Goal: Task Accomplishment & Management: Manage account settings

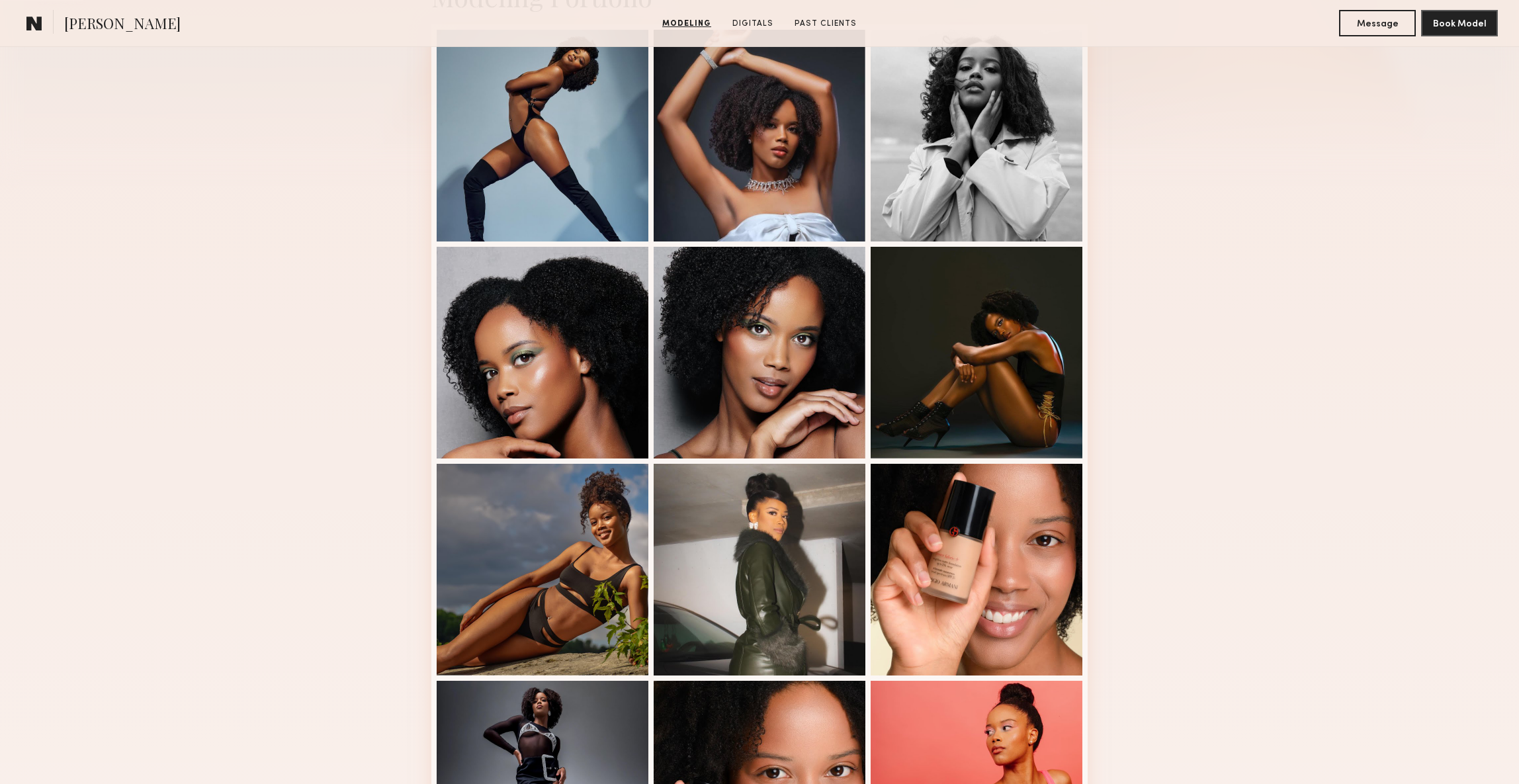
scroll to position [96, 0]
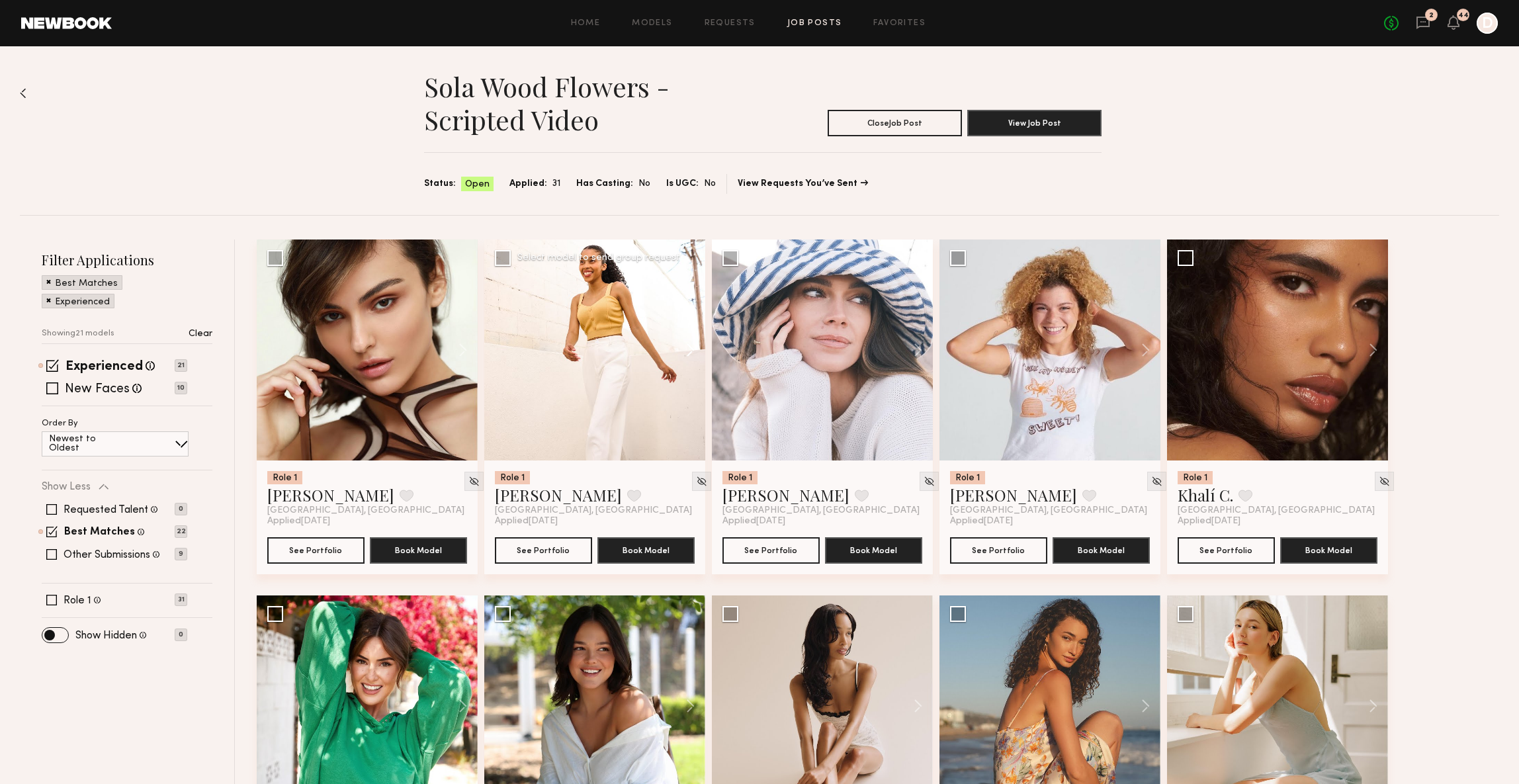
click at [685, 349] on button at bounding box center [684, 350] width 43 height 221
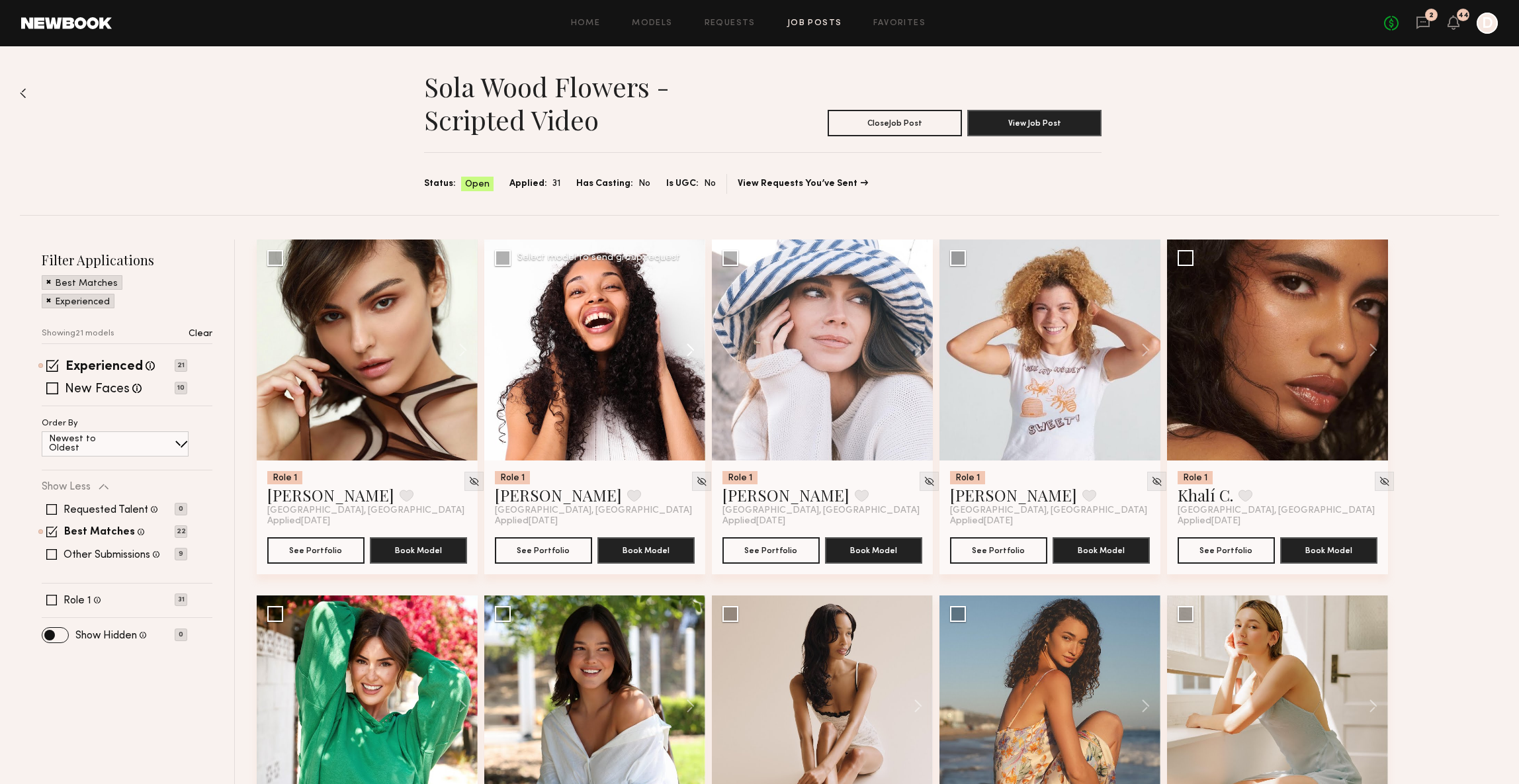
click at [685, 349] on button at bounding box center [684, 350] width 43 height 221
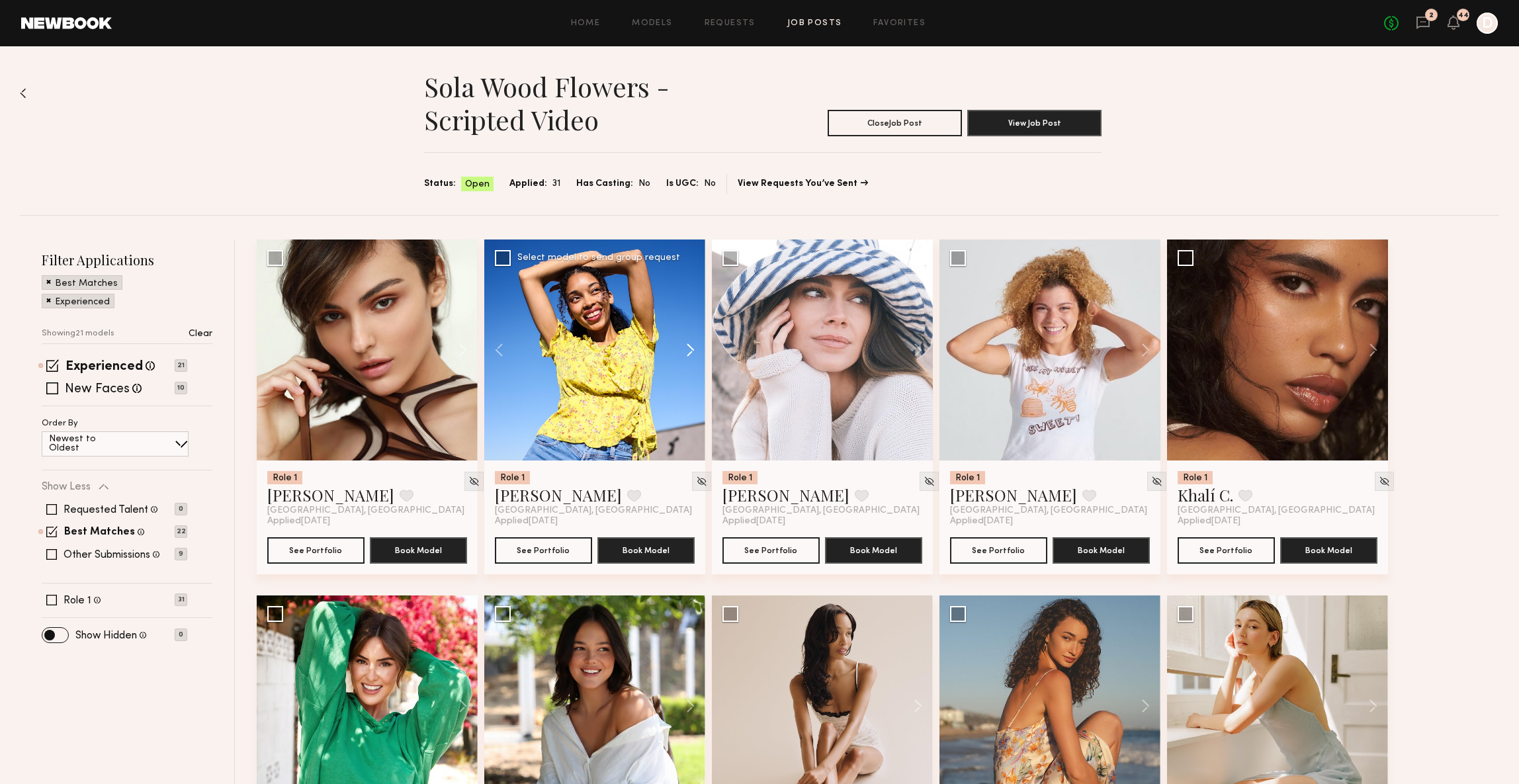
click at [685, 349] on button at bounding box center [684, 350] width 43 height 221
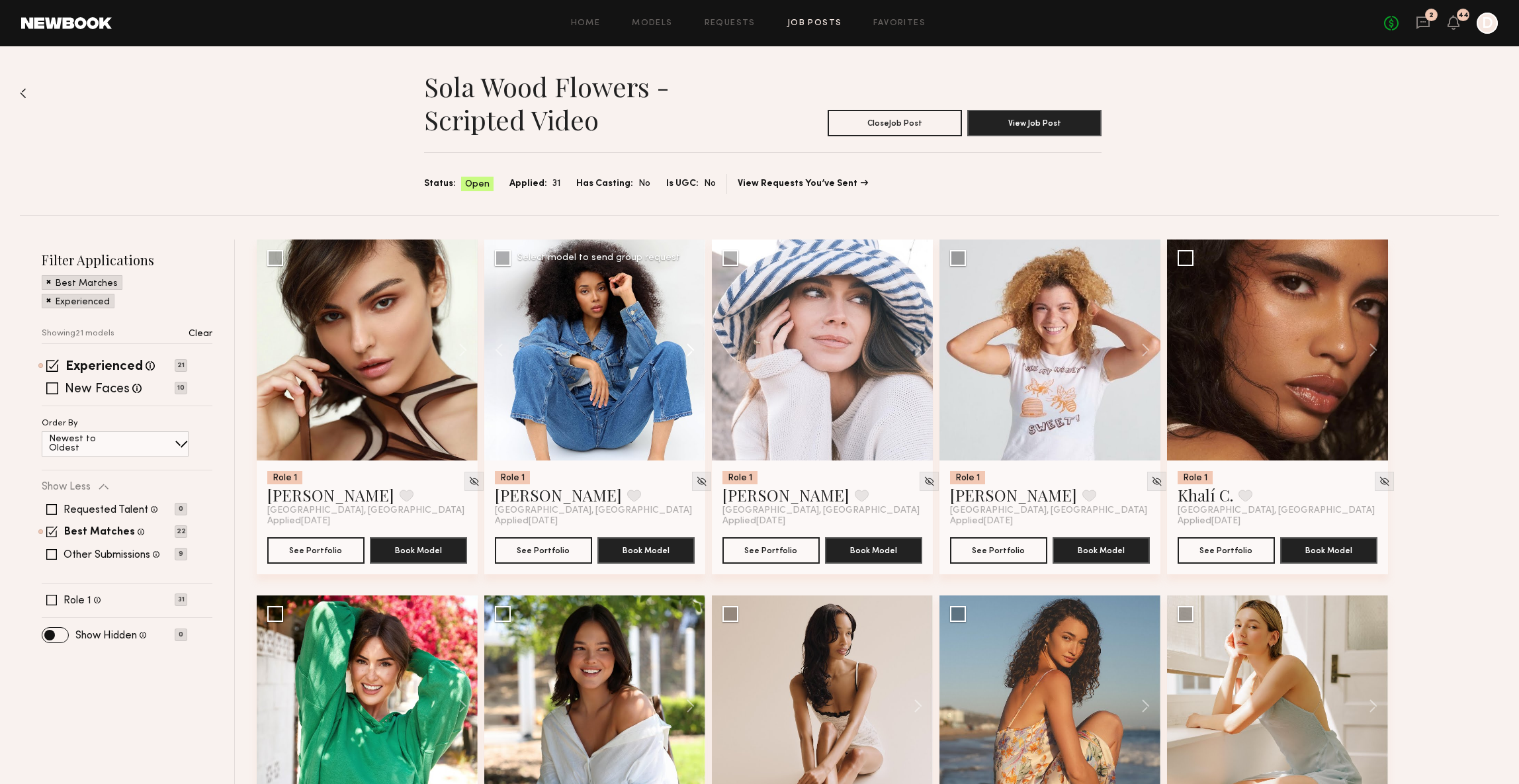
click at [685, 349] on button at bounding box center [684, 350] width 43 height 221
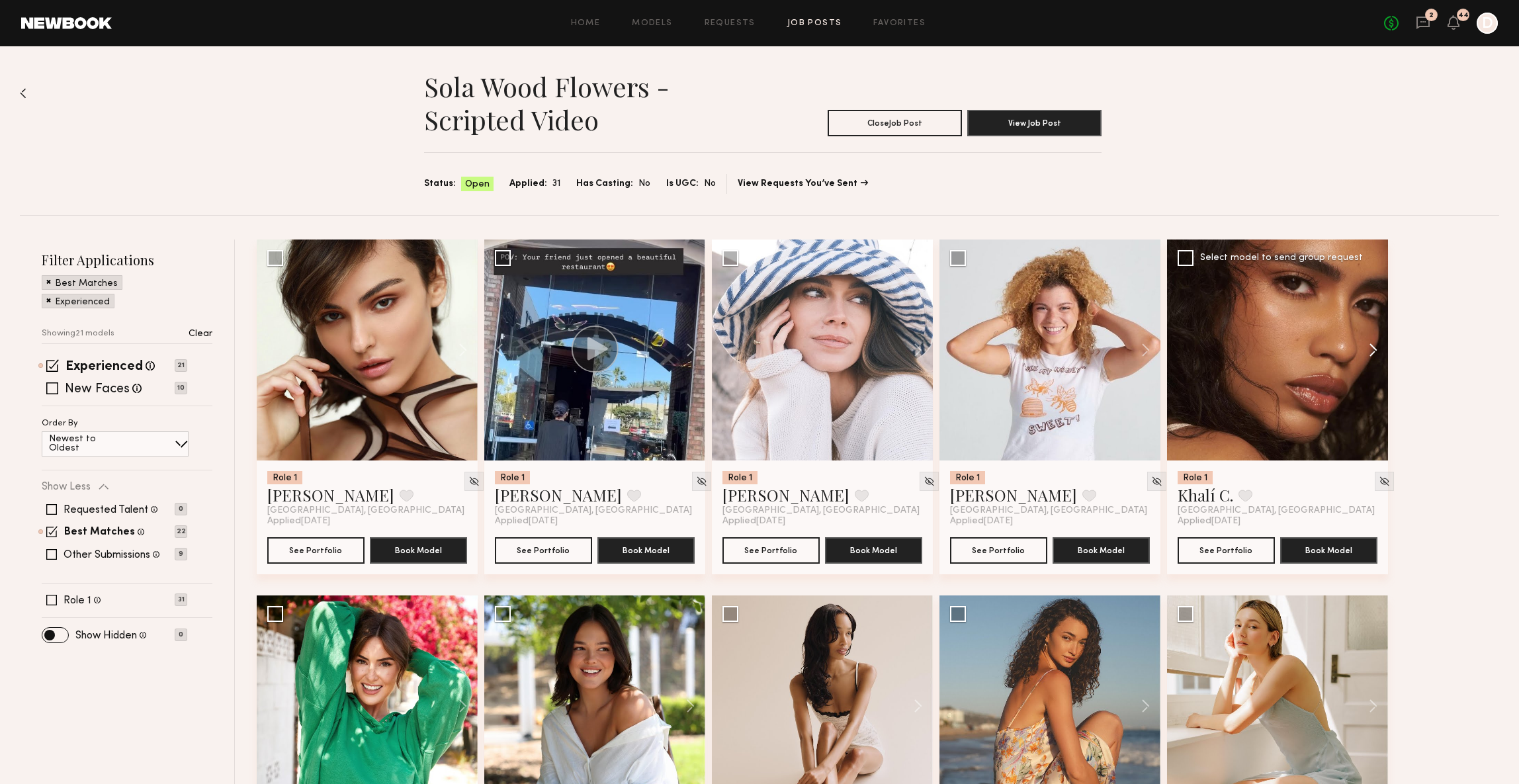
click at [1367, 357] on button at bounding box center [1367, 350] width 43 height 221
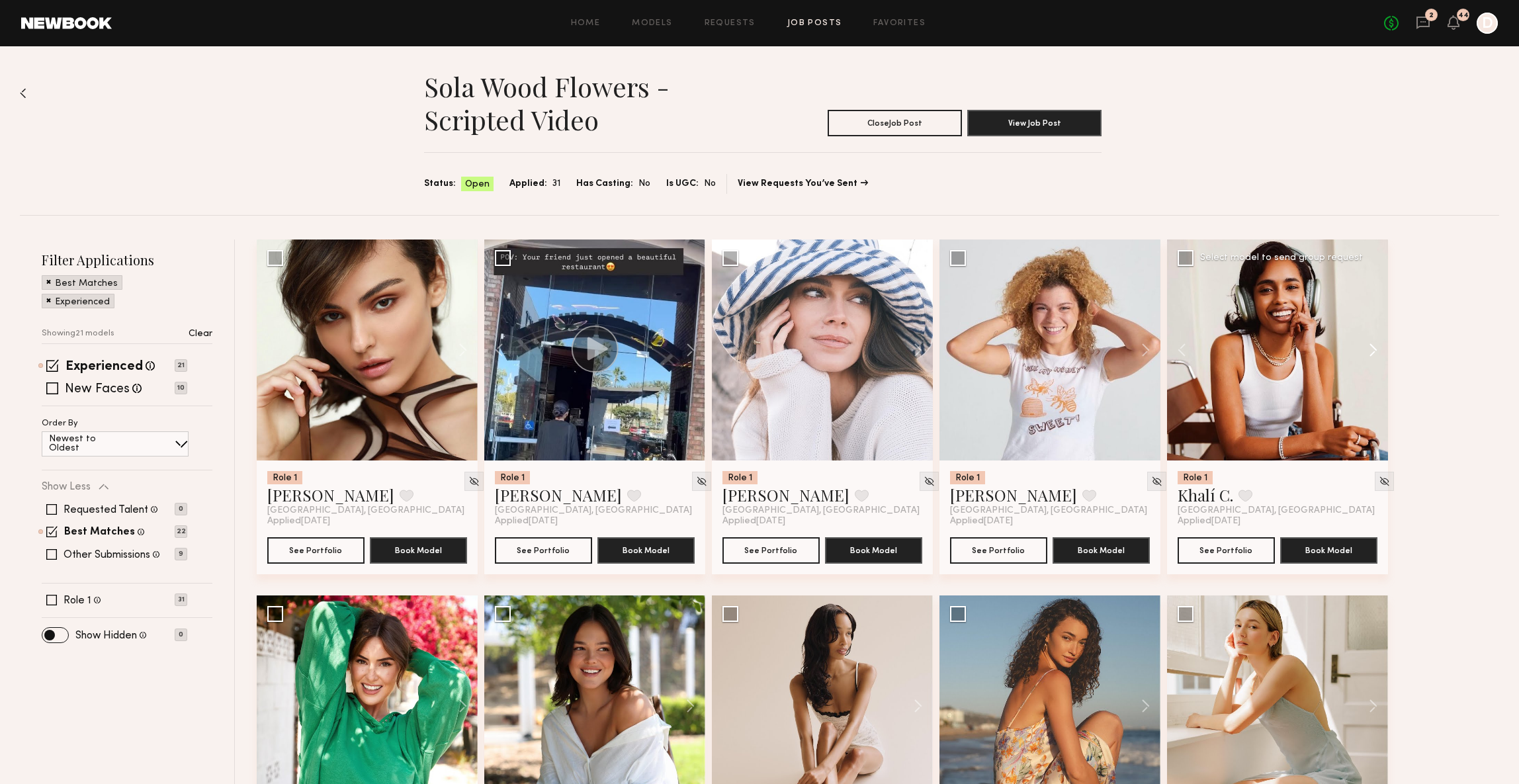
click at [1367, 357] on button at bounding box center [1367, 350] width 43 height 221
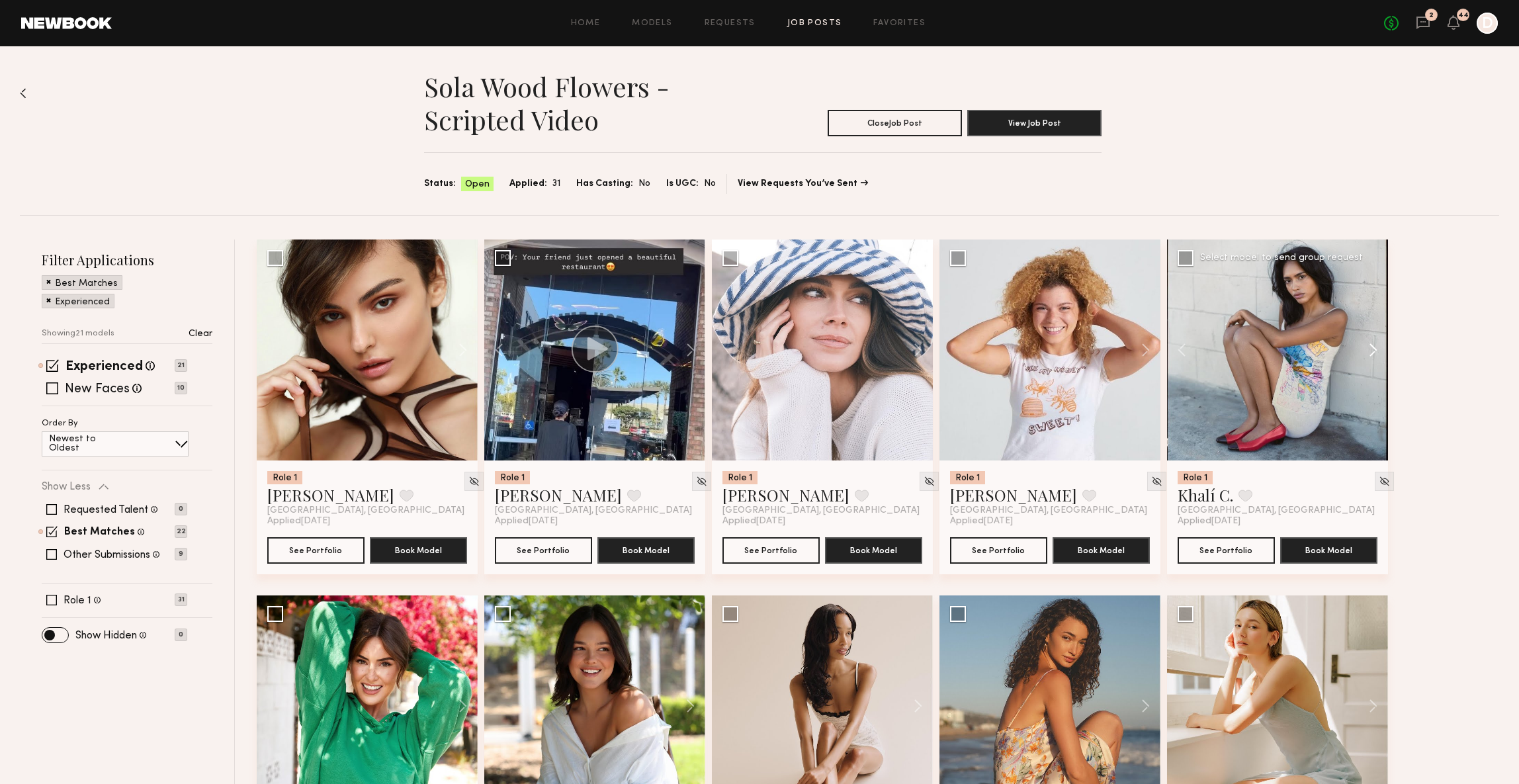
click at [1367, 357] on button at bounding box center [1367, 350] width 43 height 221
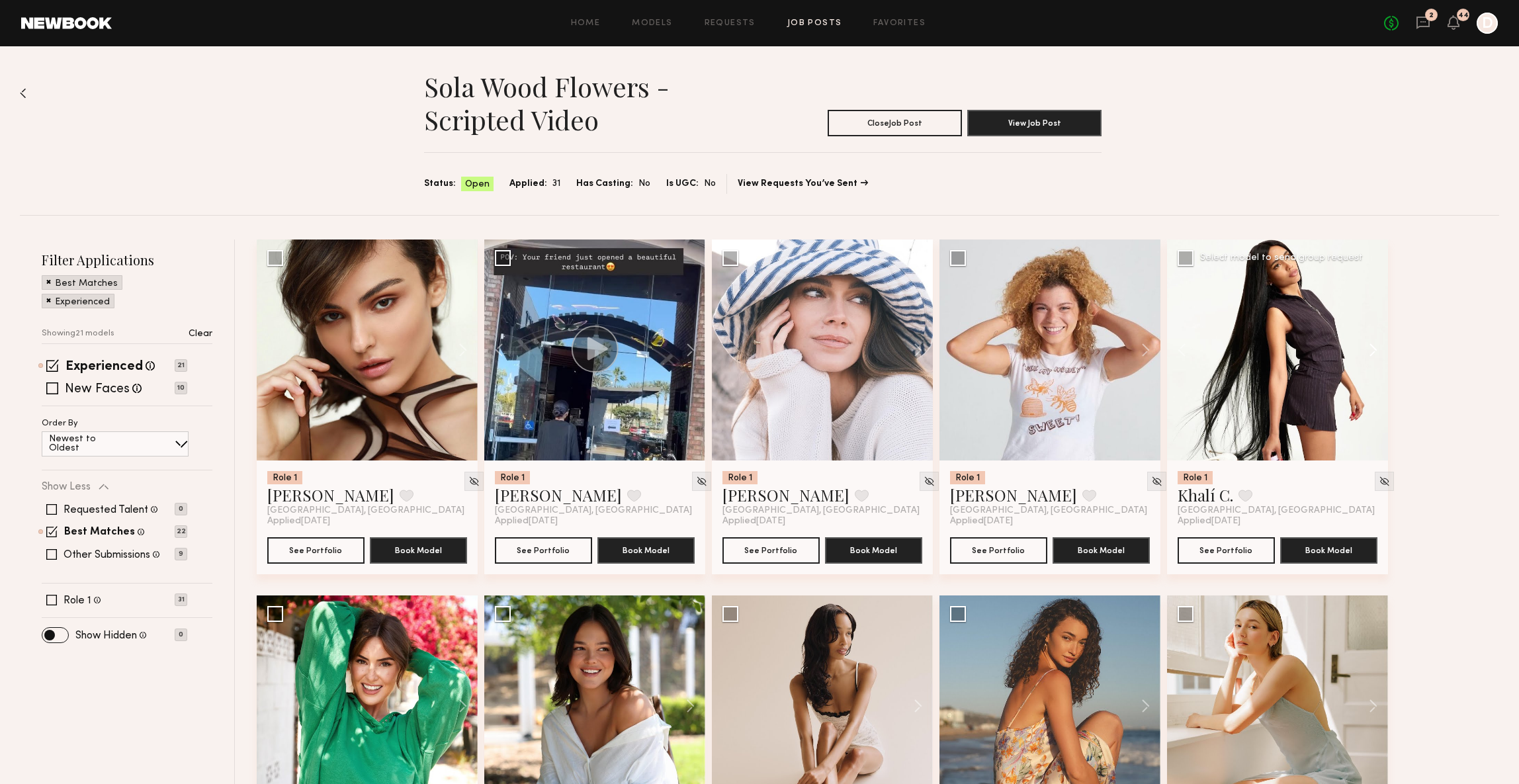
click at [1367, 357] on button at bounding box center [1367, 350] width 43 height 221
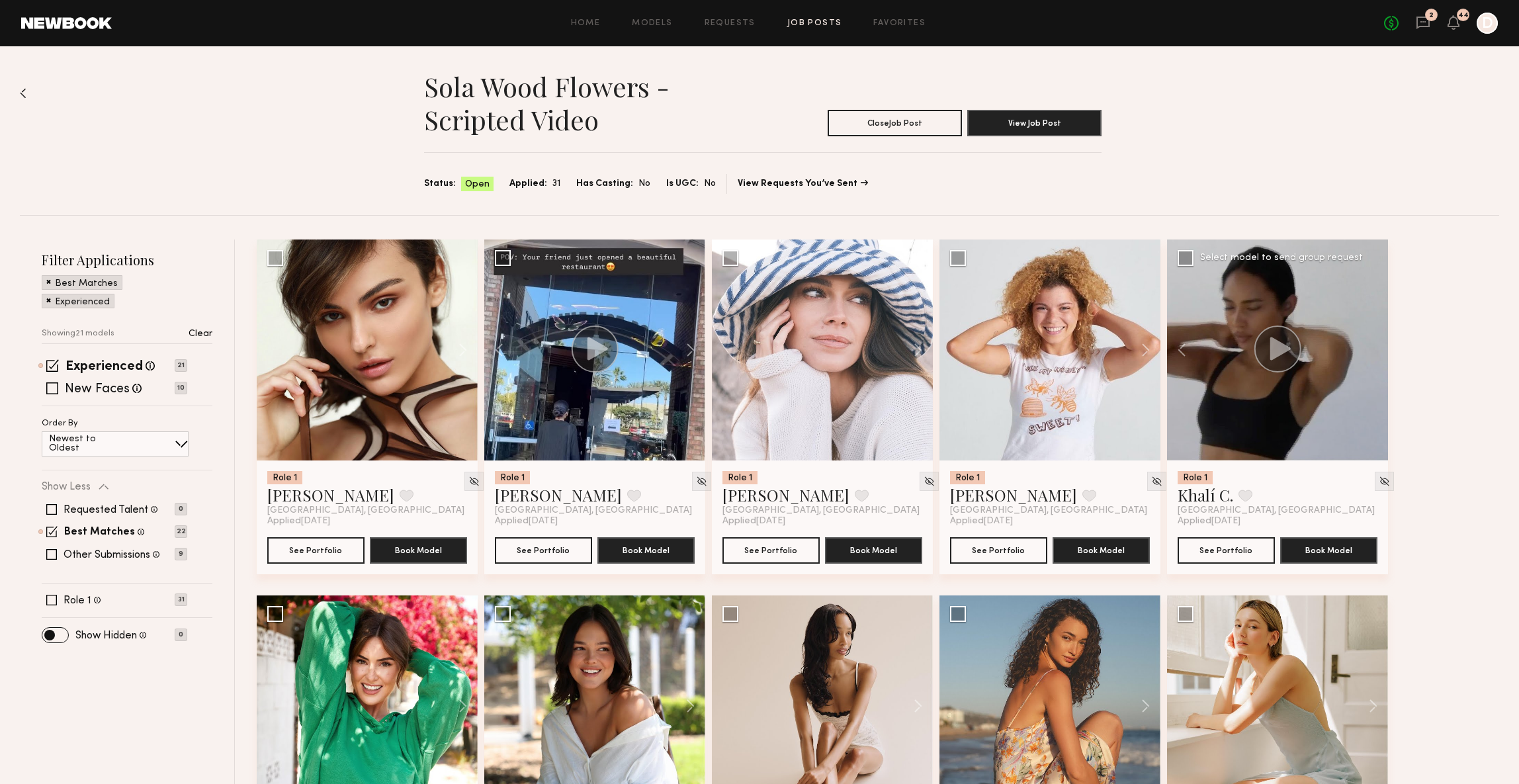
click at [1367, 357] on div at bounding box center [1277, 350] width 221 height 221
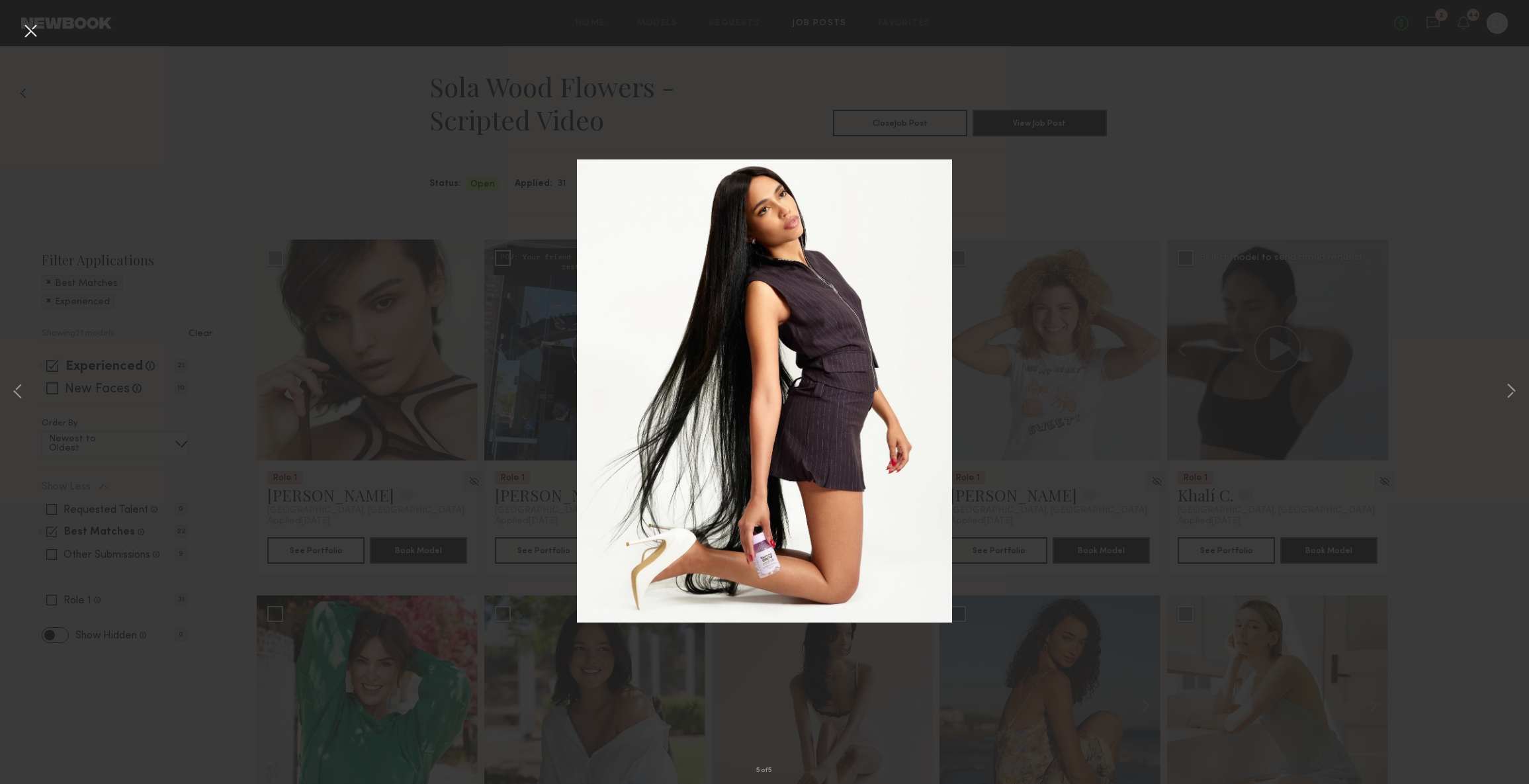
click at [1372, 188] on div "5 of 5" at bounding box center [764, 392] width 1529 height 784
click at [320, 178] on div "5 of 5" at bounding box center [764, 392] width 1529 height 784
click at [33, 28] on button at bounding box center [30, 32] width 21 height 24
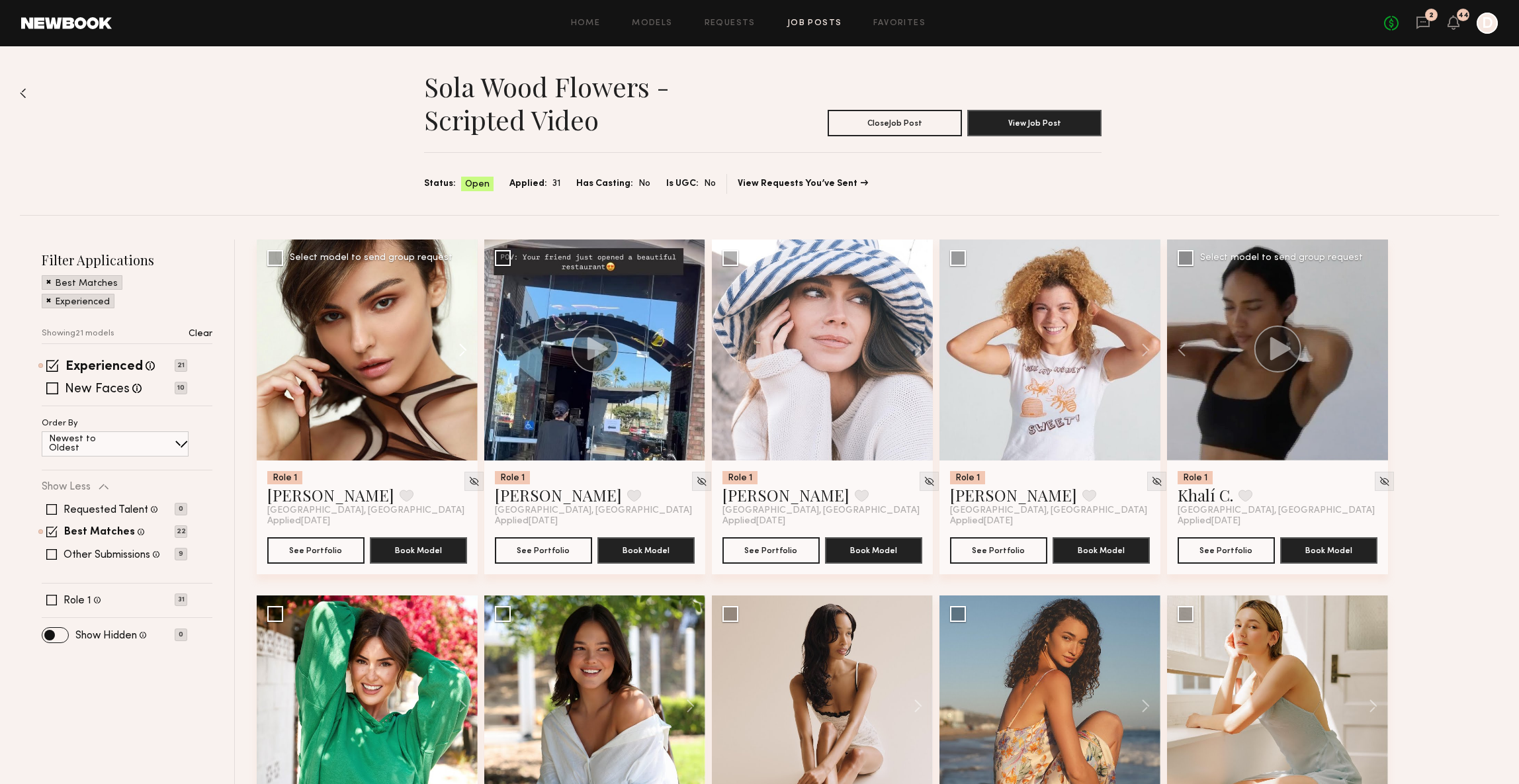
click at [462, 338] on button at bounding box center [457, 350] width 43 height 221
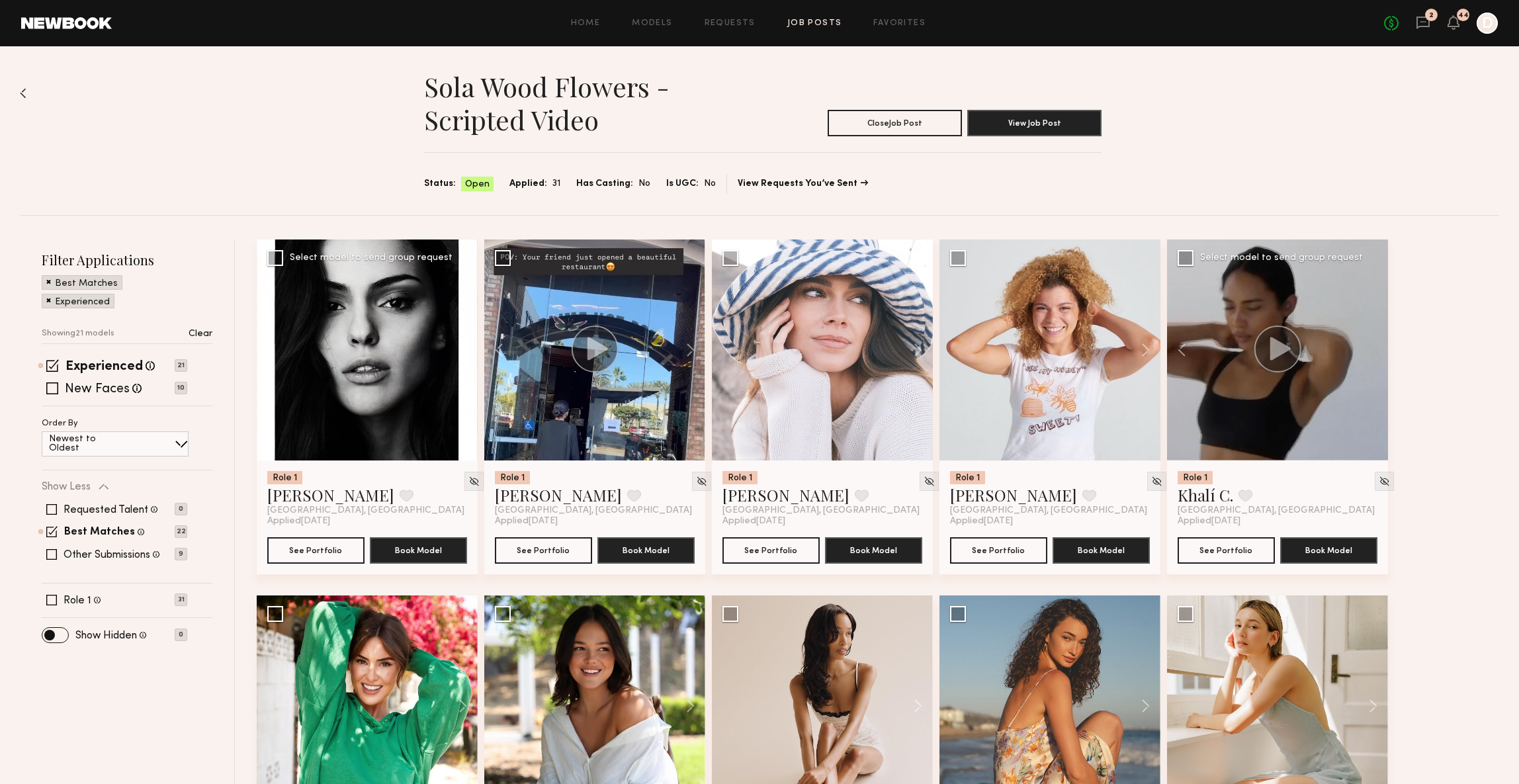
click at [462, 338] on button at bounding box center [457, 350] width 43 height 221
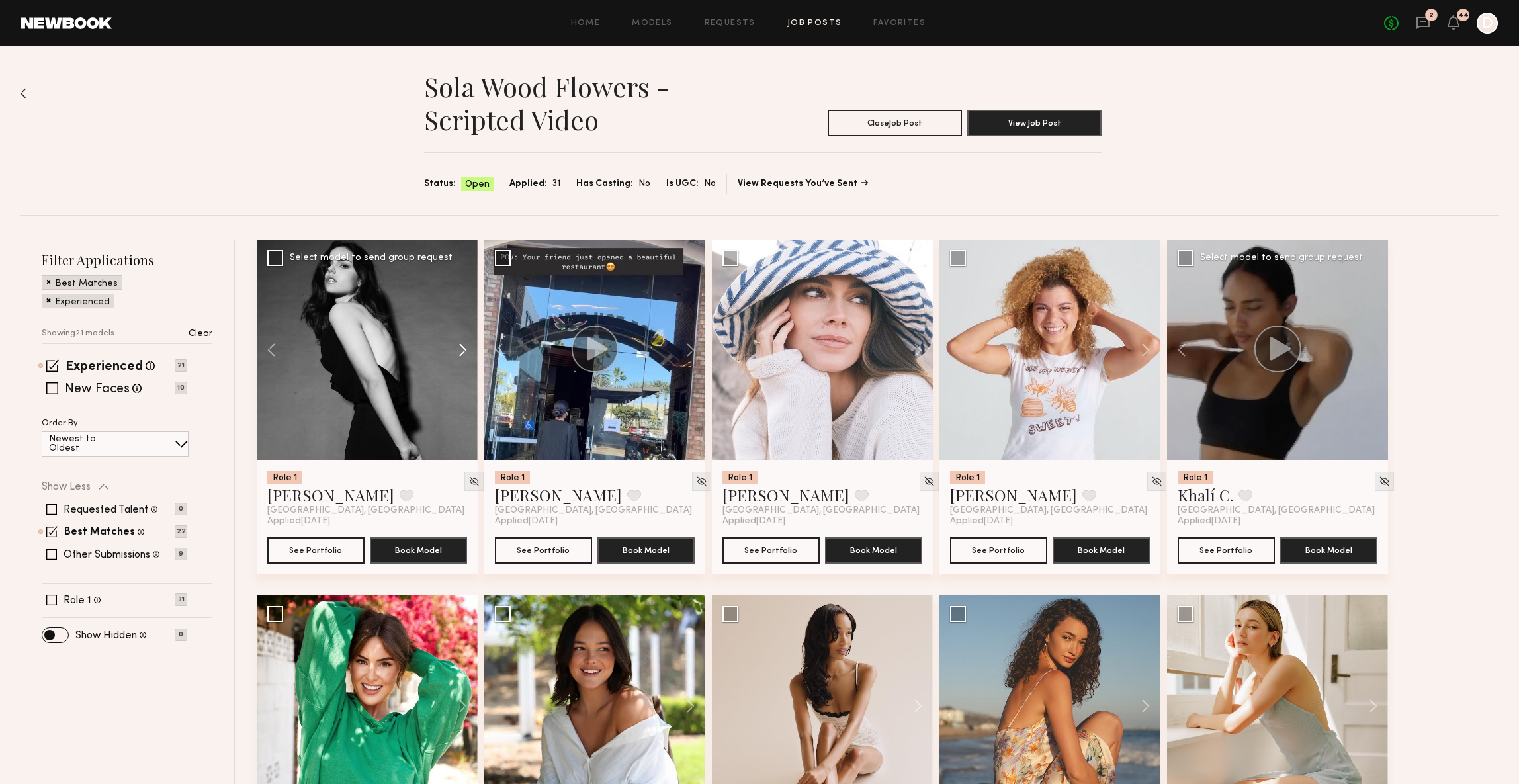
click at [462, 338] on button at bounding box center [457, 350] width 43 height 221
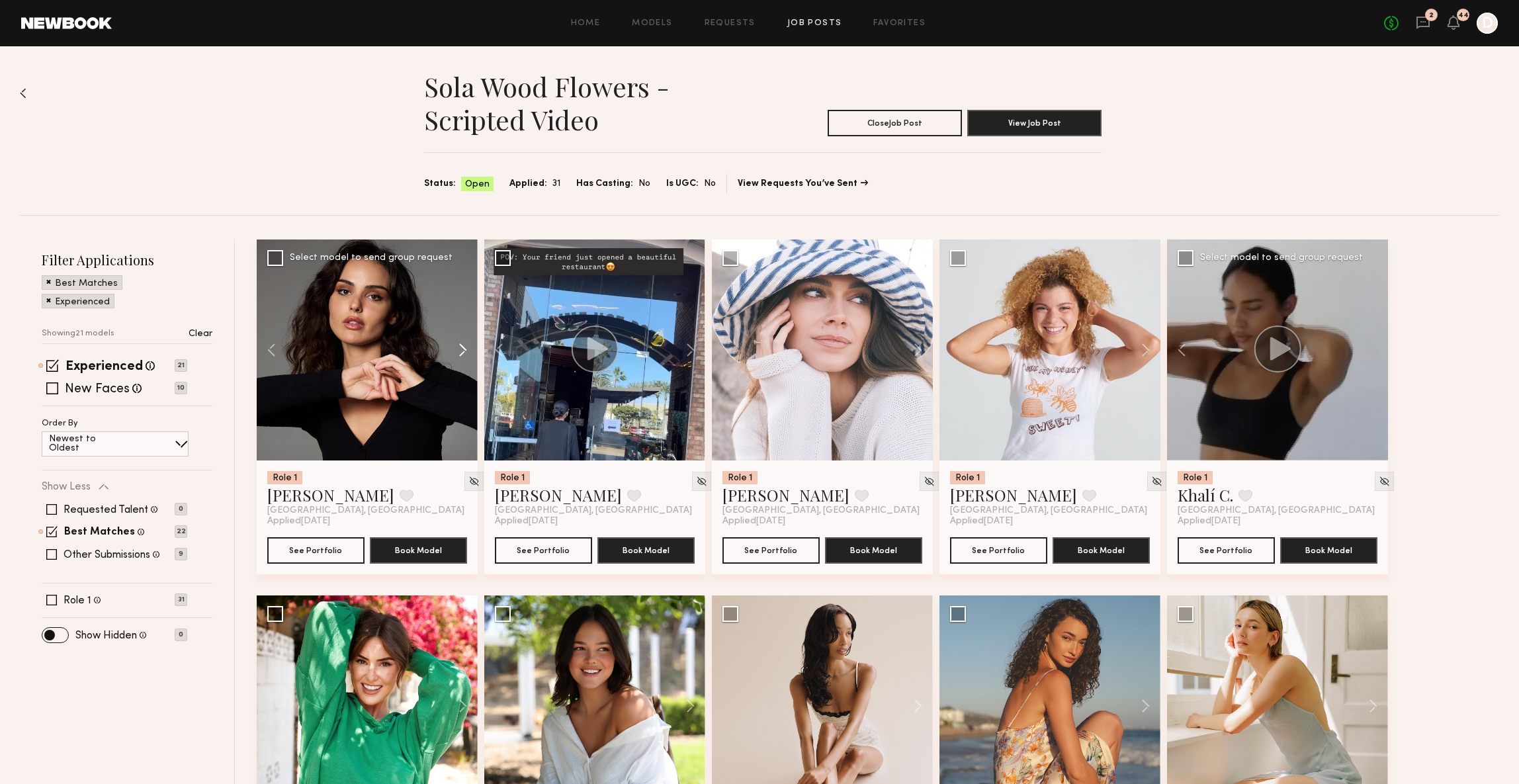
click at [462, 338] on button at bounding box center [457, 350] width 43 height 221
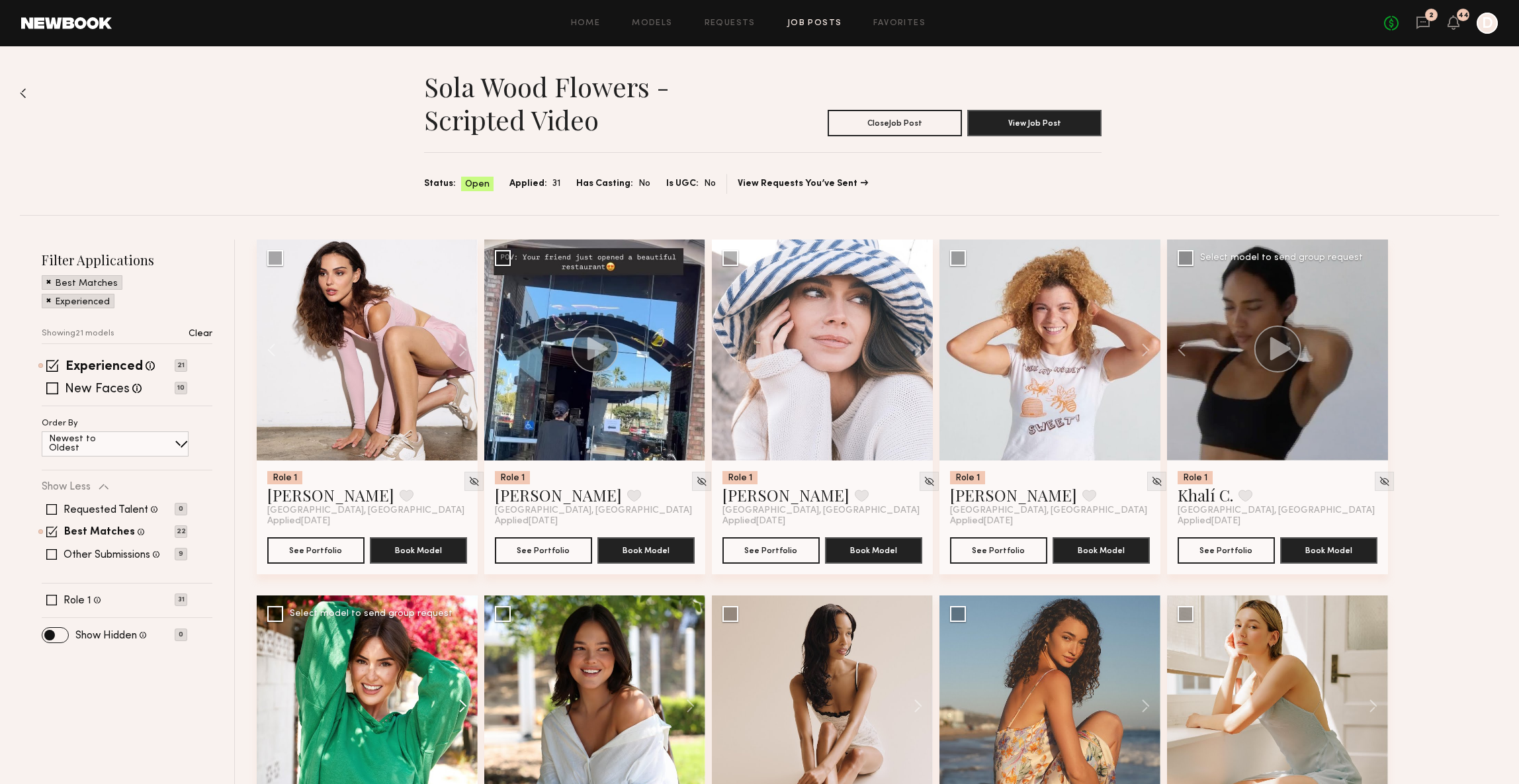
scroll to position [279, 0]
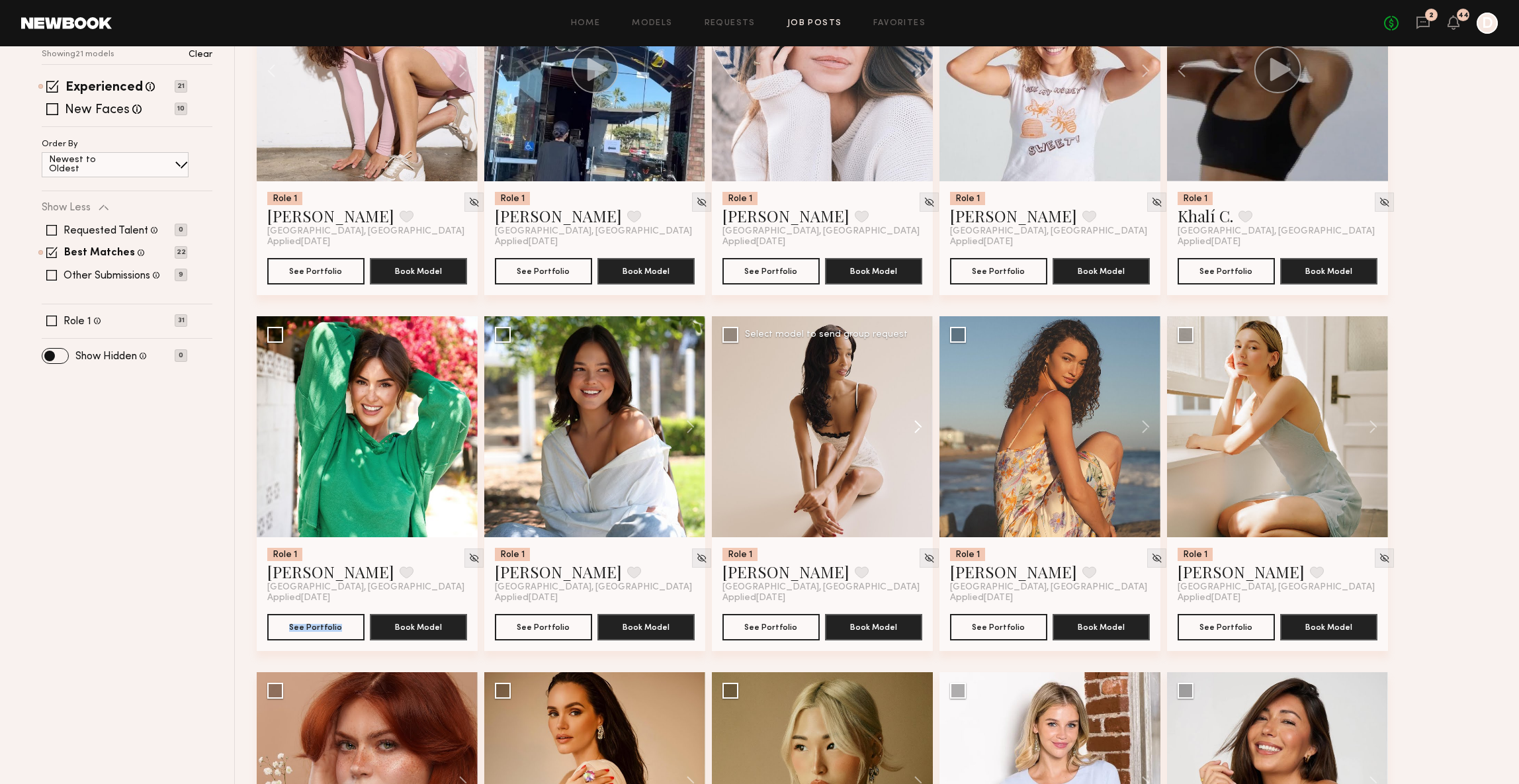
click at [915, 429] on button at bounding box center [912, 427] width 43 height 221
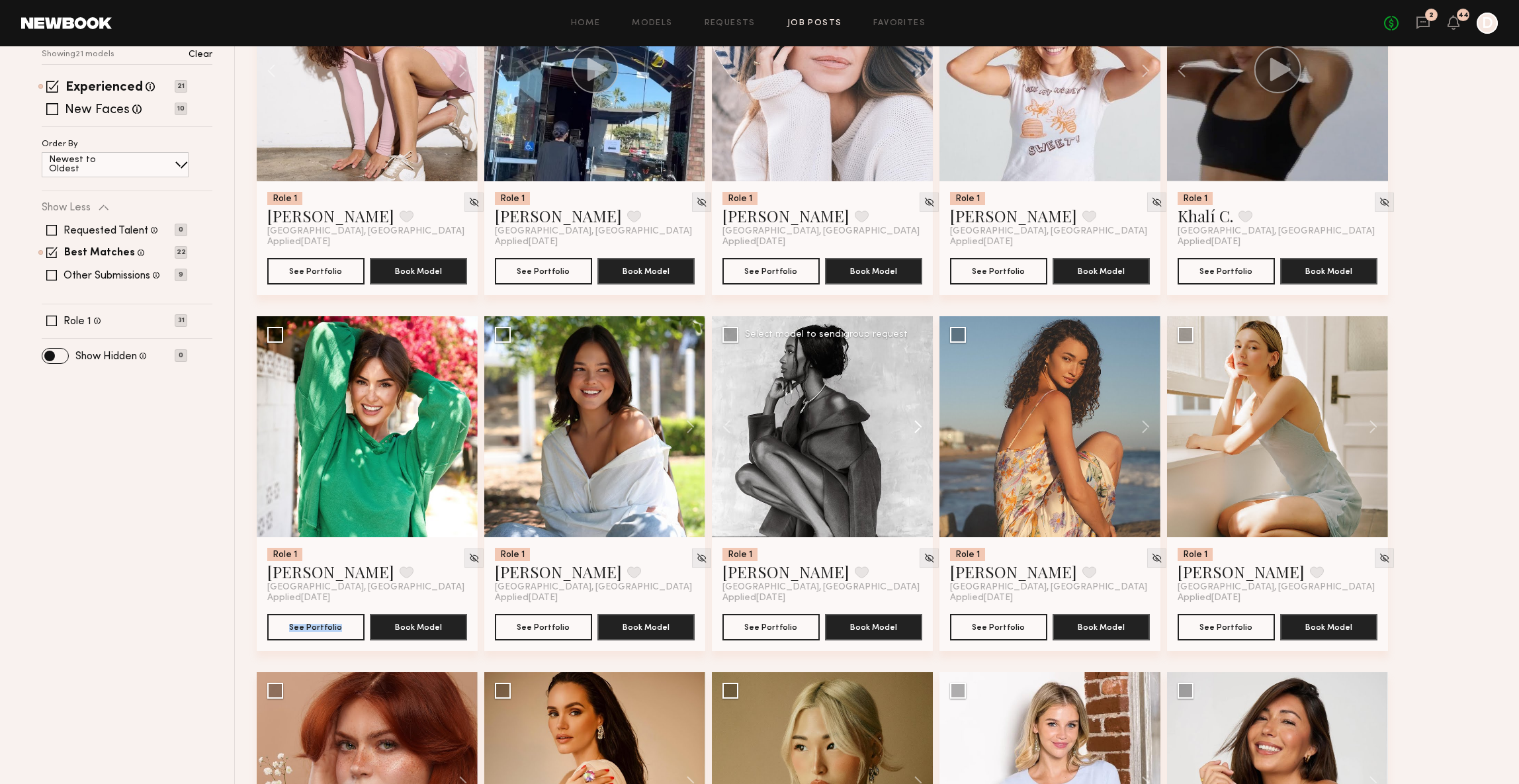
scroll to position [282, 0]
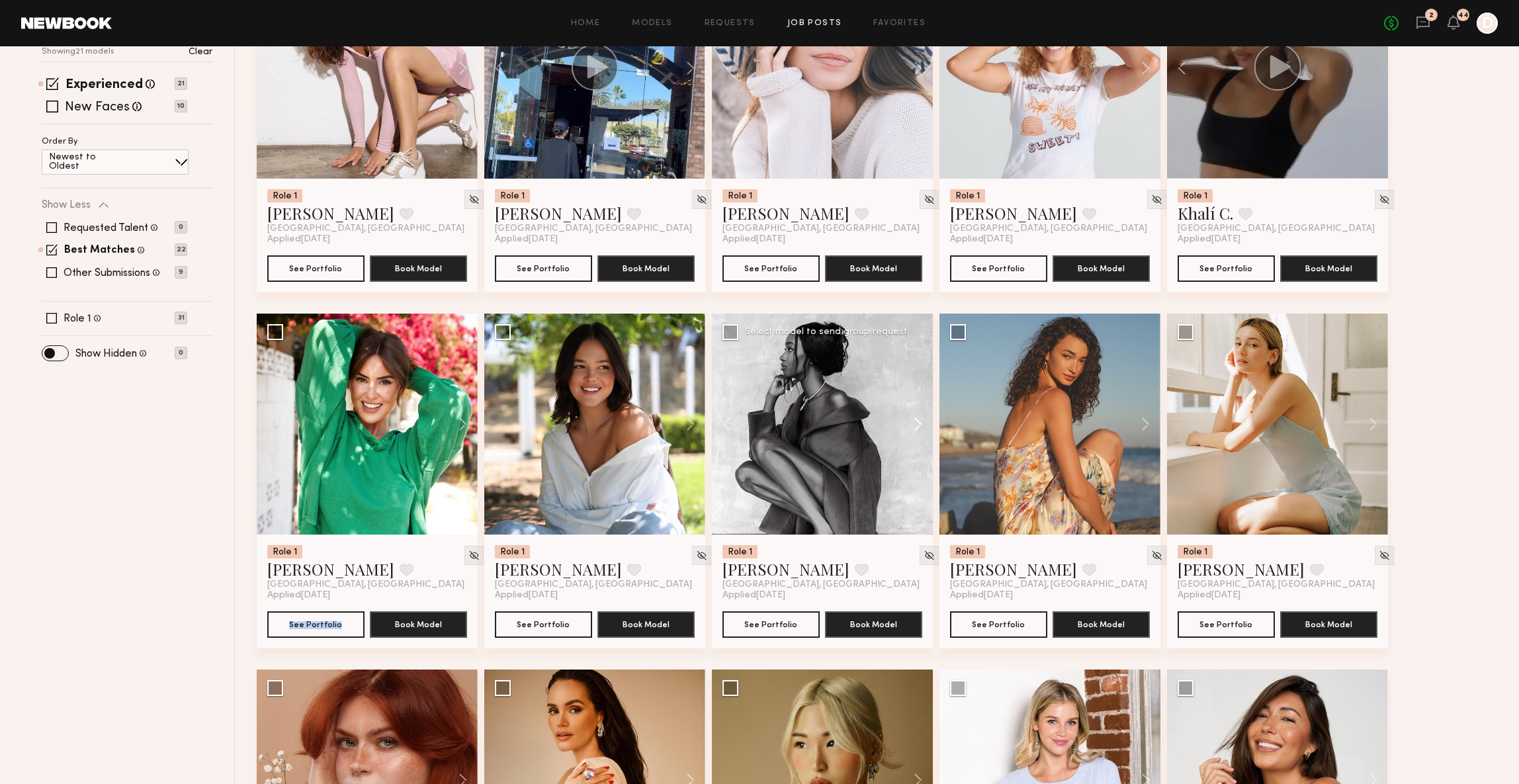
click at [915, 429] on button at bounding box center [912, 424] width 43 height 221
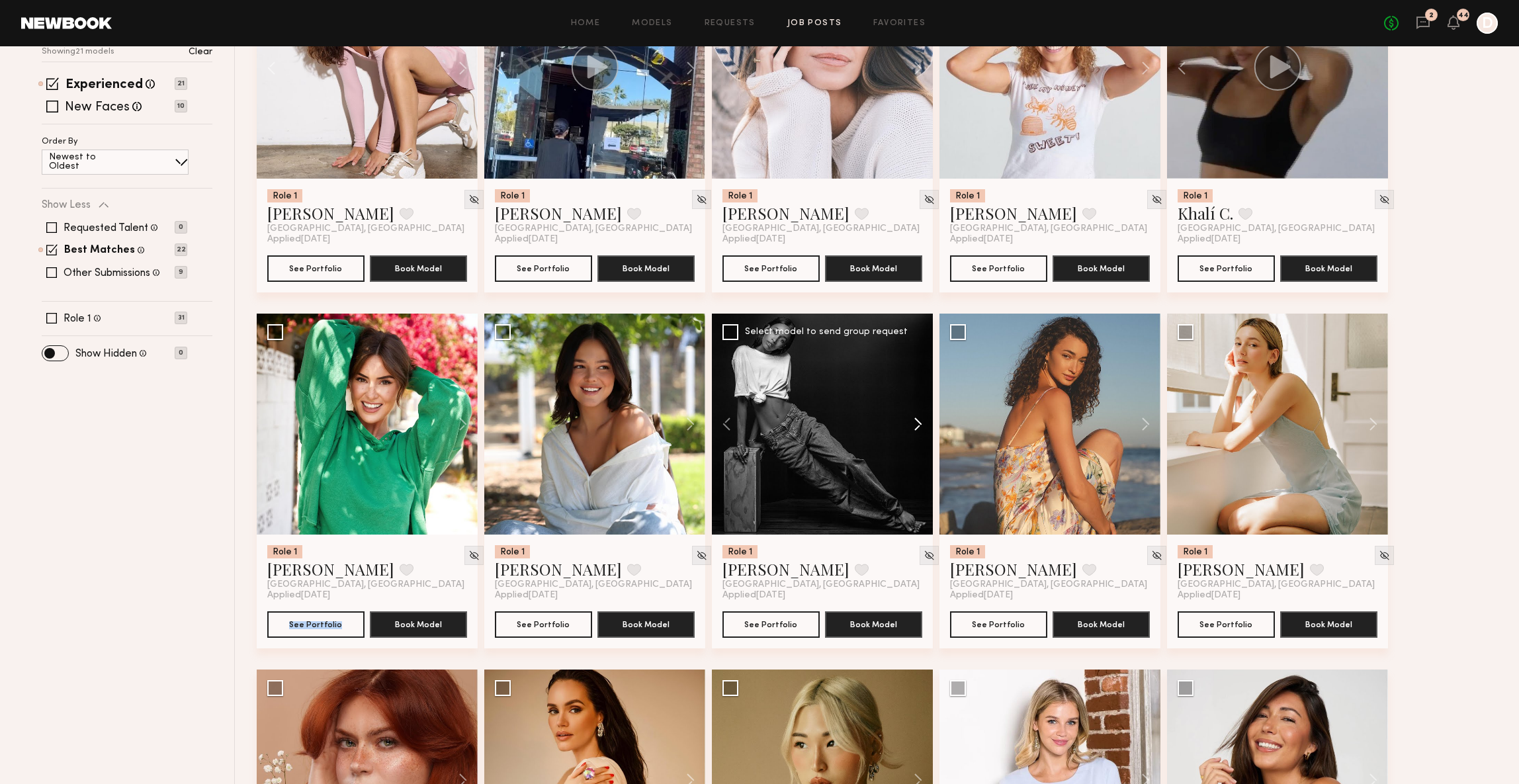
click at [915, 429] on button at bounding box center [912, 424] width 43 height 221
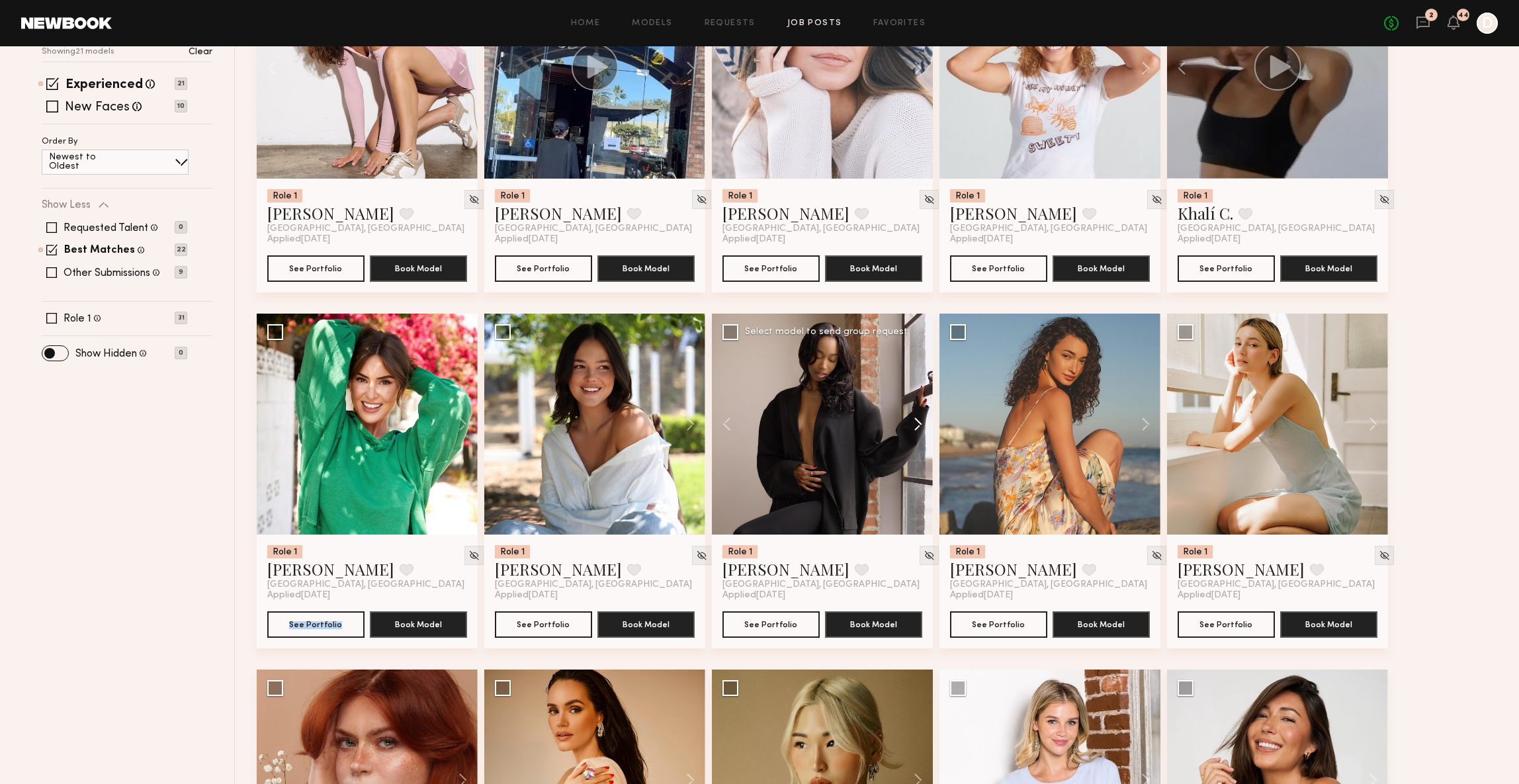
click at [915, 429] on button at bounding box center [912, 424] width 43 height 221
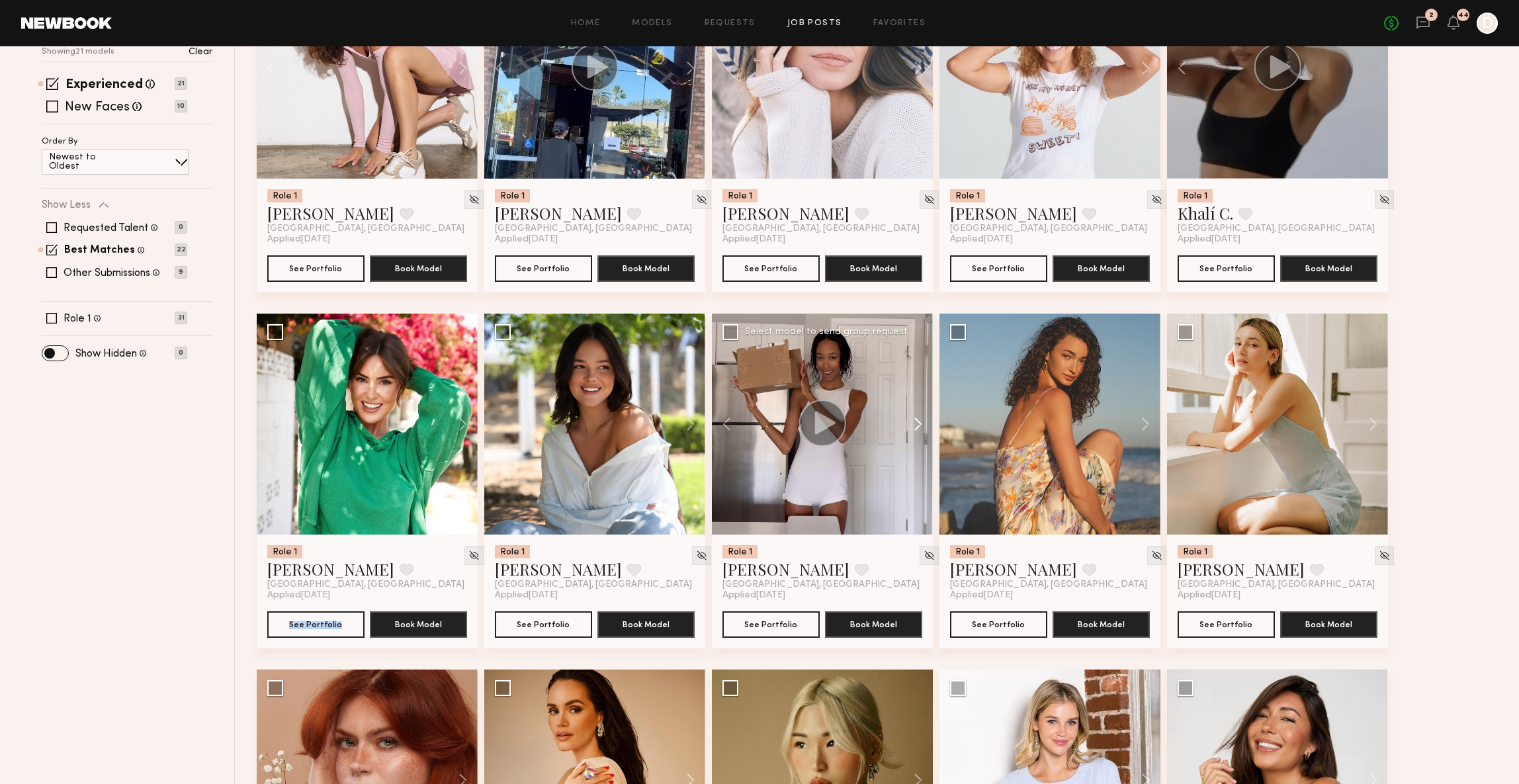
click at [915, 429] on button at bounding box center [912, 424] width 43 height 221
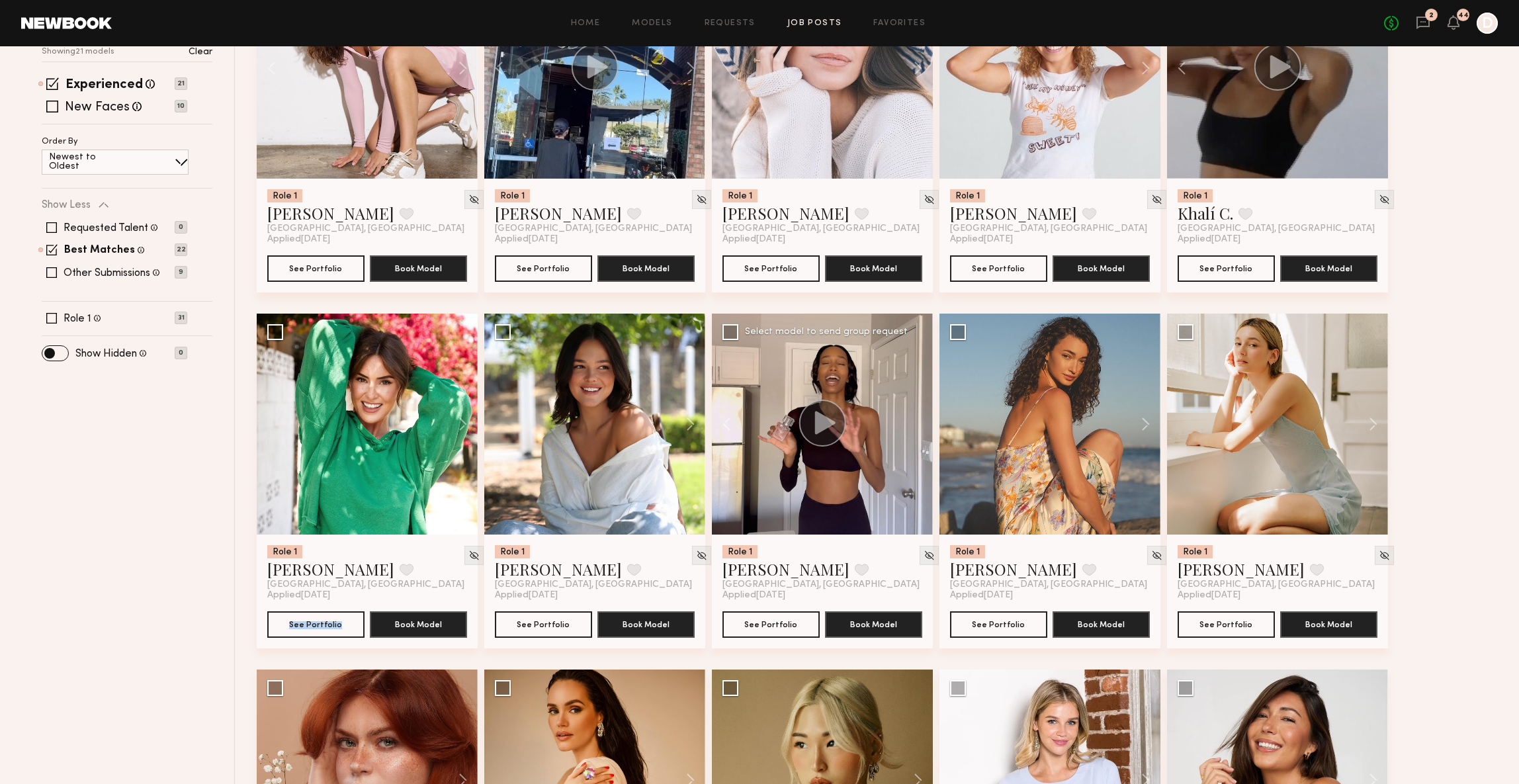
click at [915, 429] on div at bounding box center [822, 424] width 221 height 221
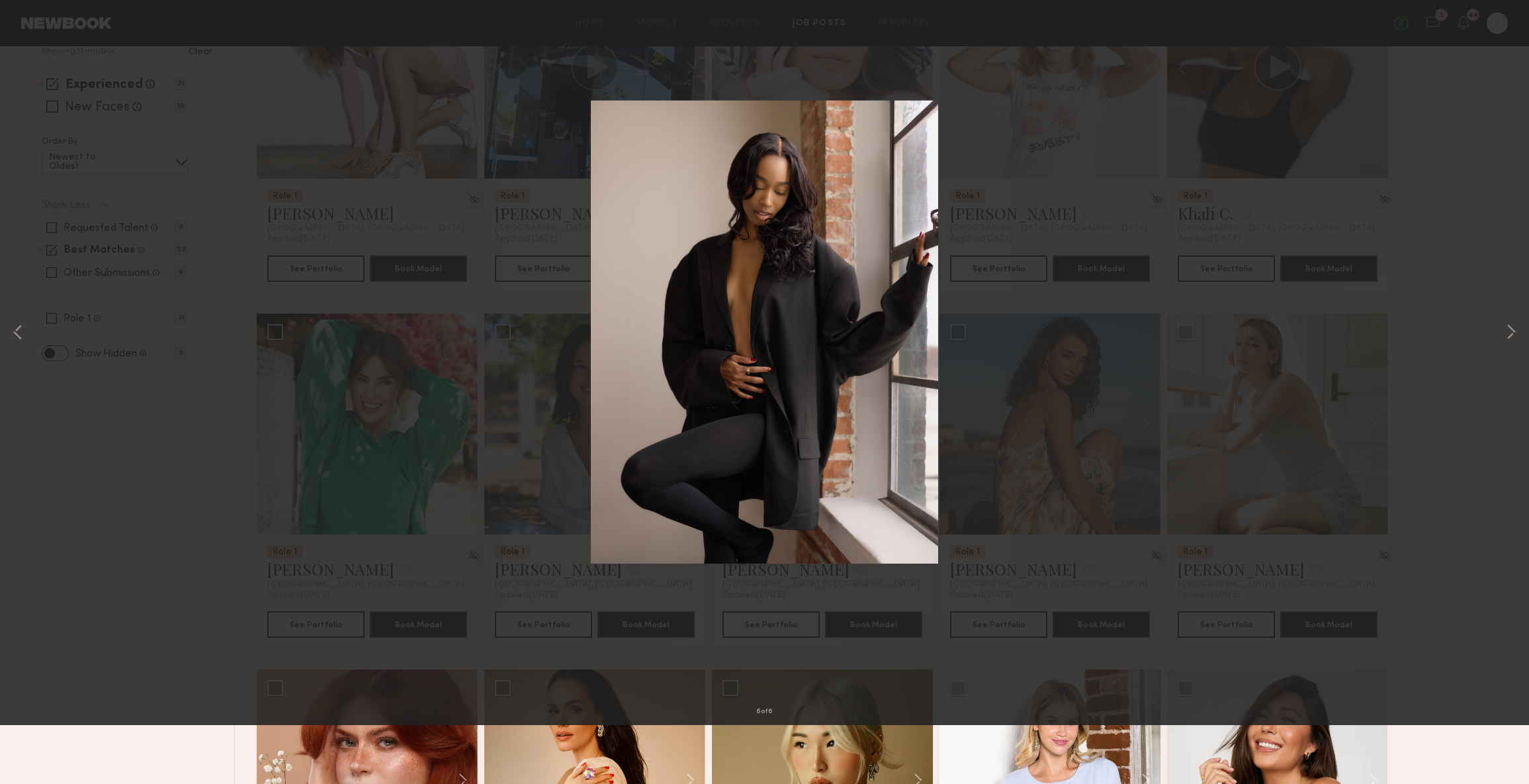
click at [1475, 393] on div "6 of 6" at bounding box center [764, 392] width 1529 height 784
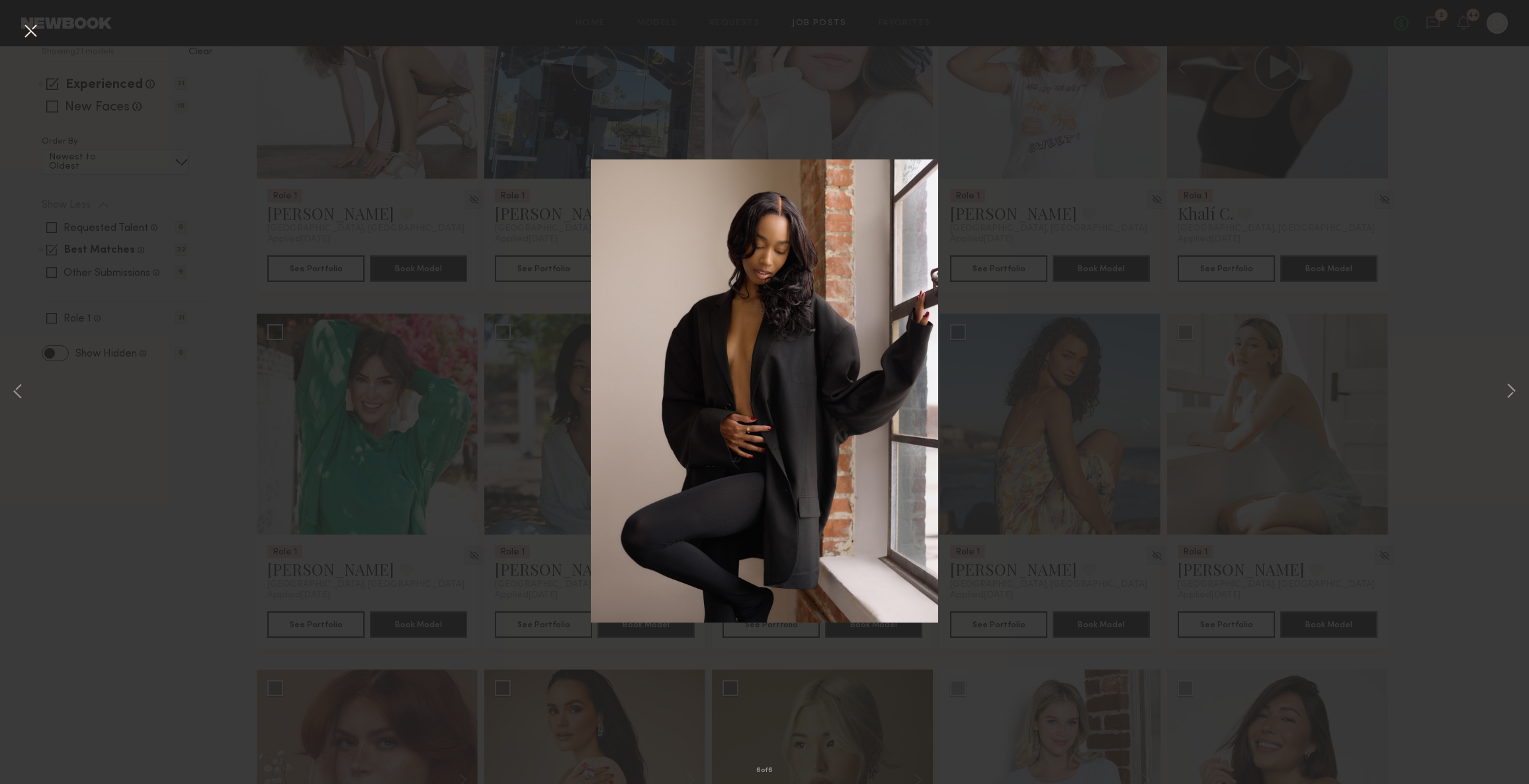
click at [38, 32] on button at bounding box center [30, 32] width 21 height 24
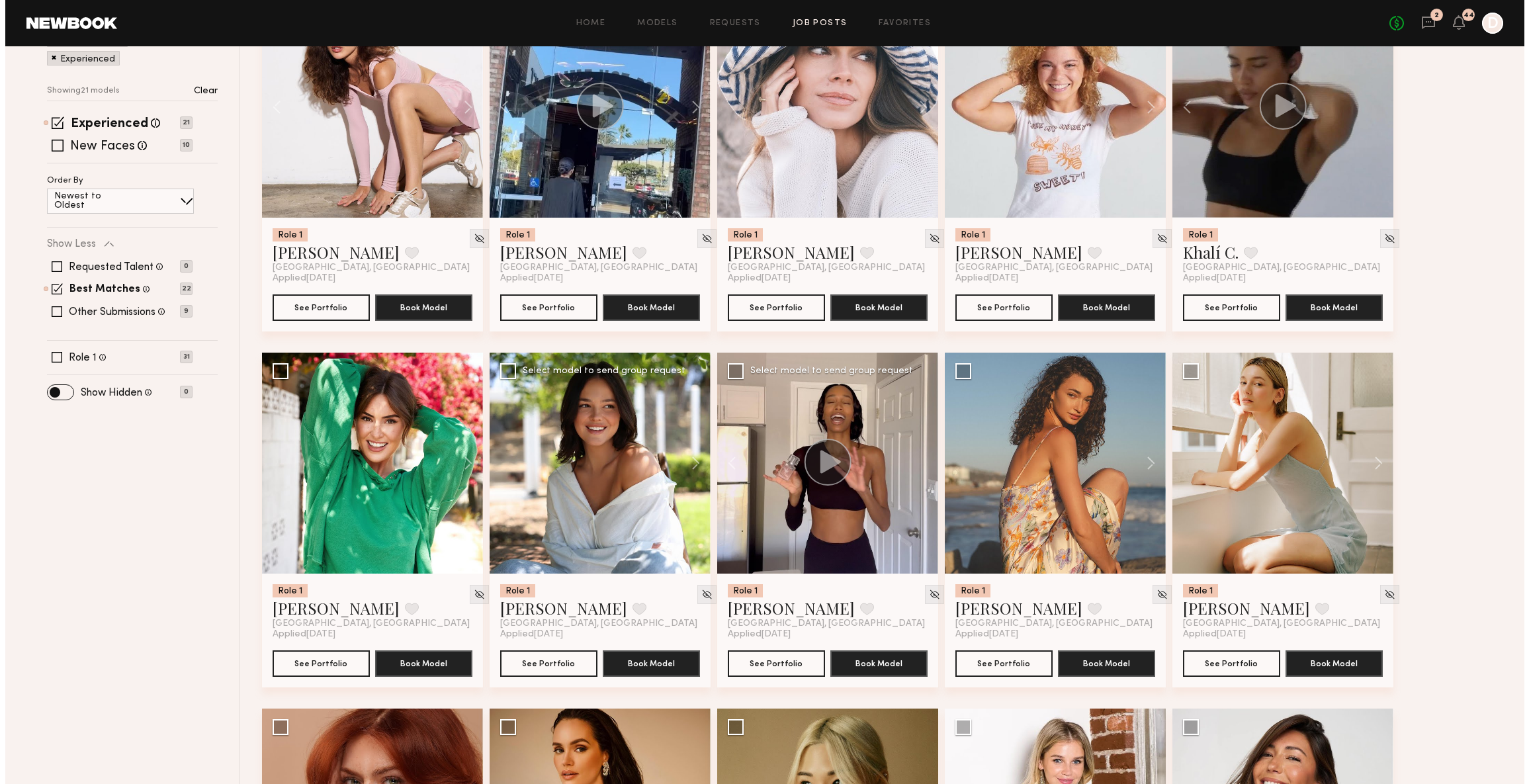
scroll to position [131, 0]
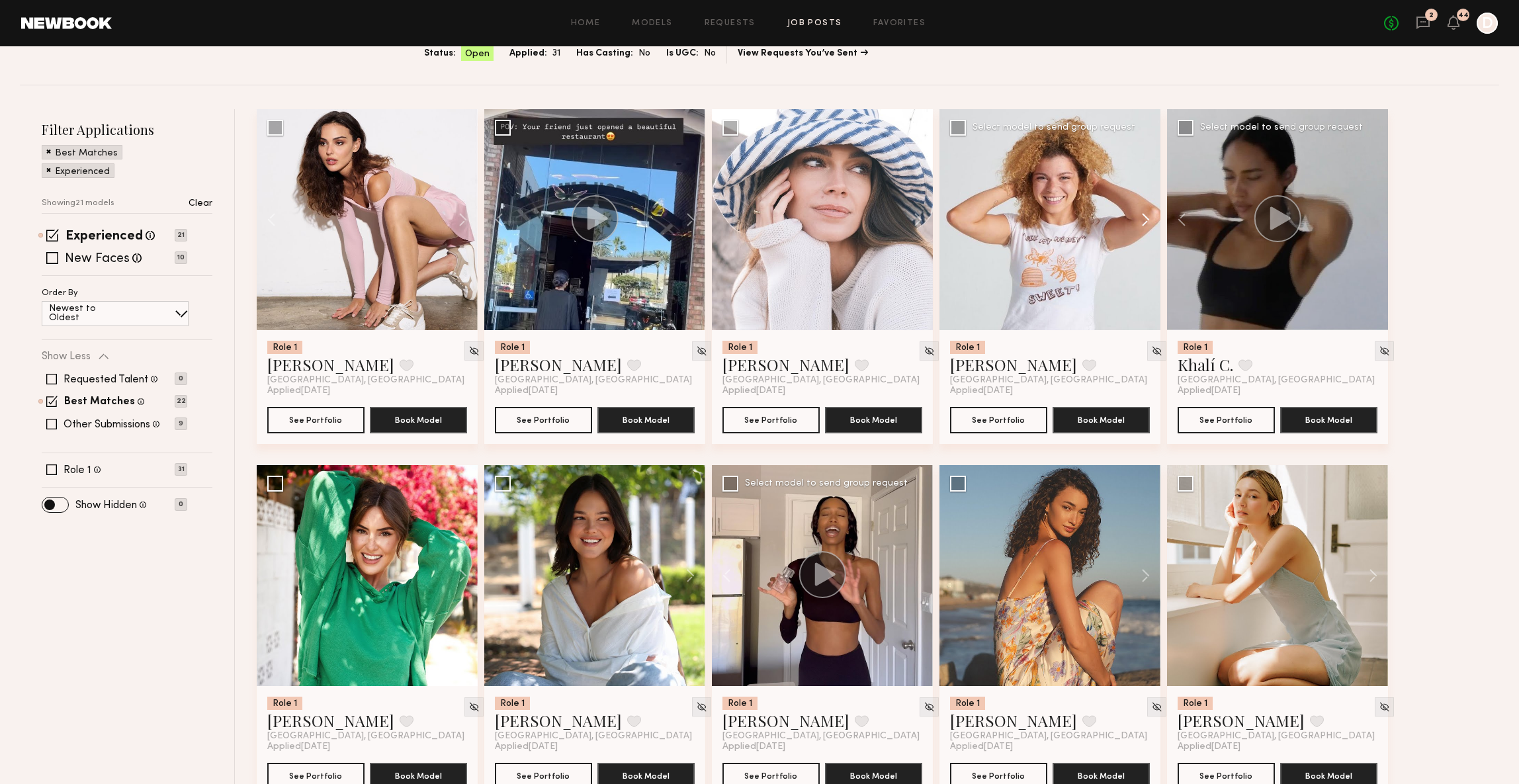
click at [1142, 219] on button at bounding box center [1140, 219] width 43 height 221
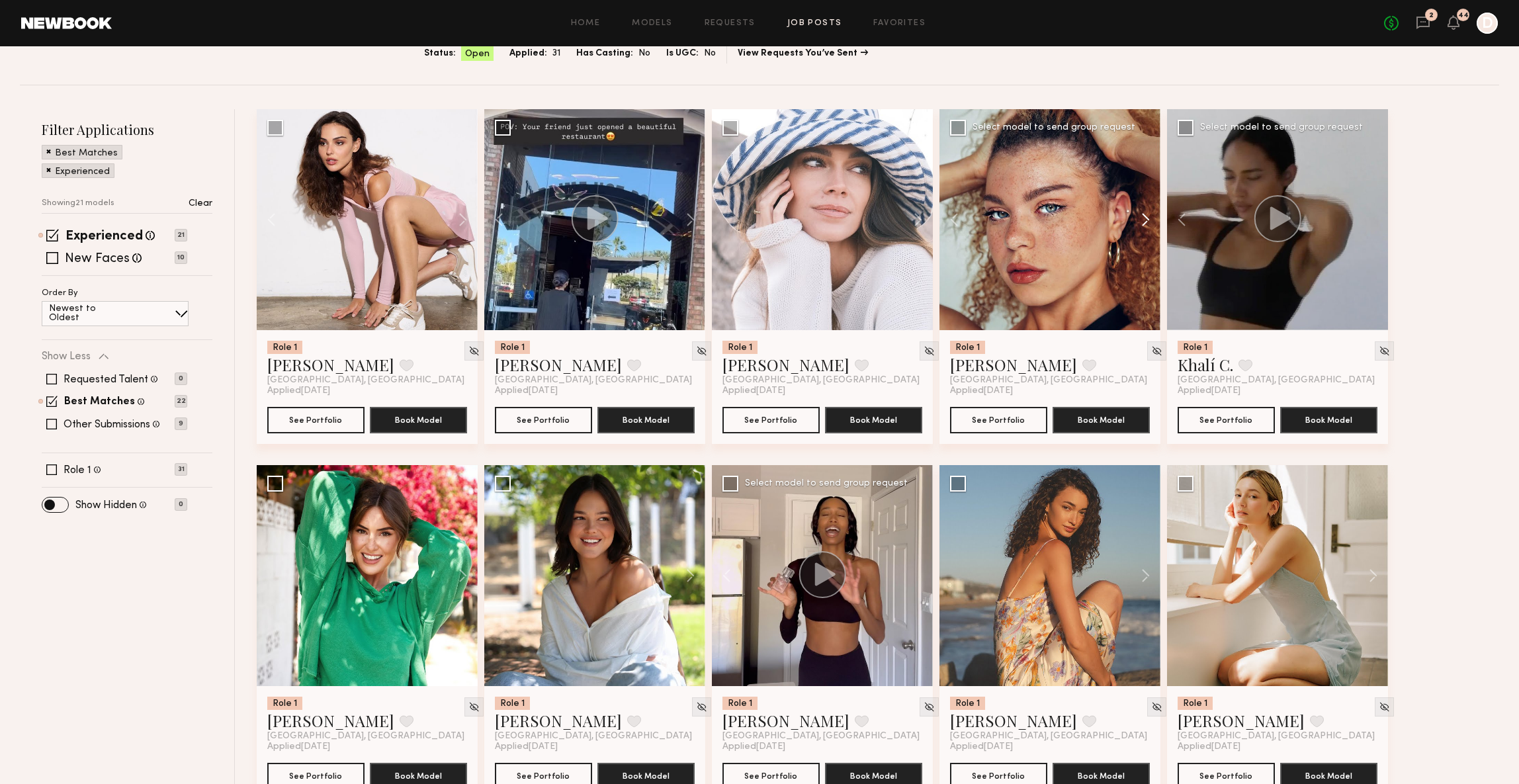
click at [1142, 219] on button at bounding box center [1140, 219] width 43 height 221
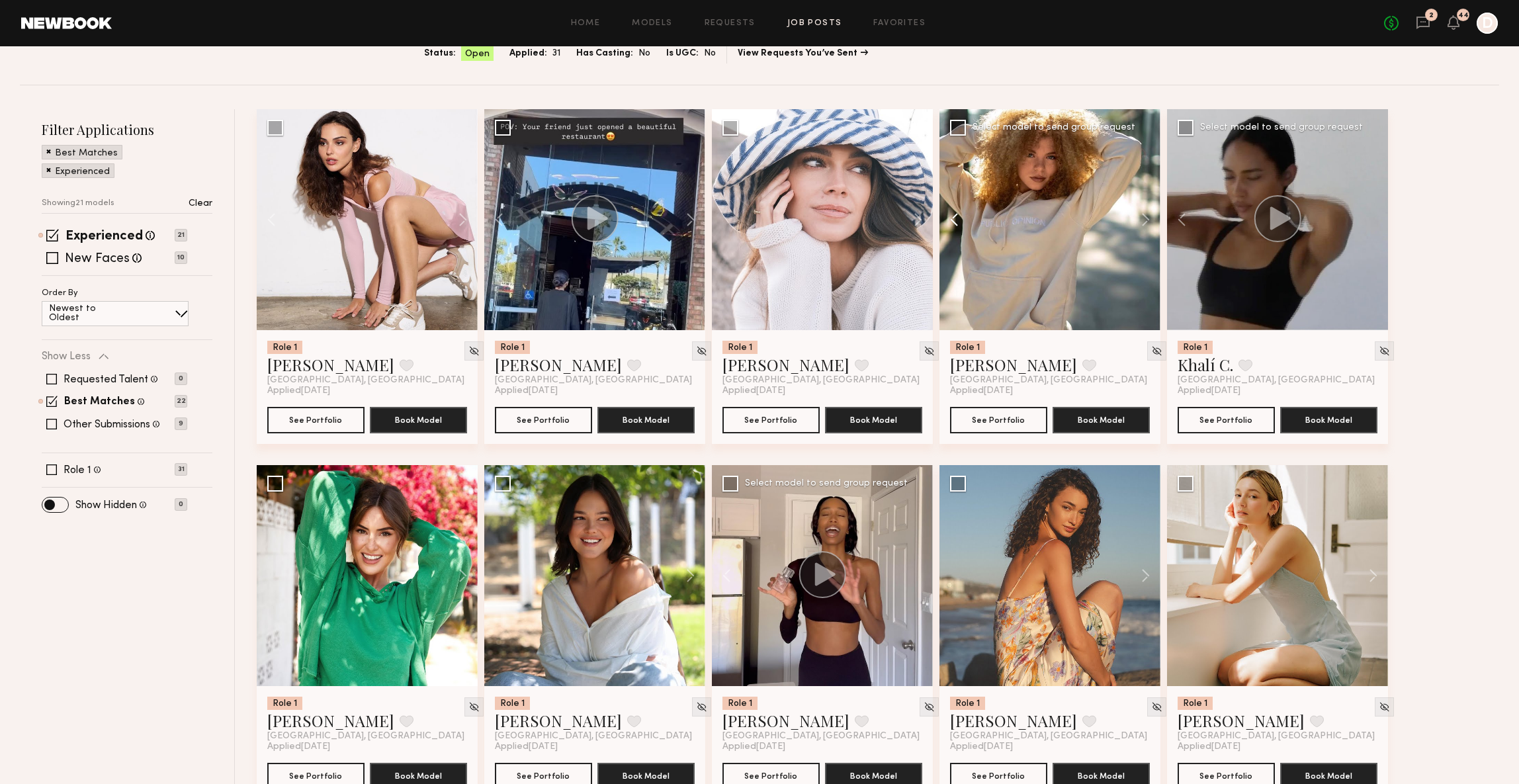
click at [956, 211] on button at bounding box center [961, 219] width 43 height 221
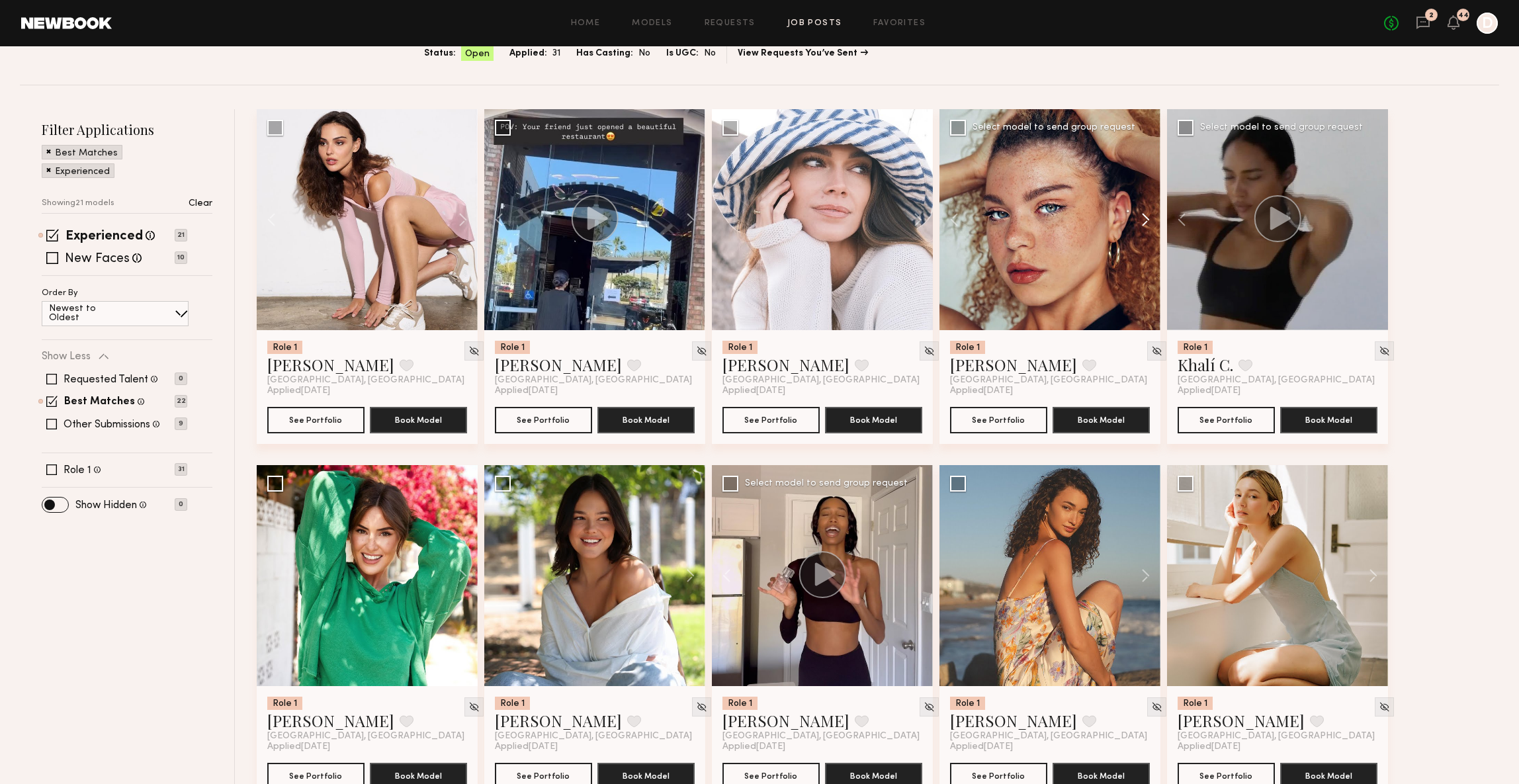
click at [1152, 221] on button at bounding box center [1140, 219] width 43 height 221
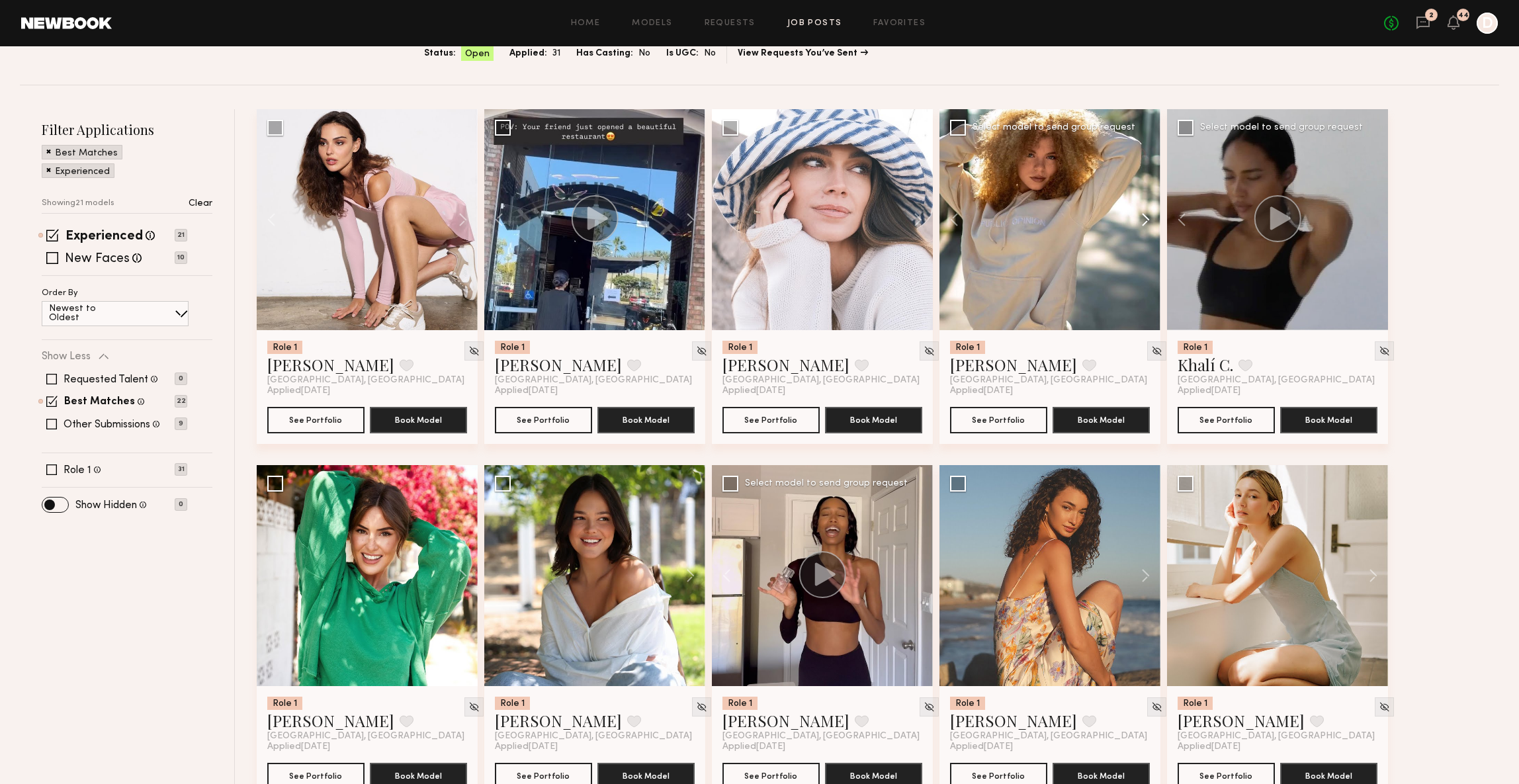
click at [1142, 207] on button at bounding box center [1140, 219] width 43 height 221
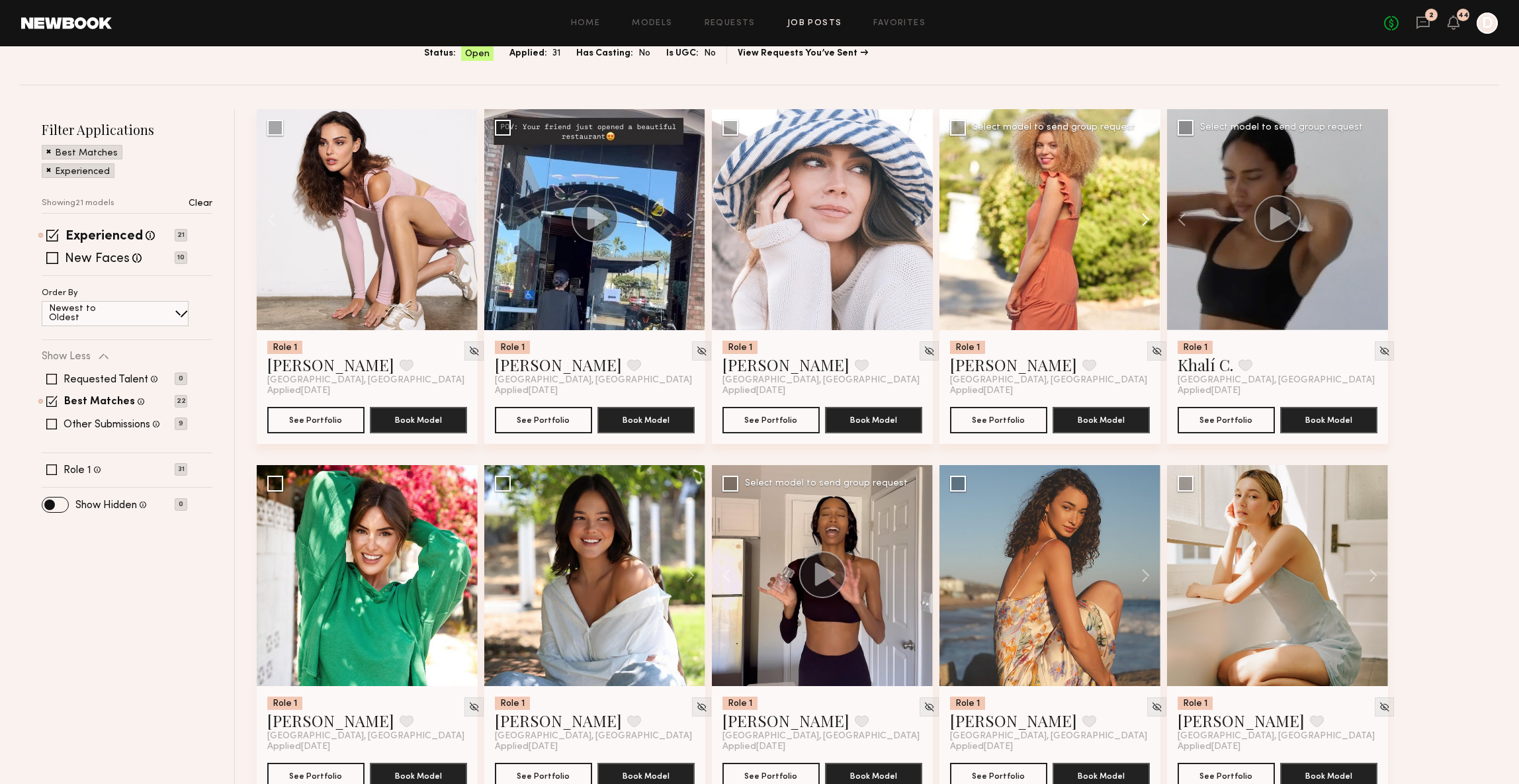
click at [1142, 207] on button at bounding box center [1140, 219] width 43 height 221
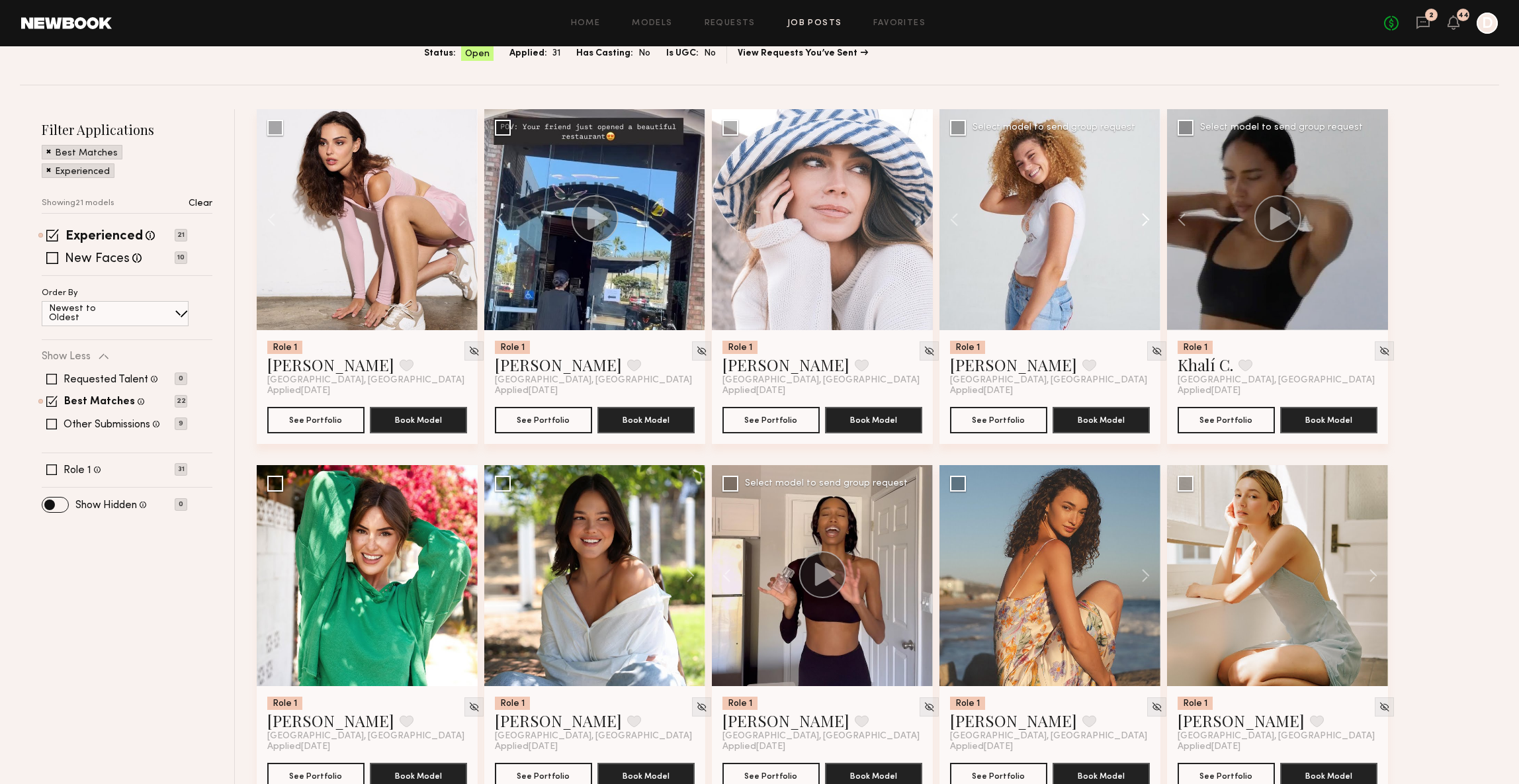
click at [1142, 207] on button at bounding box center [1140, 219] width 43 height 221
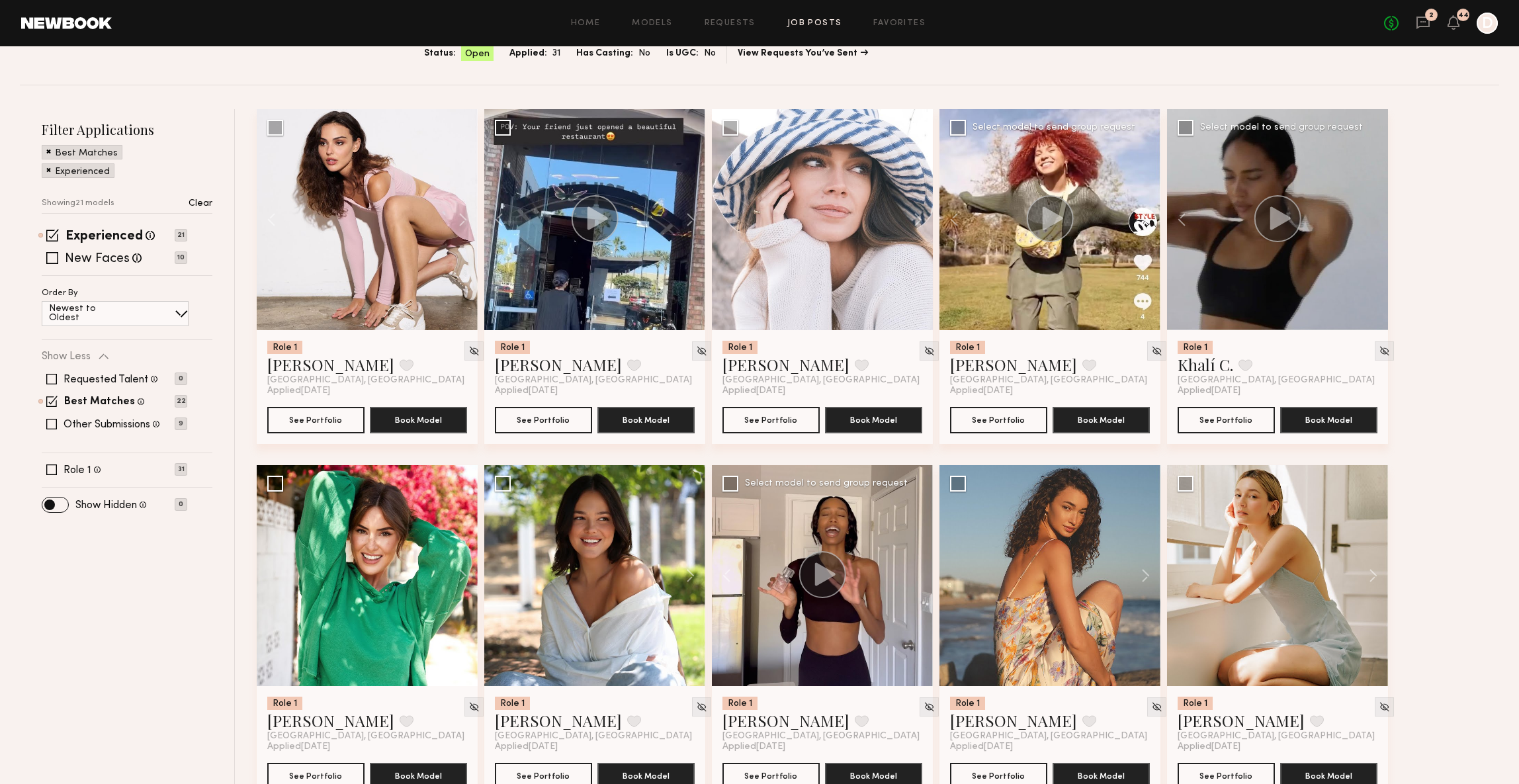
click at [1142, 207] on button at bounding box center [1140, 219] width 43 height 221
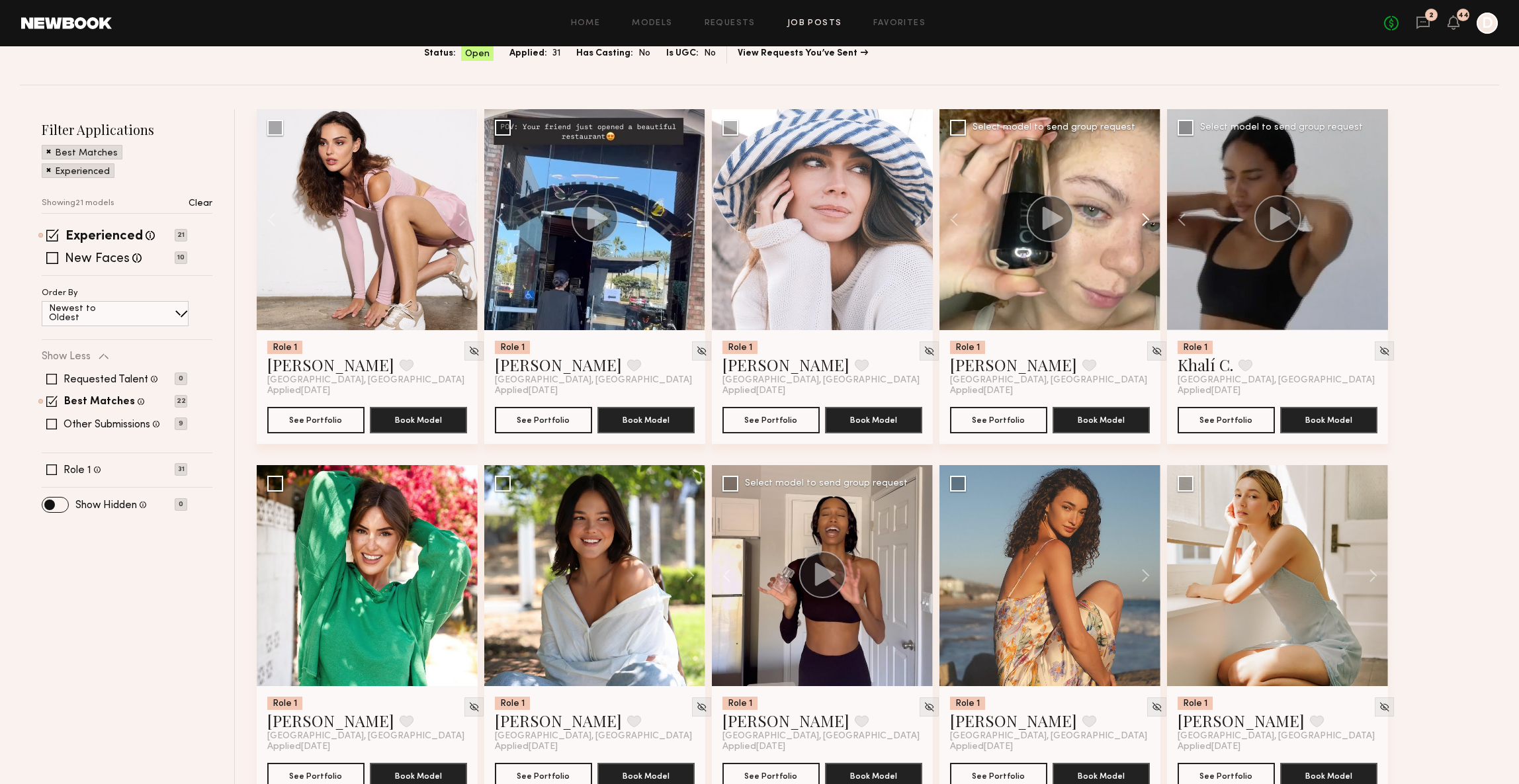
click at [1142, 207] on button at bounding box center [1140, 219] width 43 height 221
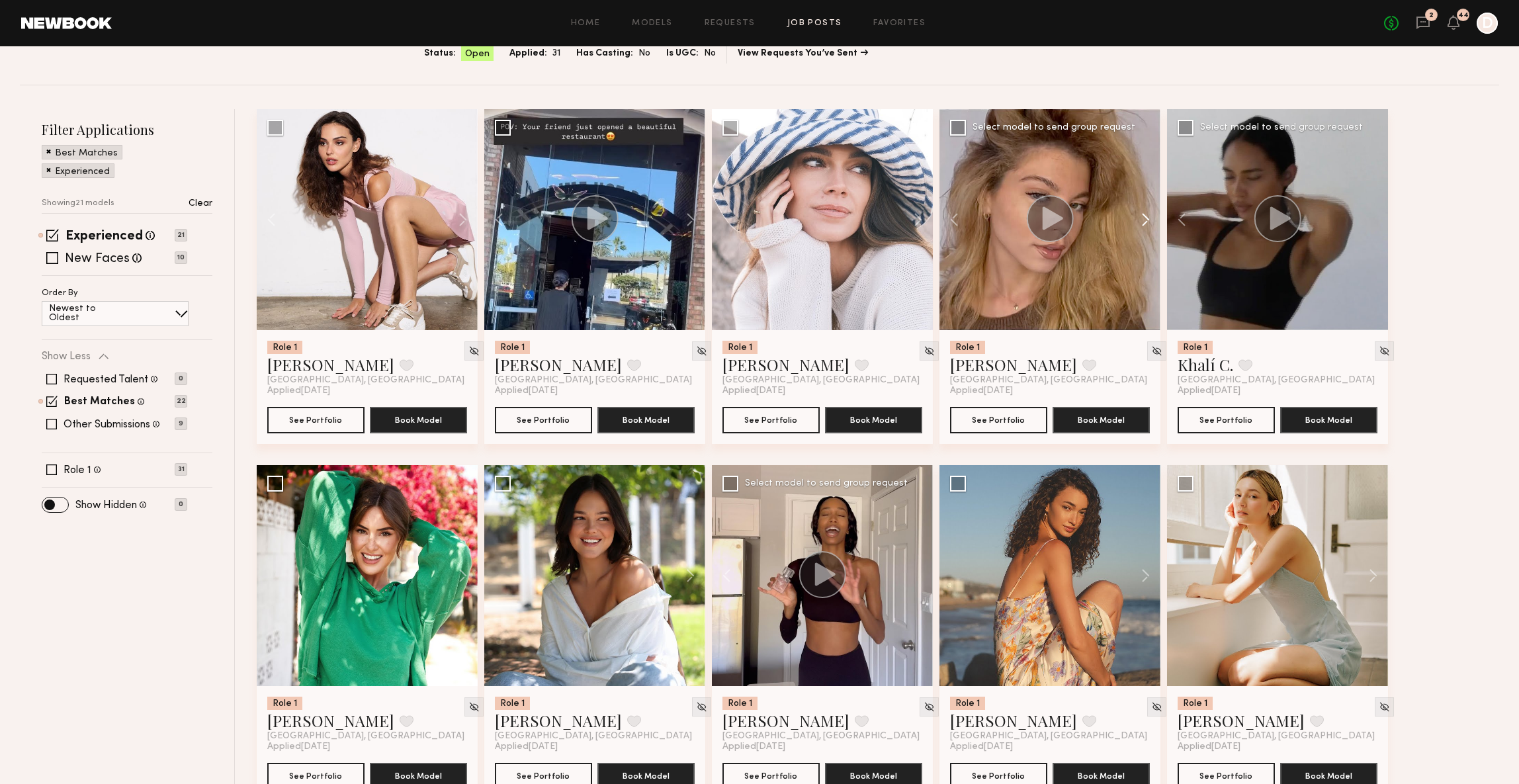
click at [1142, 207] on button at bounding box center [1140, 219] width 43 height 221
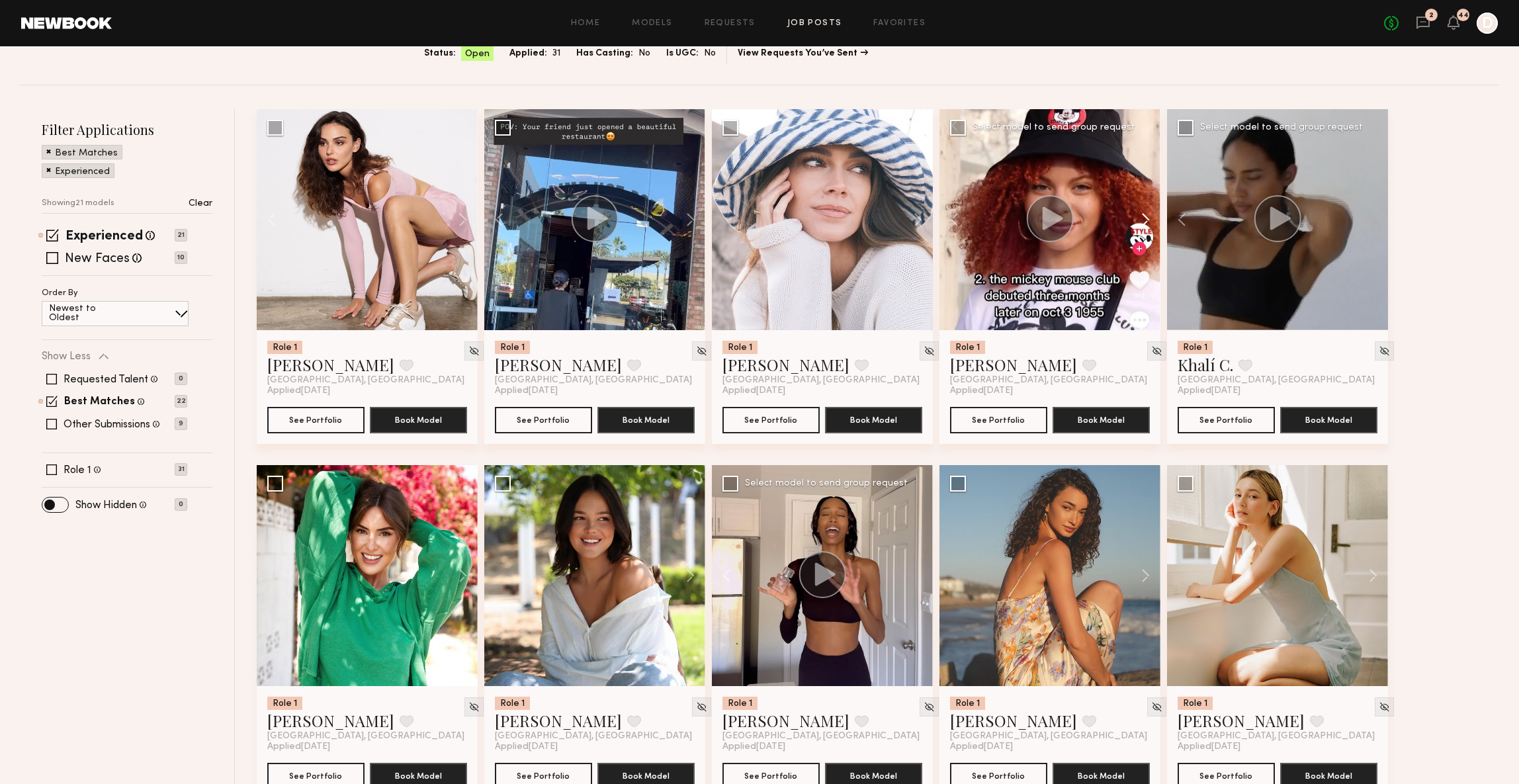
click at [1142, 207] on button at bounding box center [1140, 219] width 43 height 221
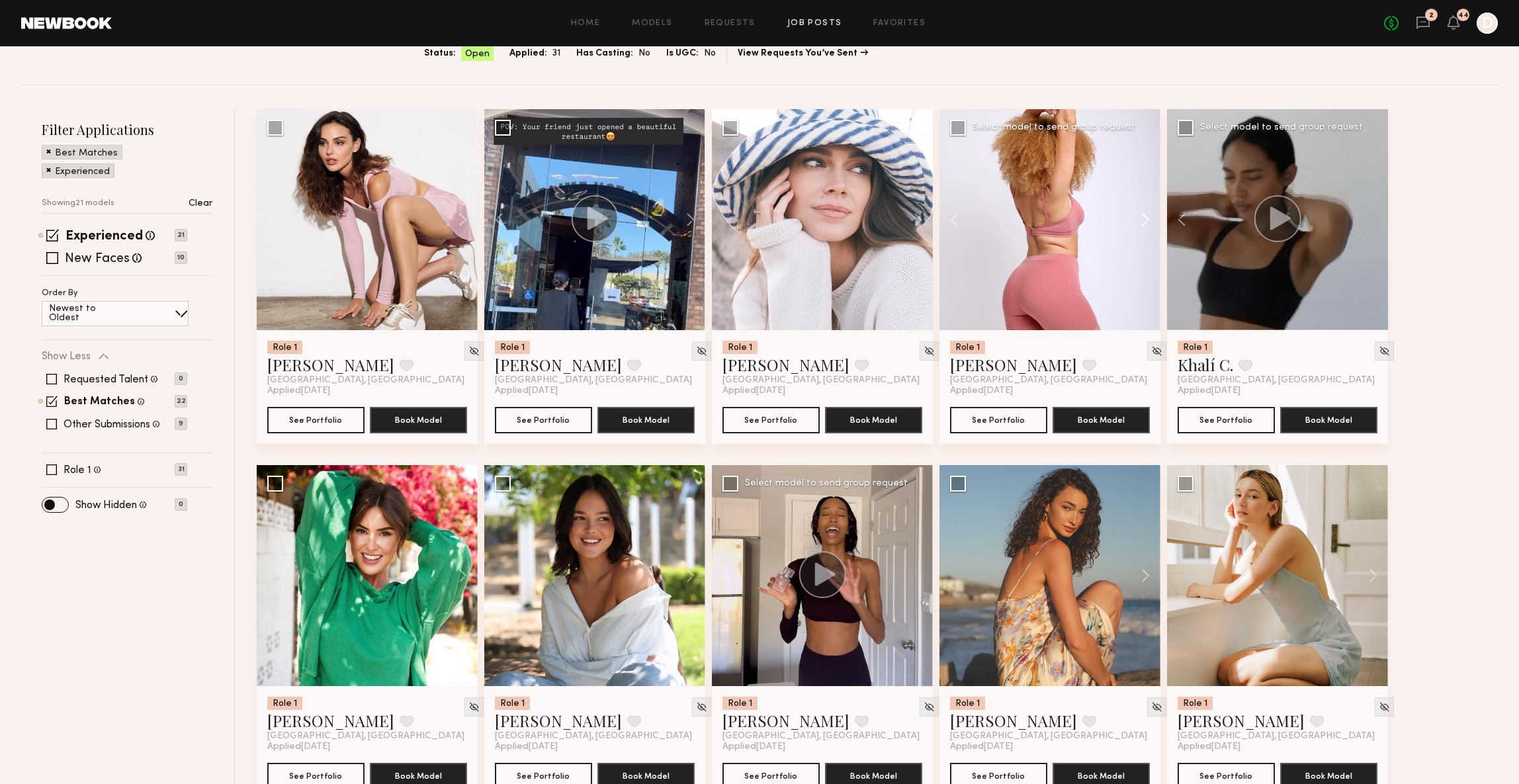
click at [1142, 207] on button at bounding box center [1140, 219] width 43 height 221
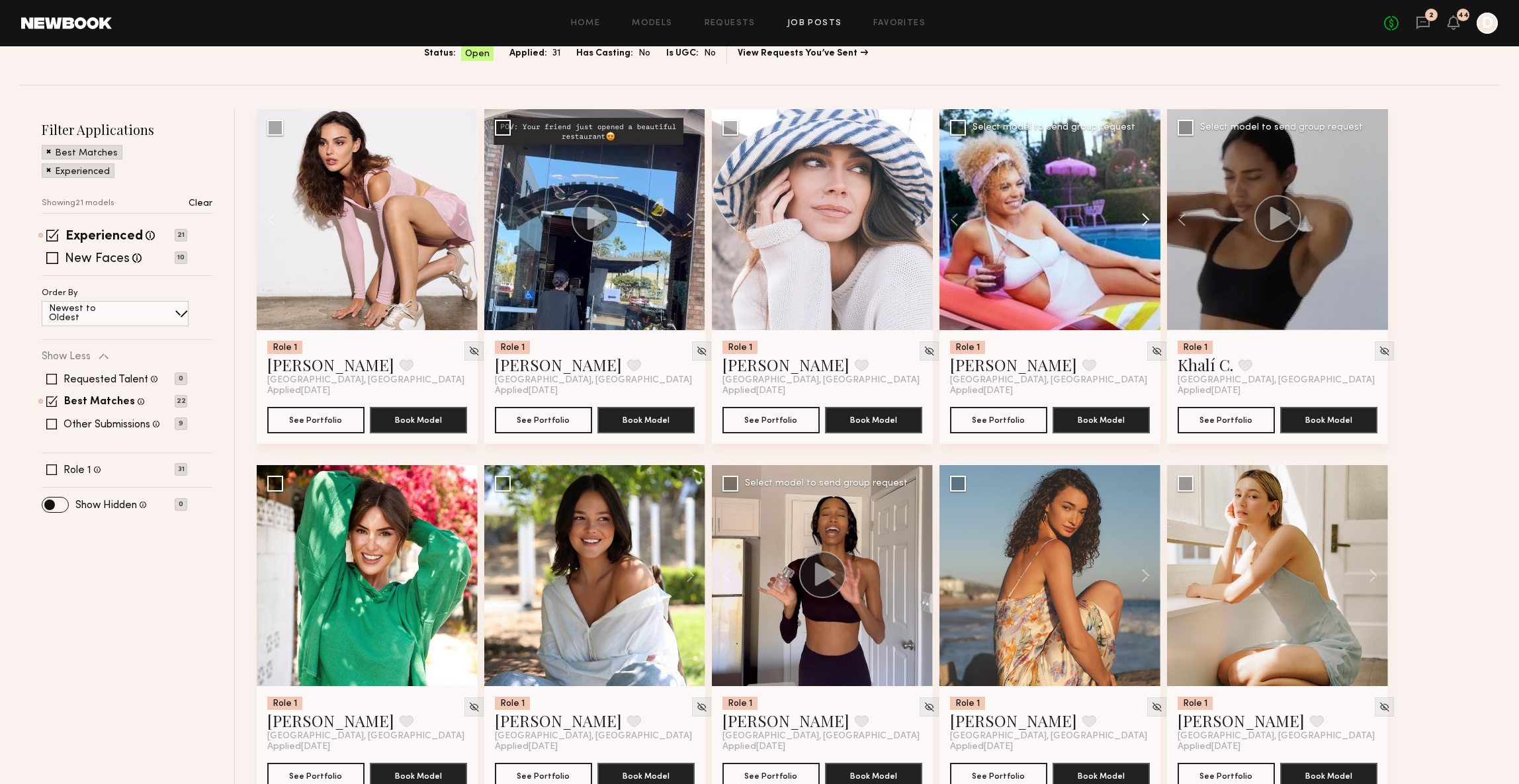
click at [1142, 207] on button at bounding box center [1140, 219] width 43 height 221
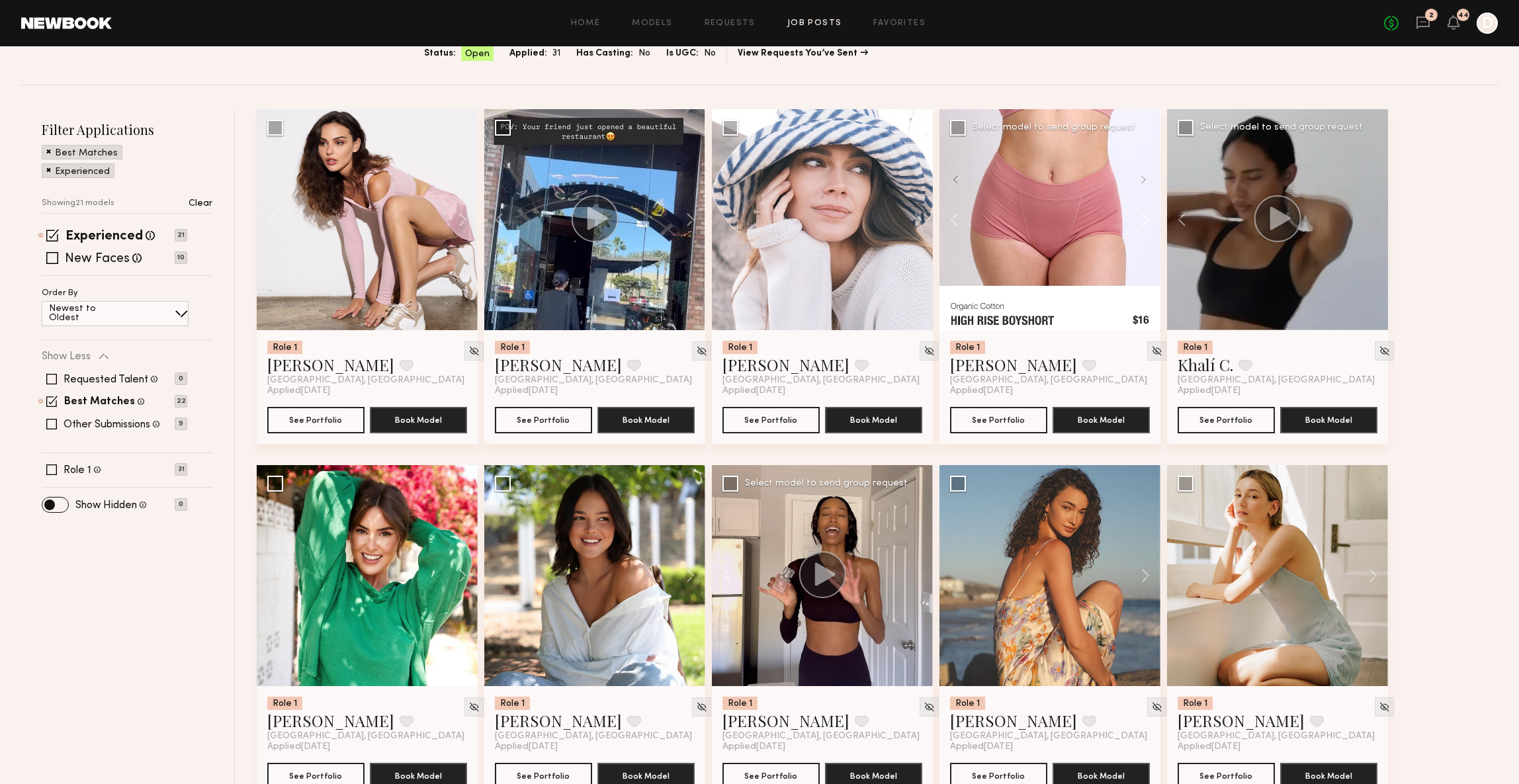
click at [1142, 207] on button at bounding box center [1140, 219] width 43 height 221
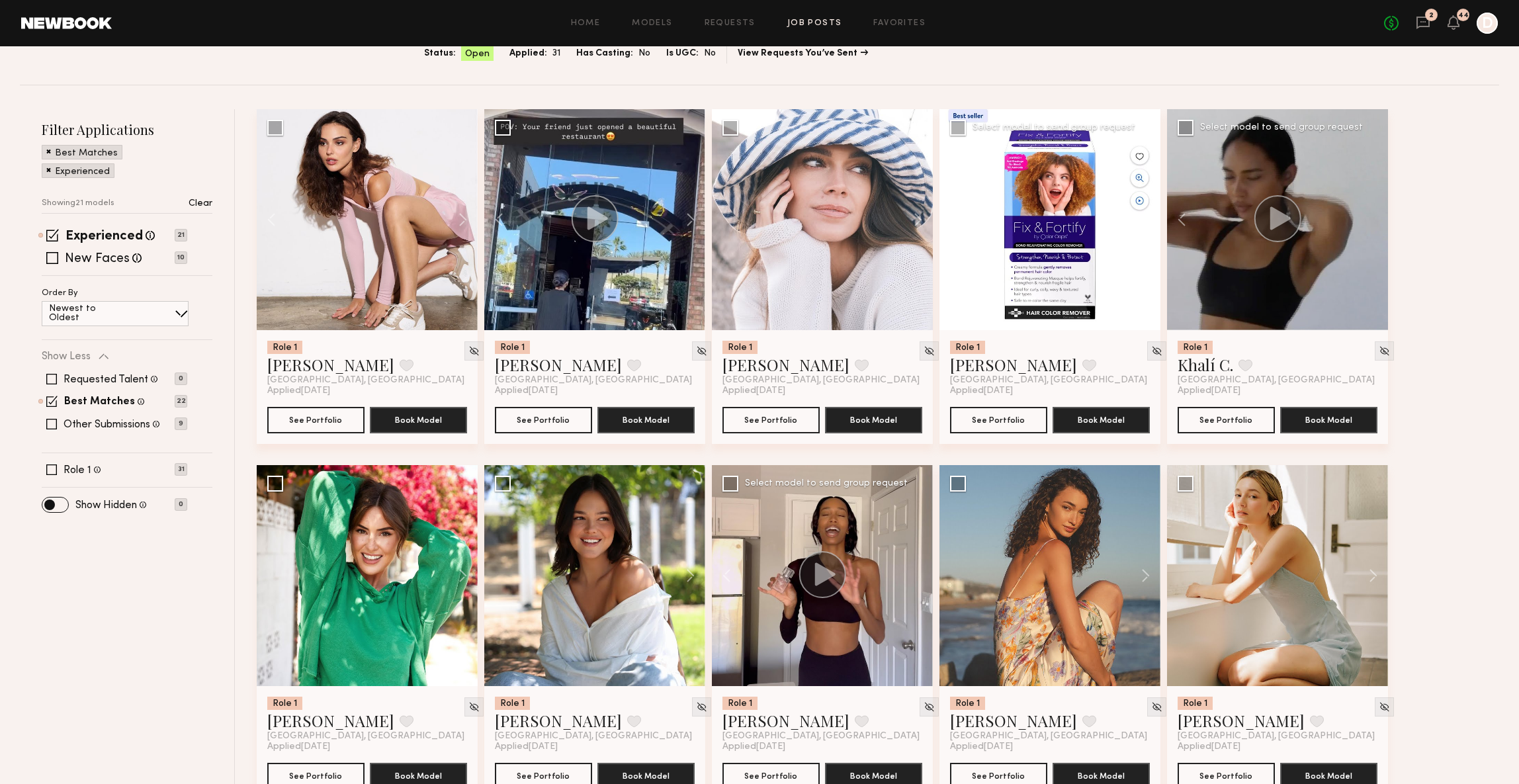
click at [1142, 207] on div at bounding box center [1050, 219] width 221 height 221
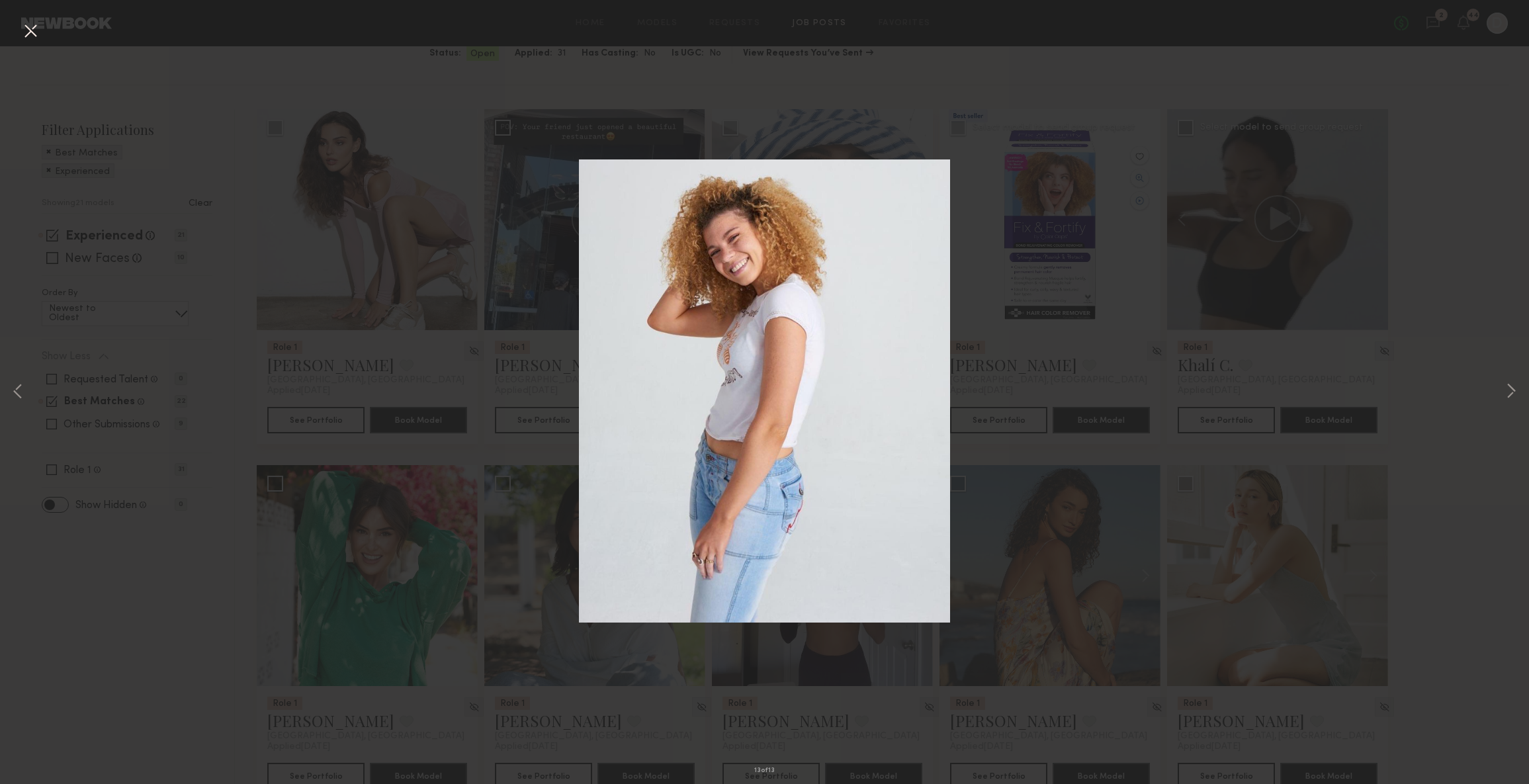
click at [1443, 261] on div "13 of 13" at bounding box center [764, 392] width 1529 height 784
click at [37, 35] on button at bounding box center [30, 32] width 21 height 24
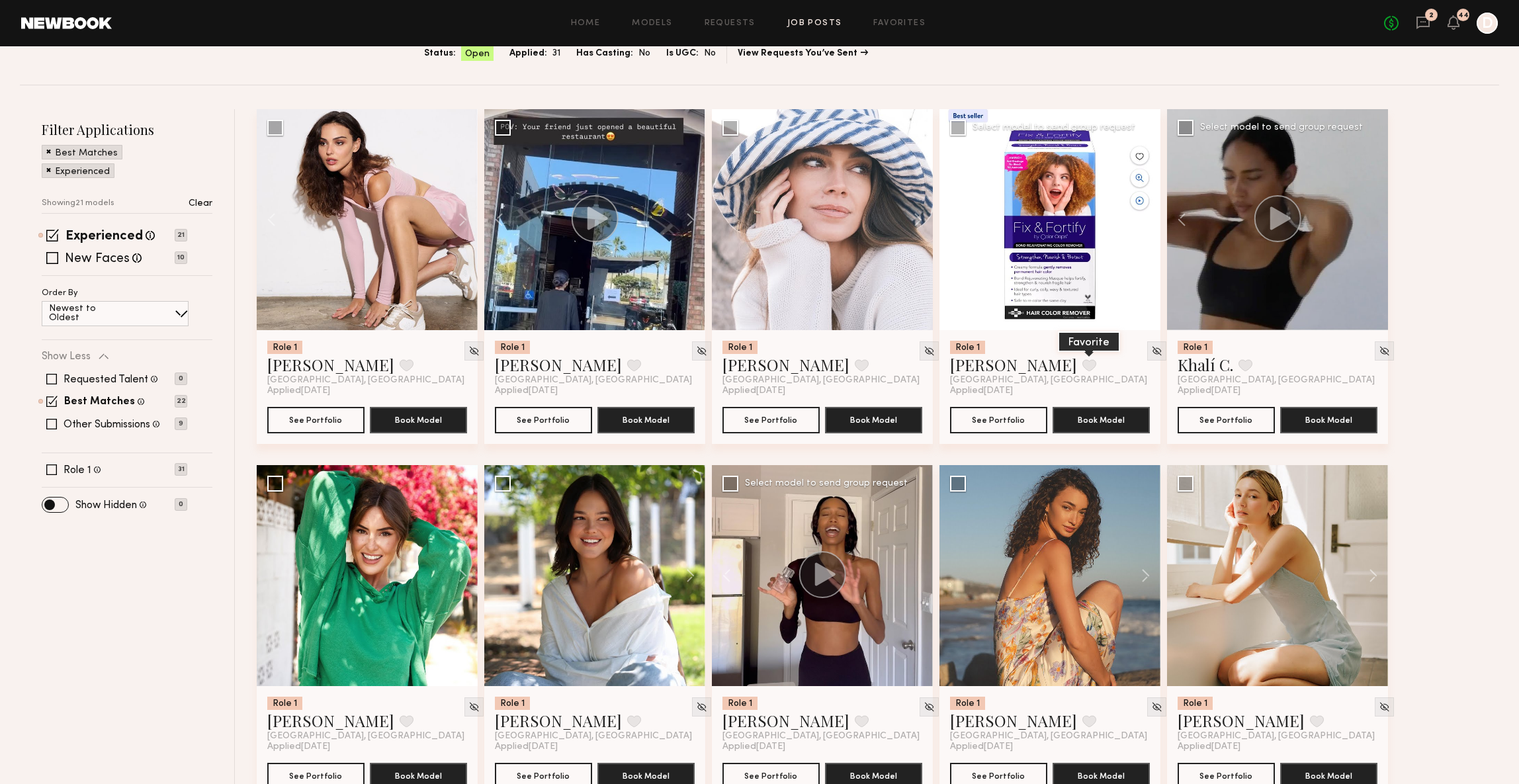
click at [1083, 363] on button at bounding box center [1090, 365] width 14 height 12
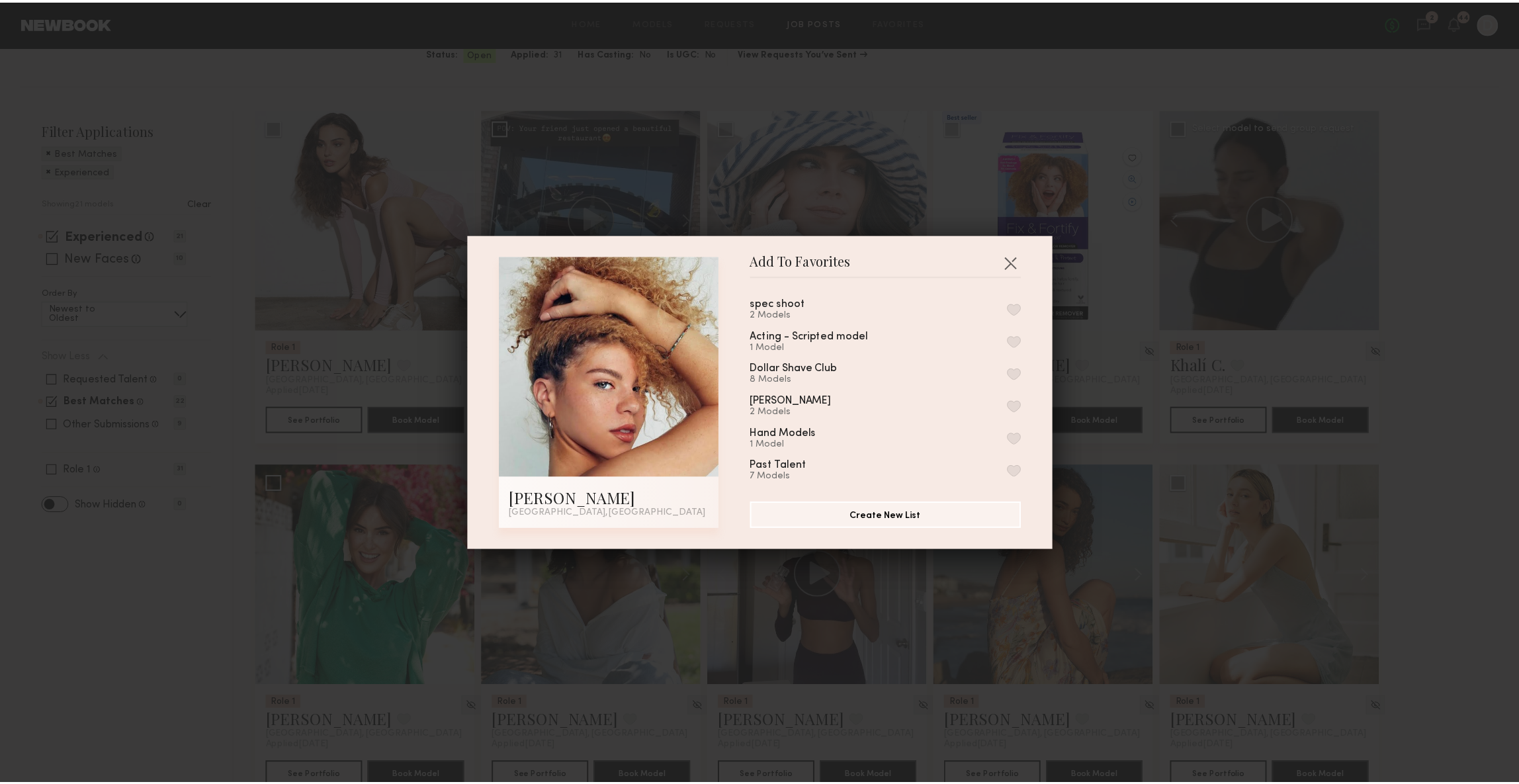
scroll to position [44, 0]
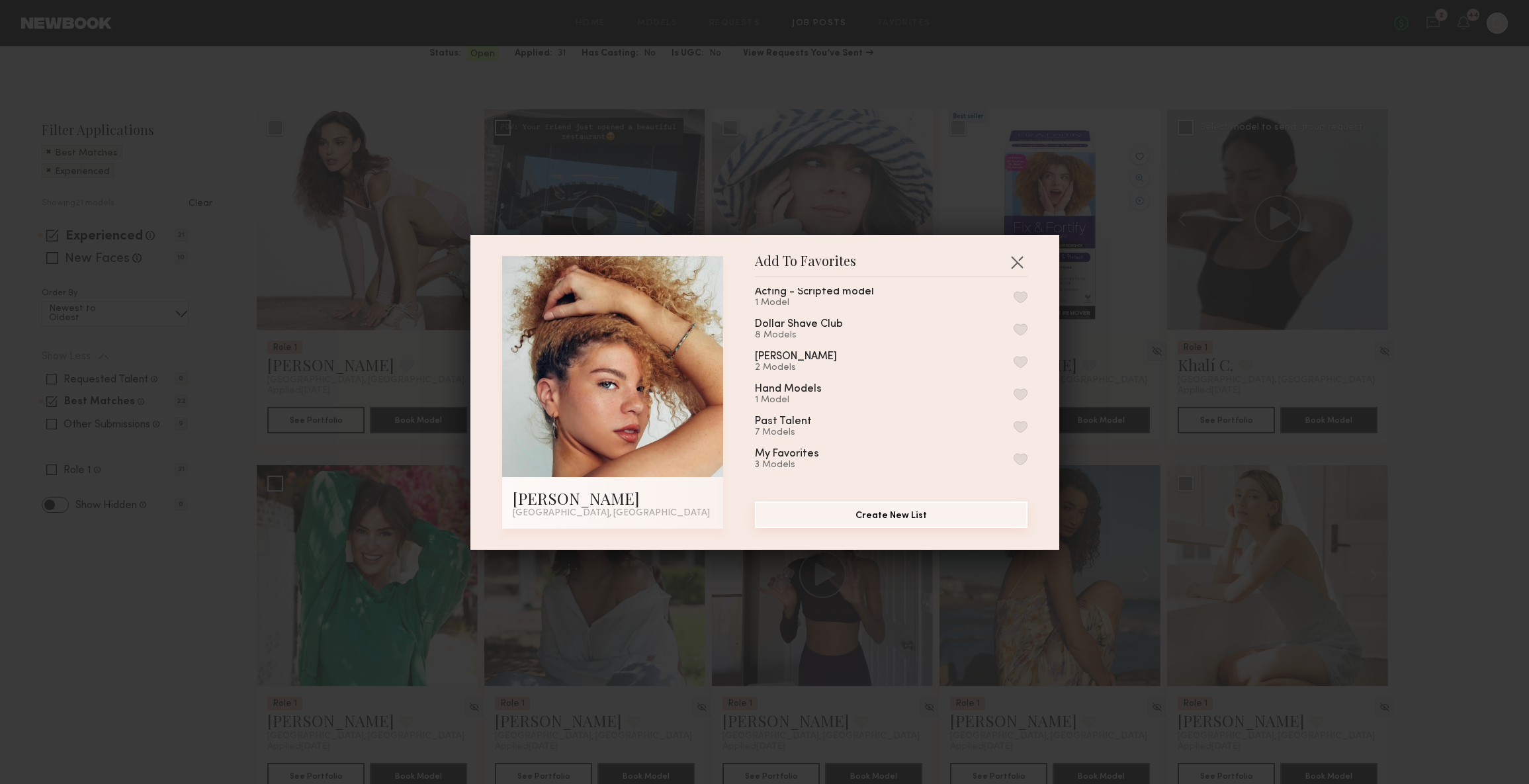
click at [882, 516] on button "Create New List" at bounding box center [891, 514] width 272 height 26
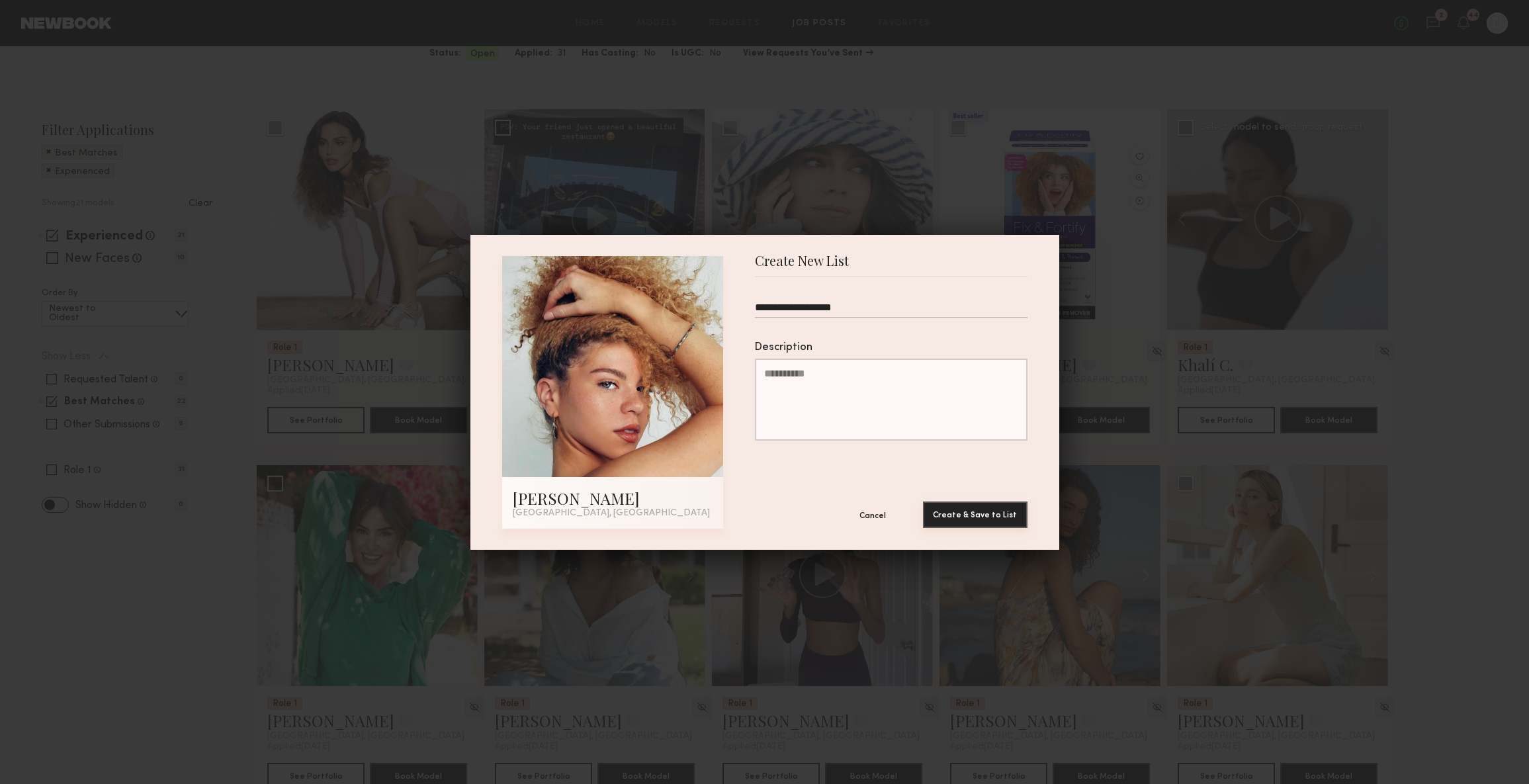
type input "**********"
click at [984, 520] on button "Create & Save to List" at bounding box center [975, 514] width 105 height 26
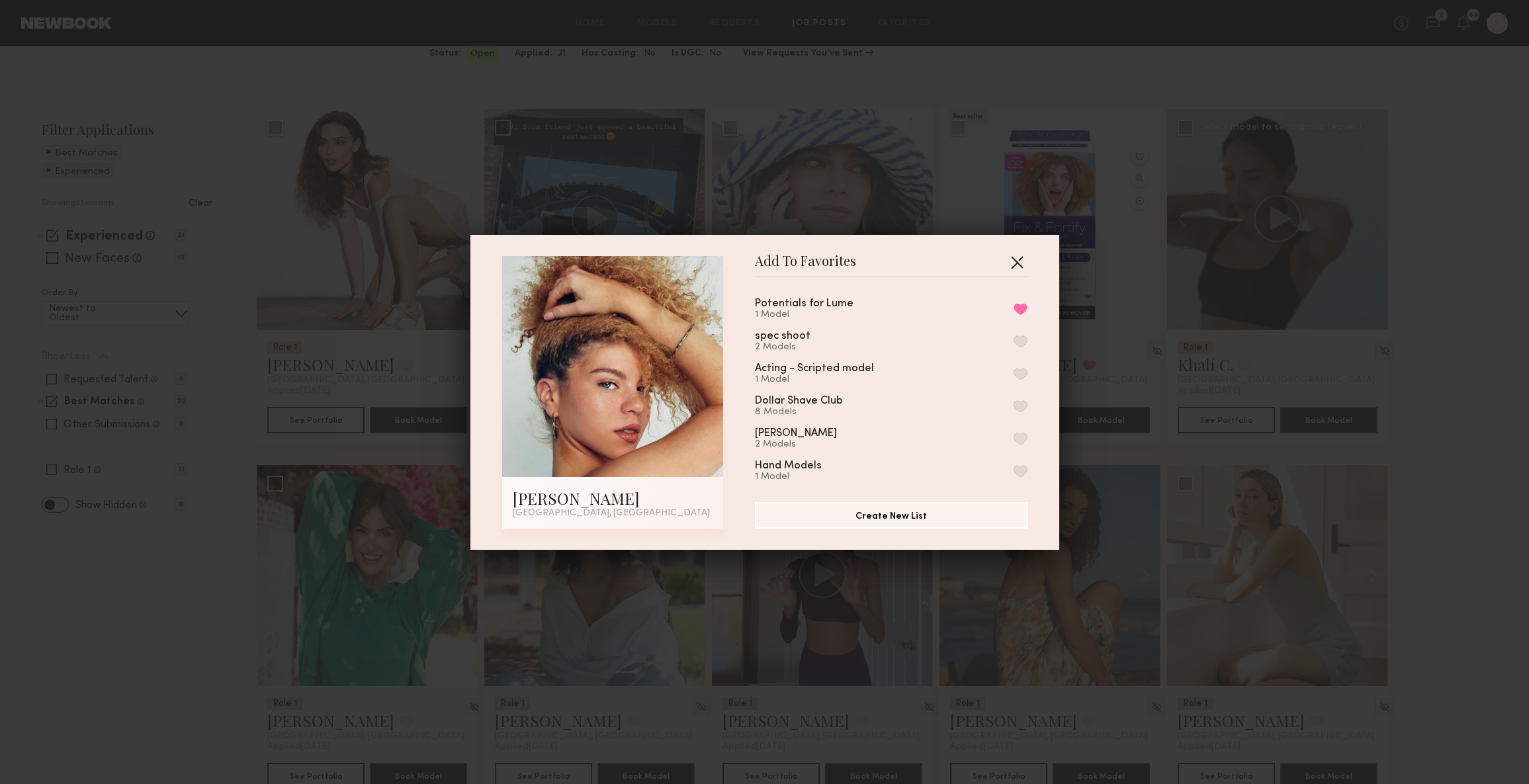
click at [1012, 258] on button "button" at bounding box center [1016, 262] width 21 height 21
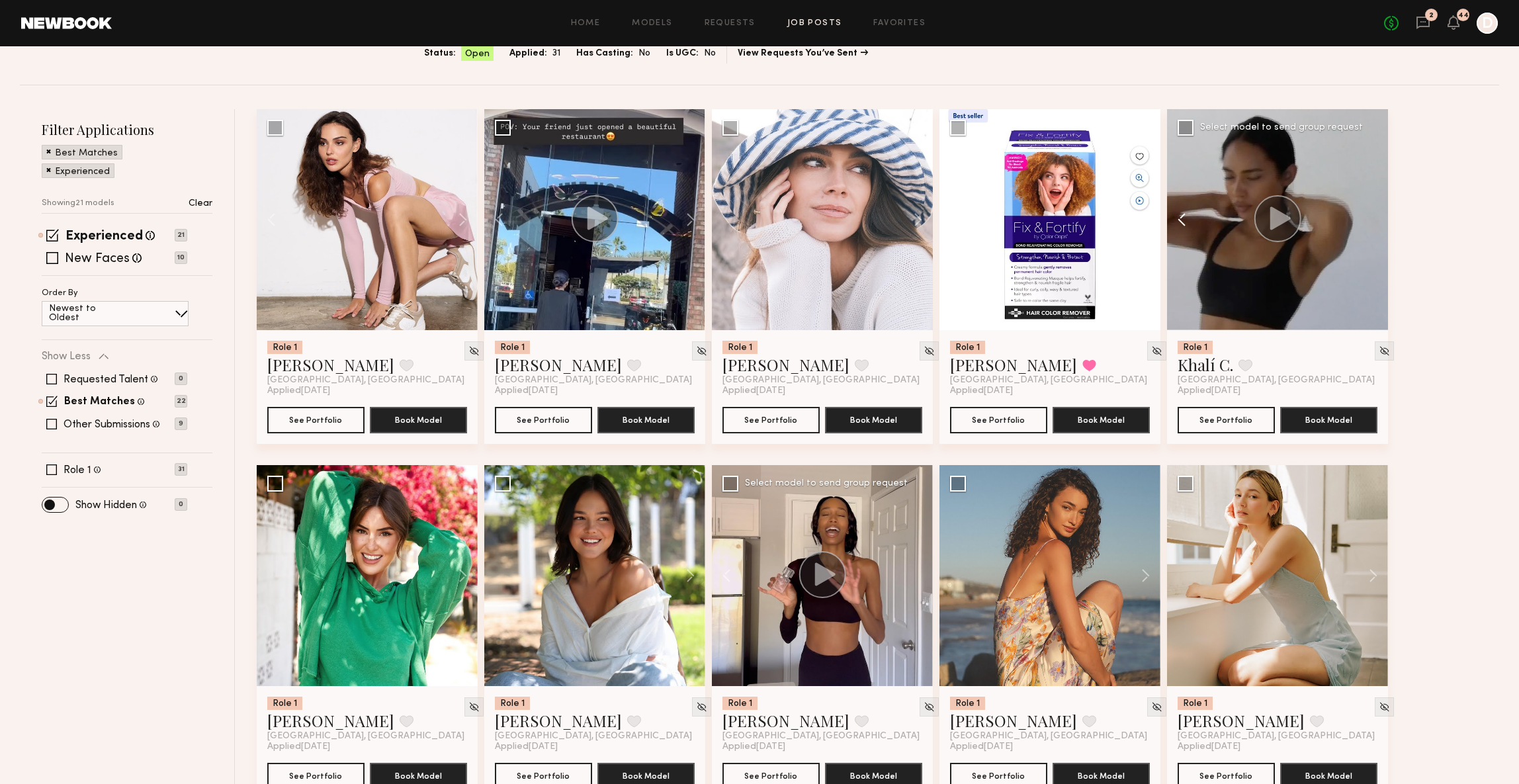
click at [1180, 224] on button at bounding box center [1189, 219] width 43 height 221
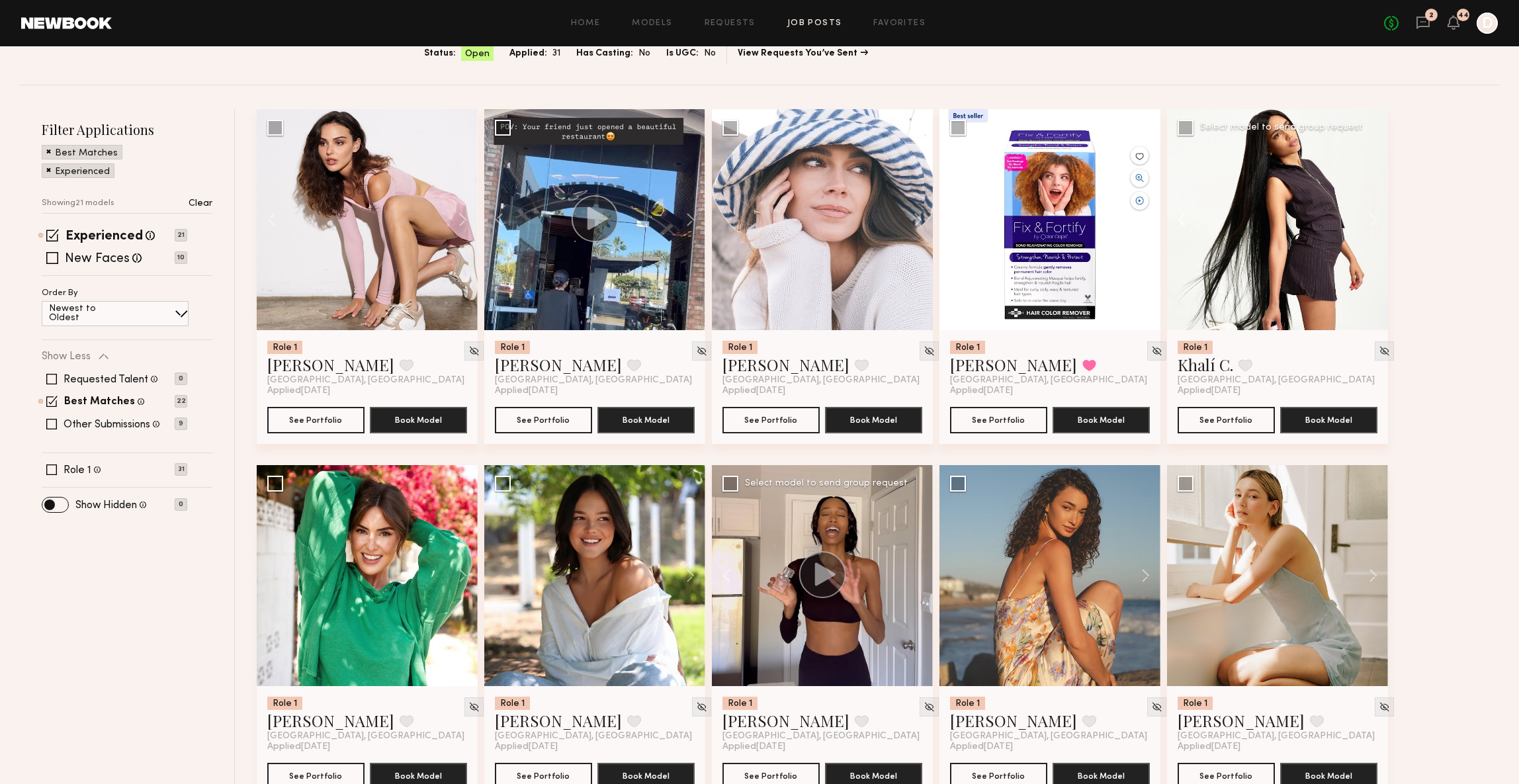
click at [1180, 224] on button at bounding box center [1189, 219] width 43 height 221
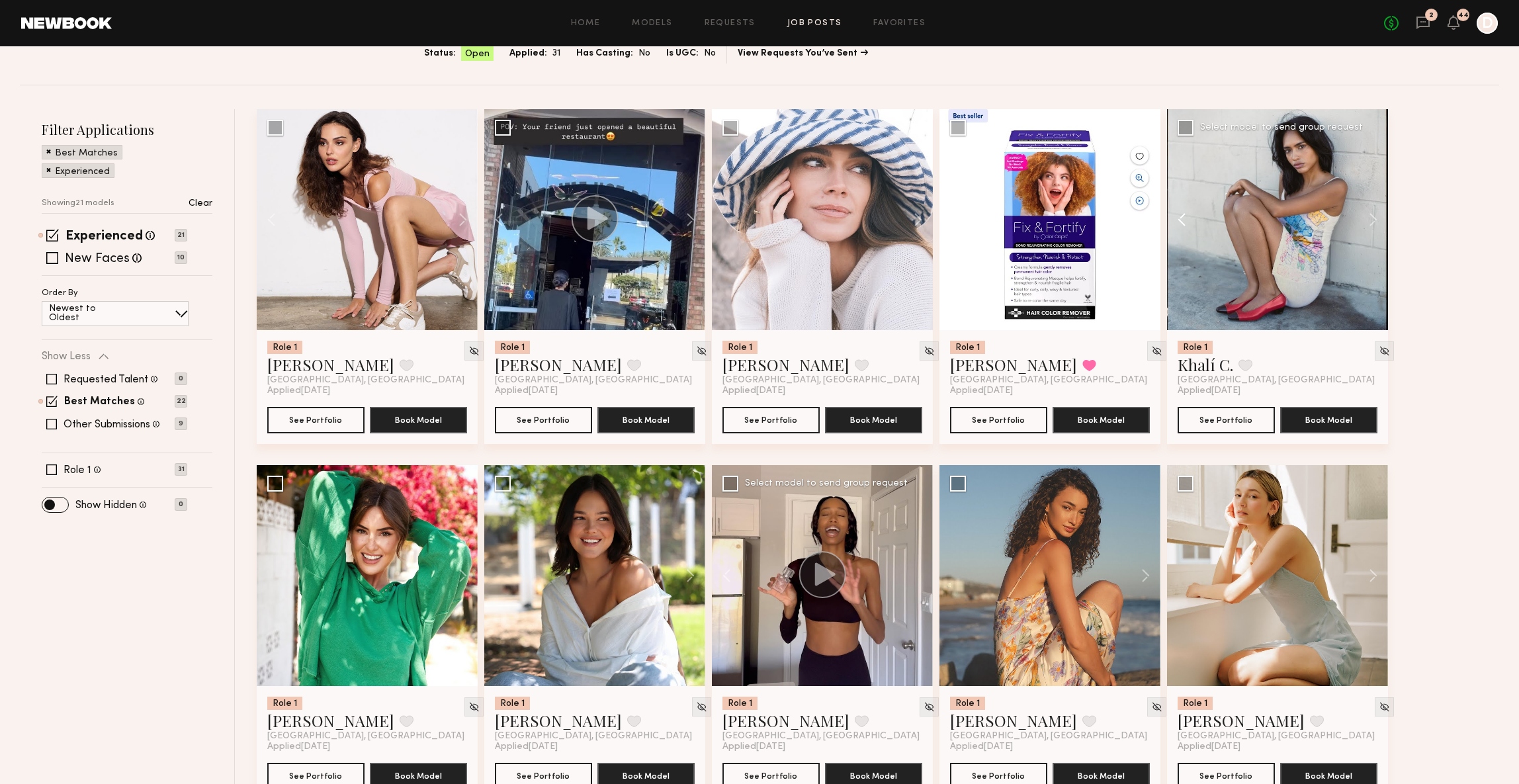
click at [1180, 224] on button at bounding box center [1189, 219] width 43 height 221
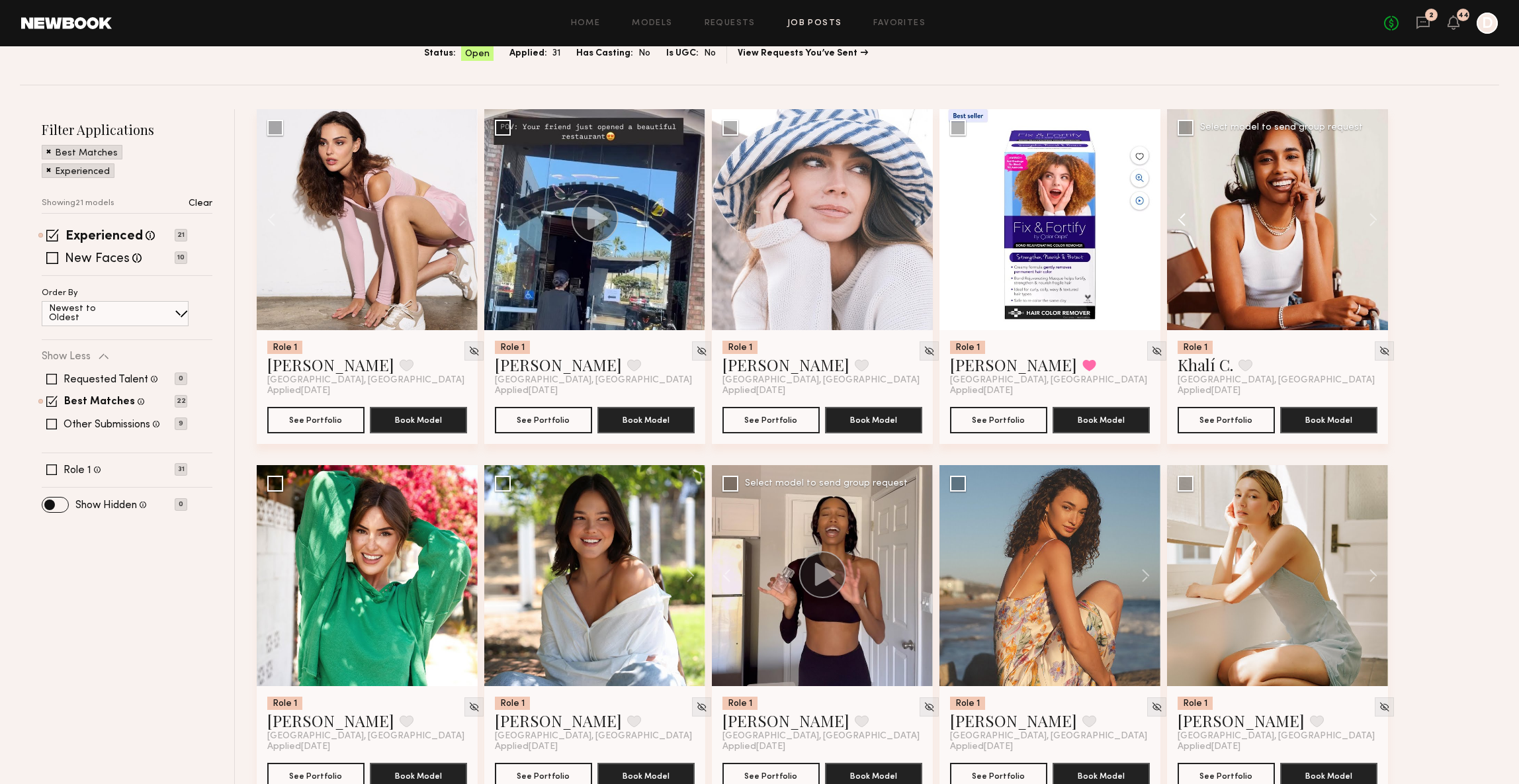
click at [1180, 224] on button at bounding box center [1189, 219] width 43 height 221
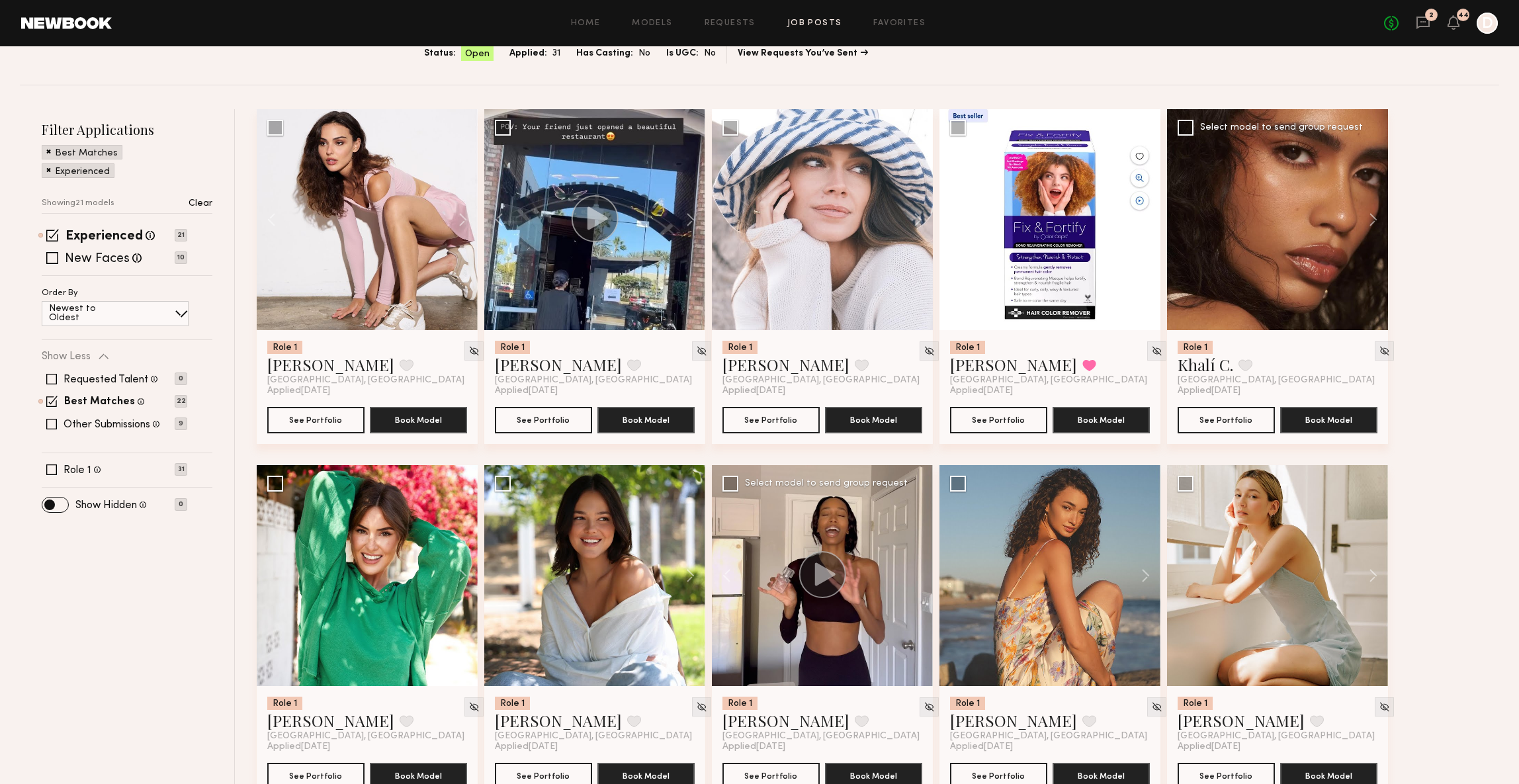
click at [1180, 224] on div at bounding box center [1277, 219] width 221 height 221
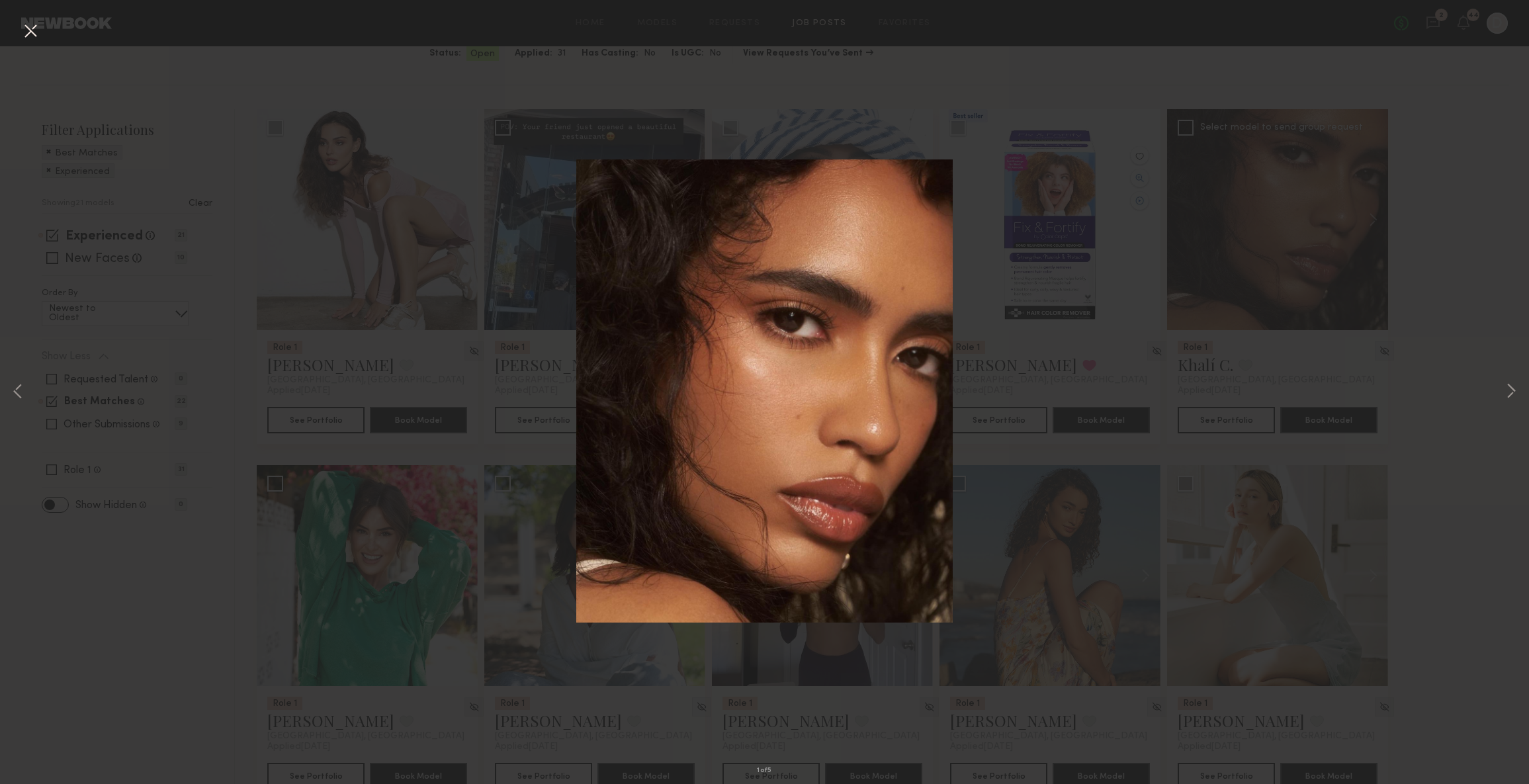
click at [28, 34] on button at bounding box center [30, 32] width 21 height 24
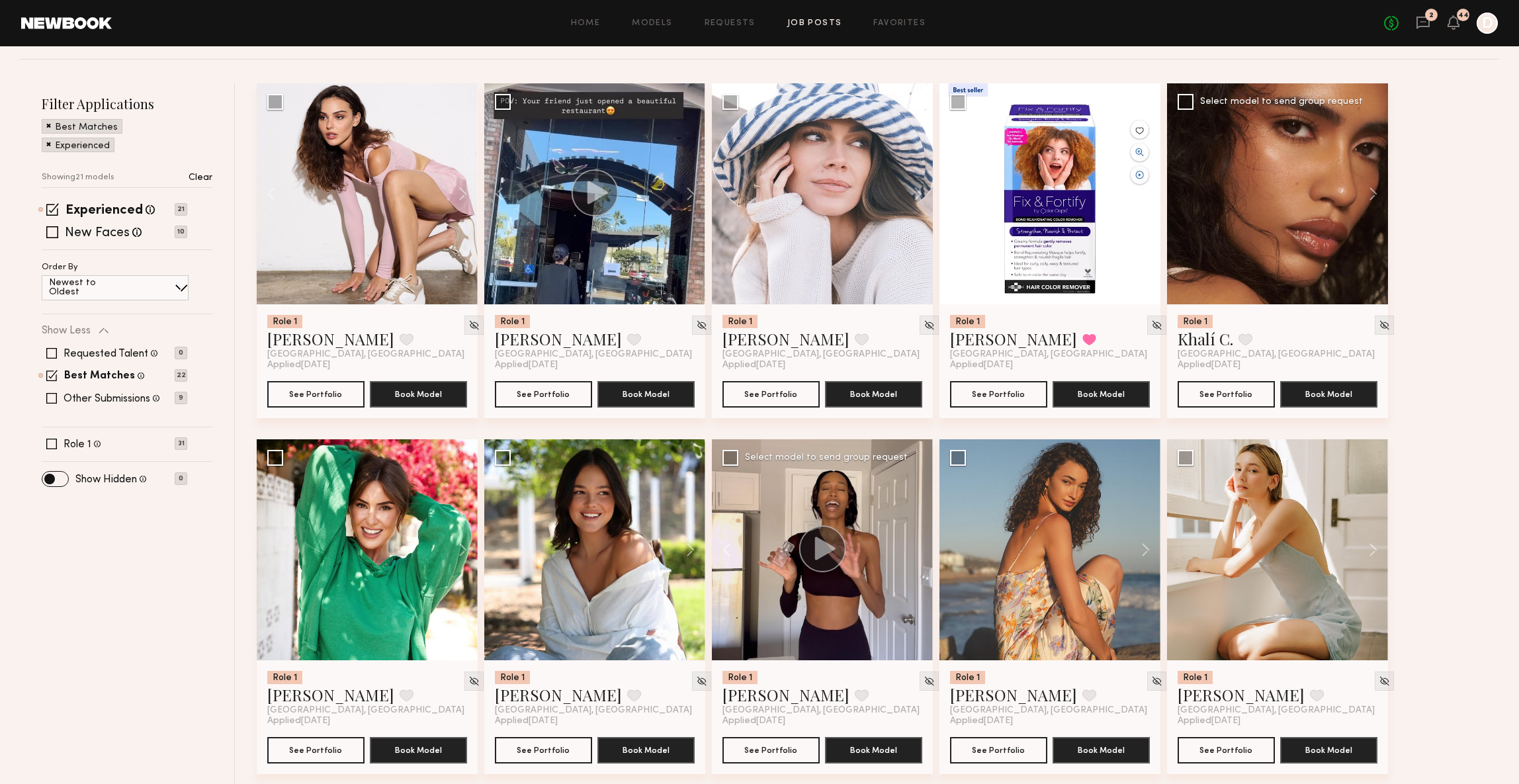
scroll to position [225, 0]
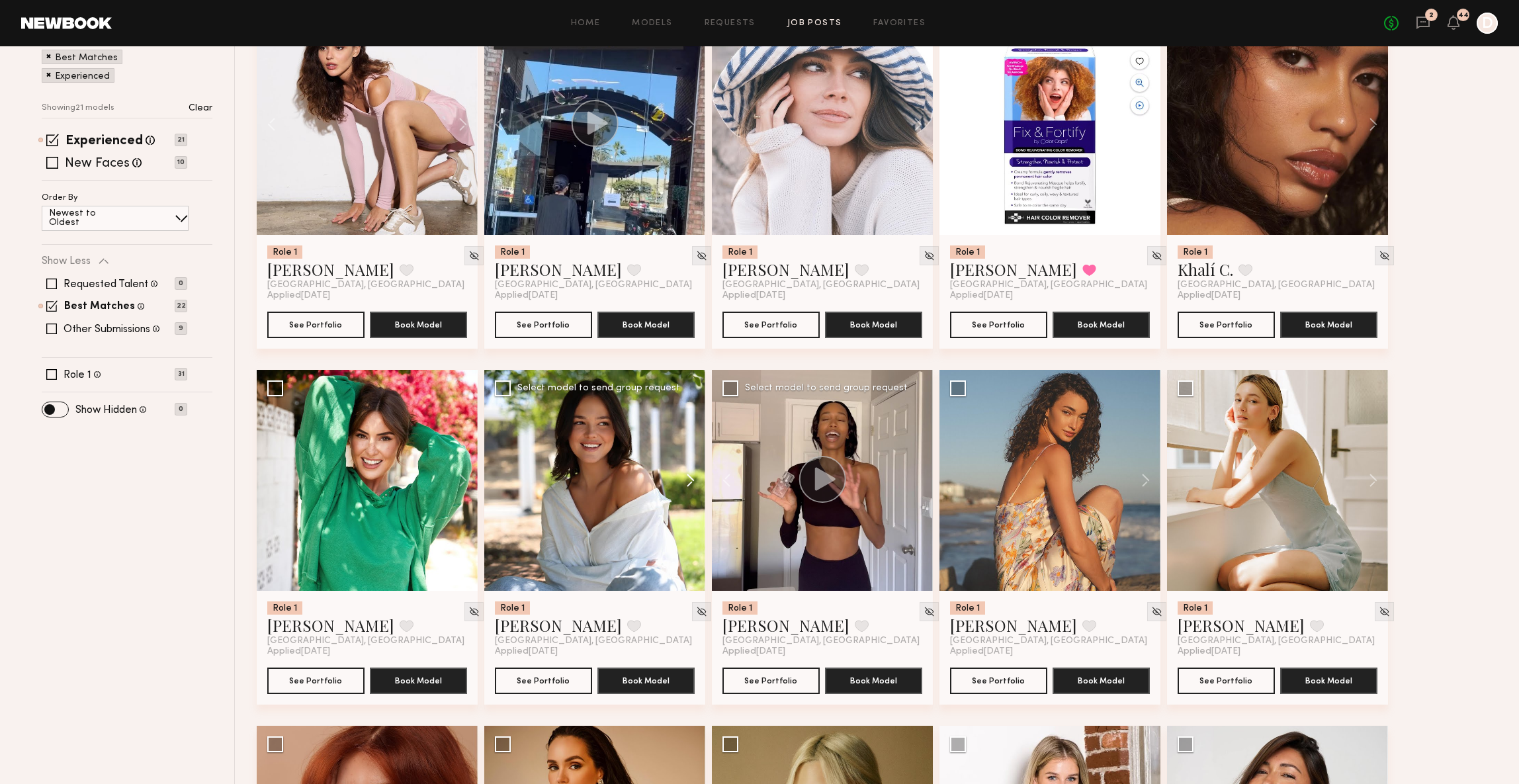
click at [685, 480] on button at bounding box center [684, 479] width 43 height 221
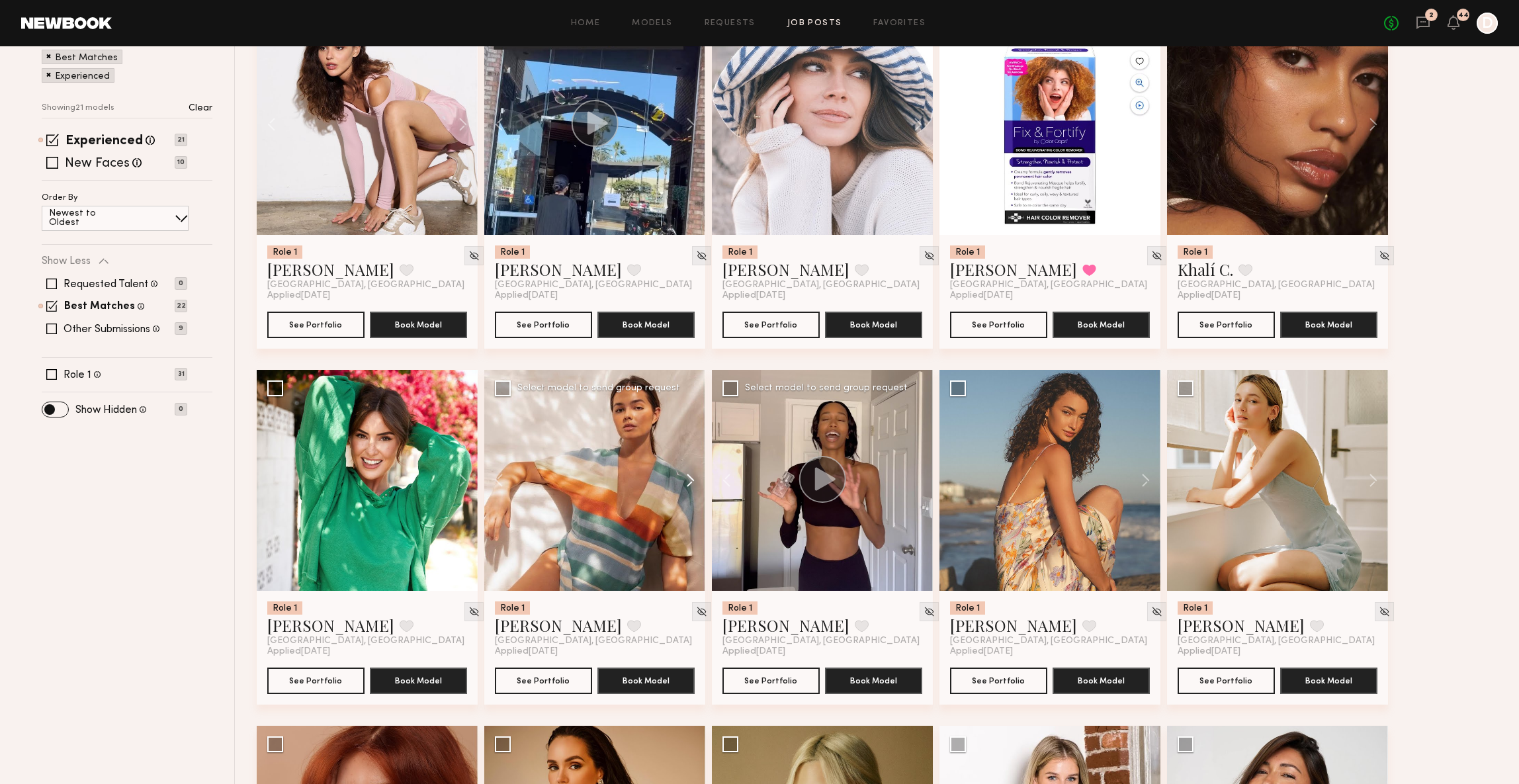
click at [685, 480] on button at bounding box center [684, 479] width 43 height 221
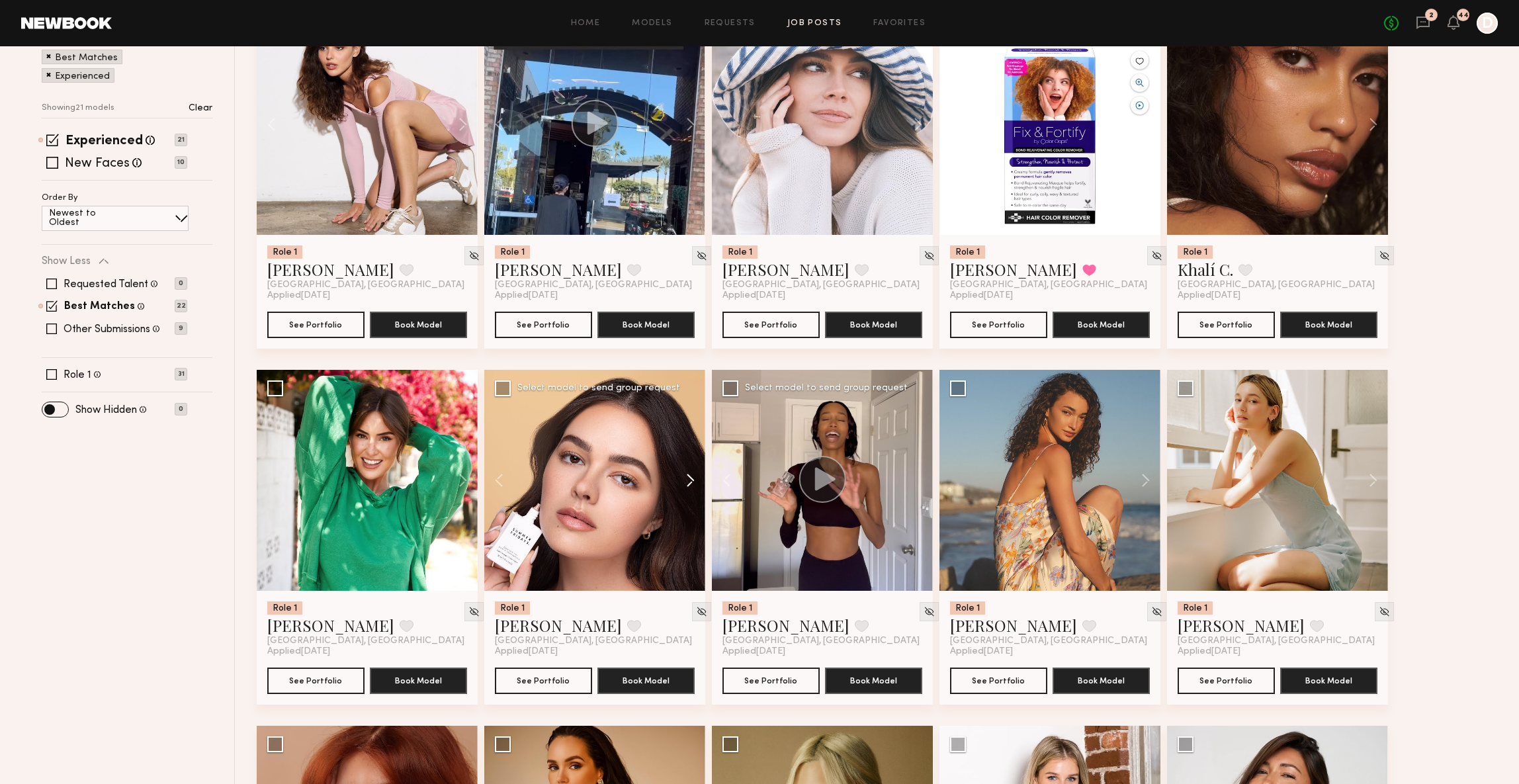
click at [685, 480] on button at bounding box center [684, 479] width 43 height 221
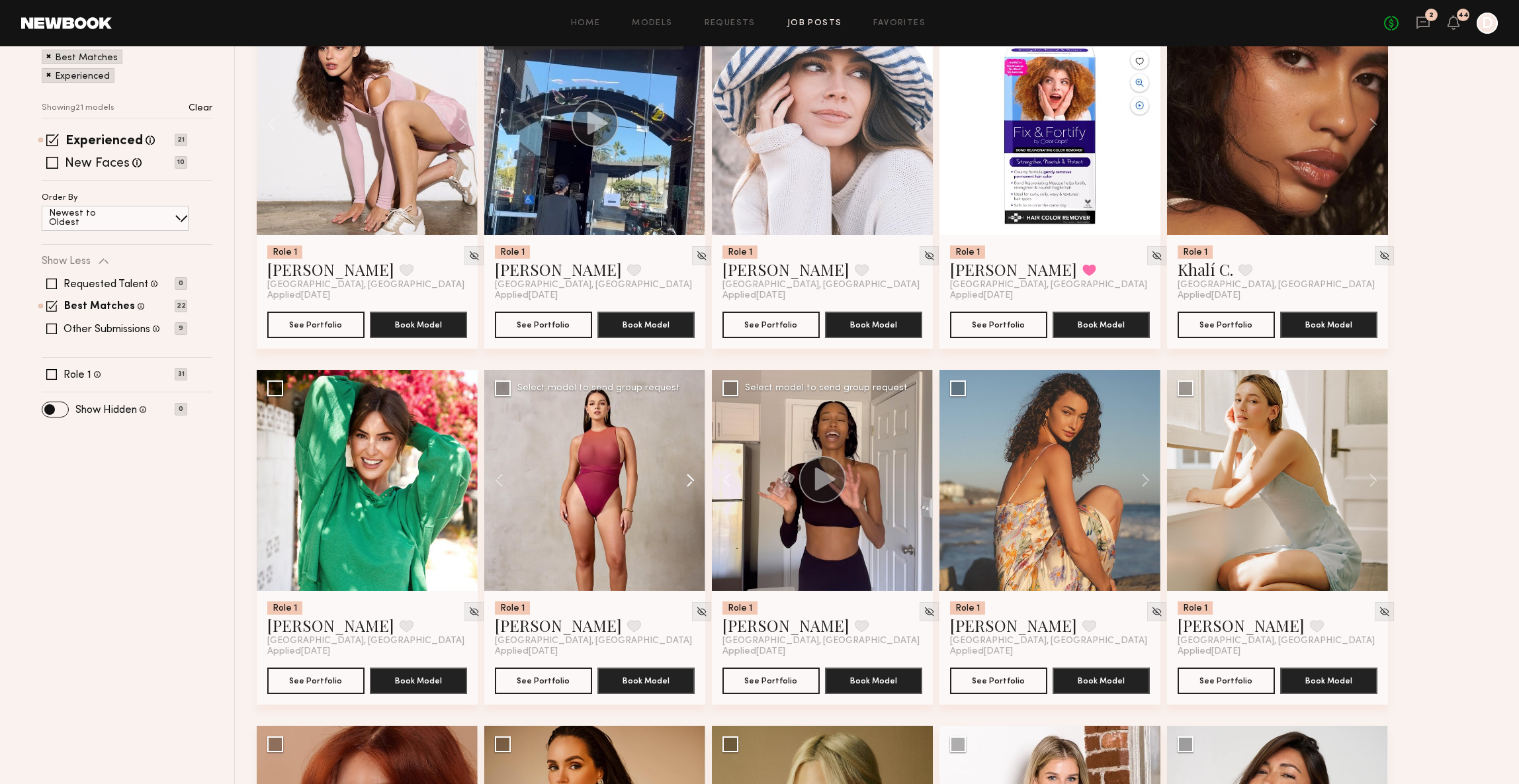
click at [685, 480] on button at bounding box center [684, 479] width 43 height 221
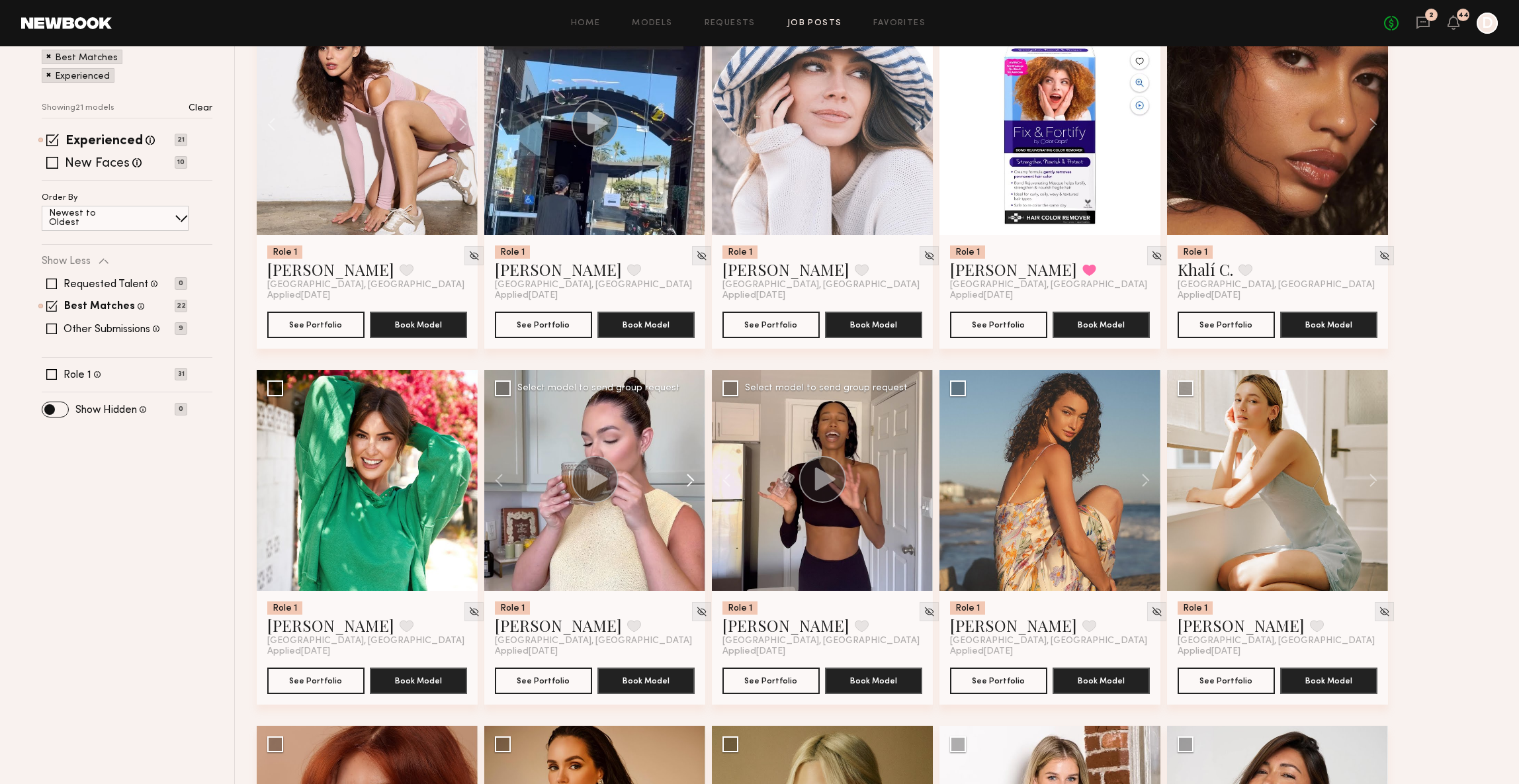
click at [685, 480] on button at bounding box center [684, 479] width 43 height 221
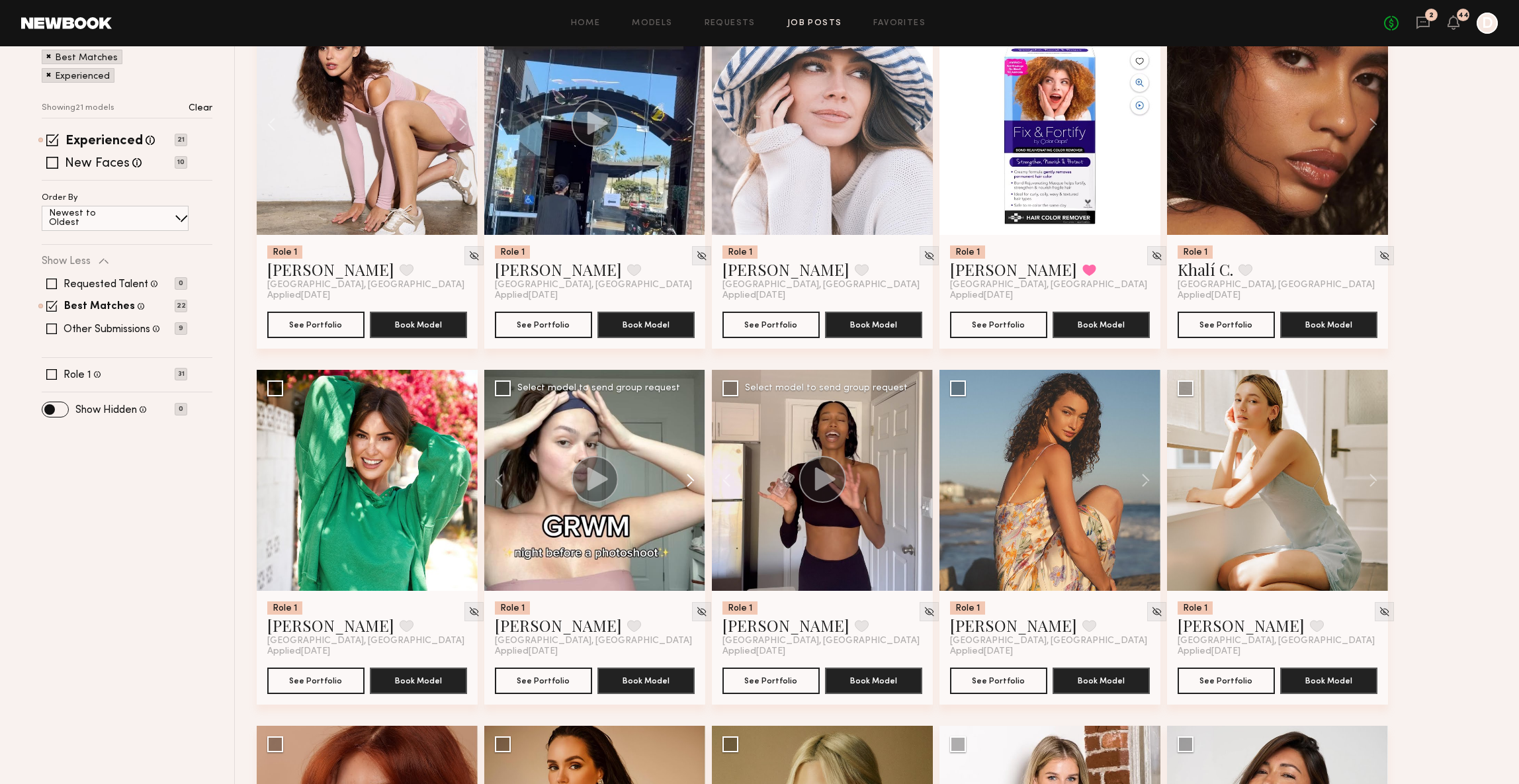
click at [685, 480] on button at bounding box center [684, 479] width 43 height 221
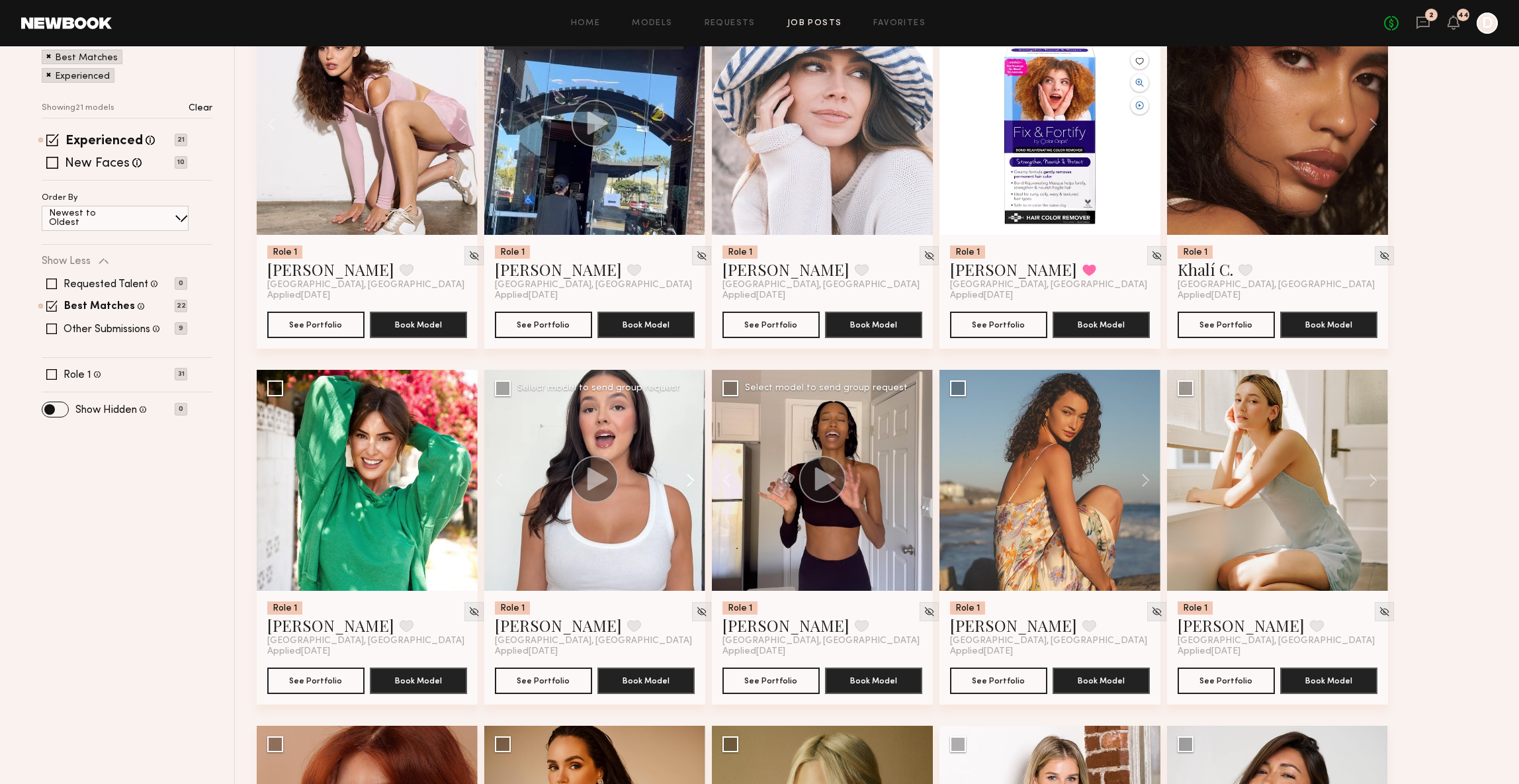
click at [685, 480] on button at bounding box center [684, 479] width 43 height 221
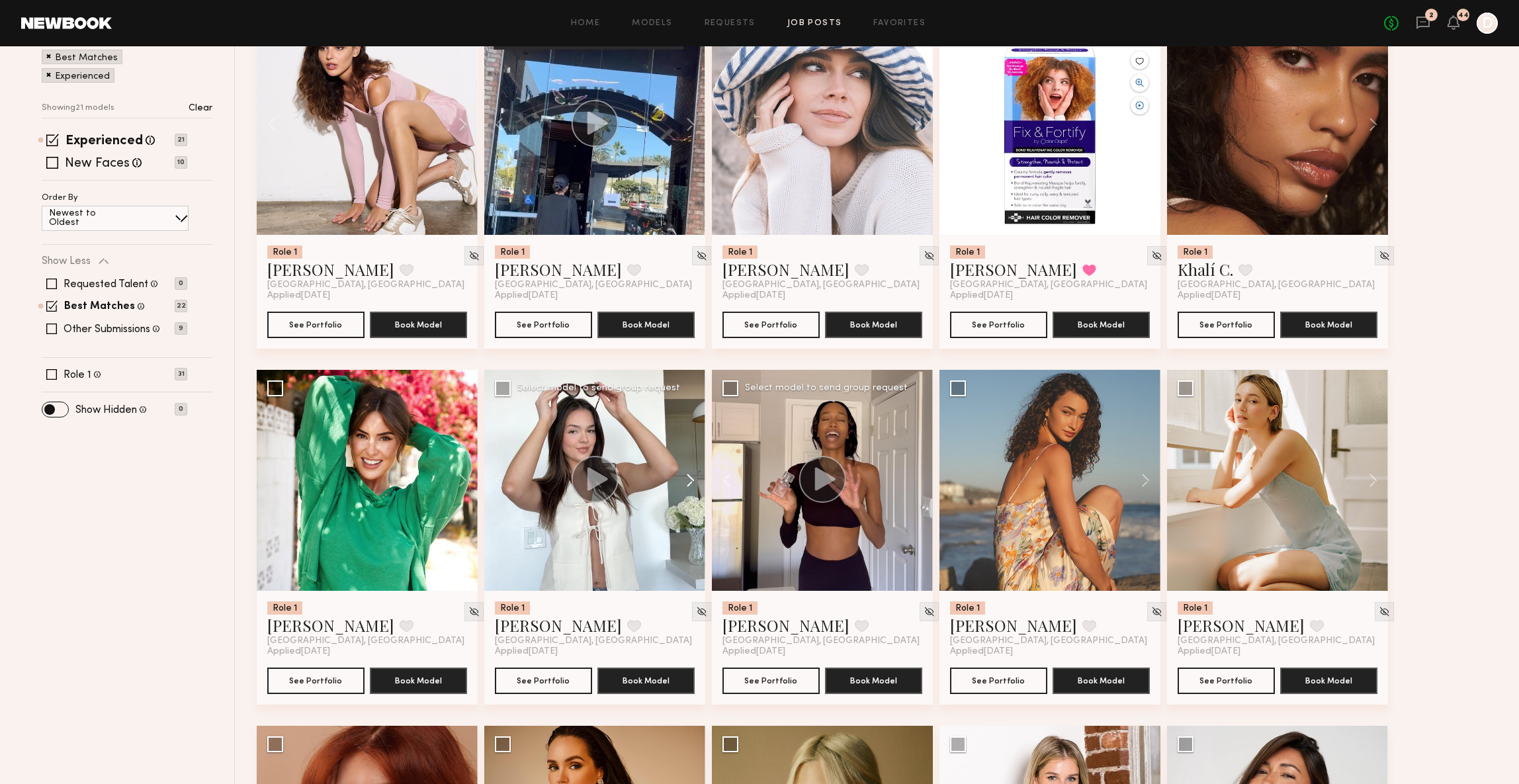
click at [685, 480] on button at bounding box center [684, 479] width 43 height 221
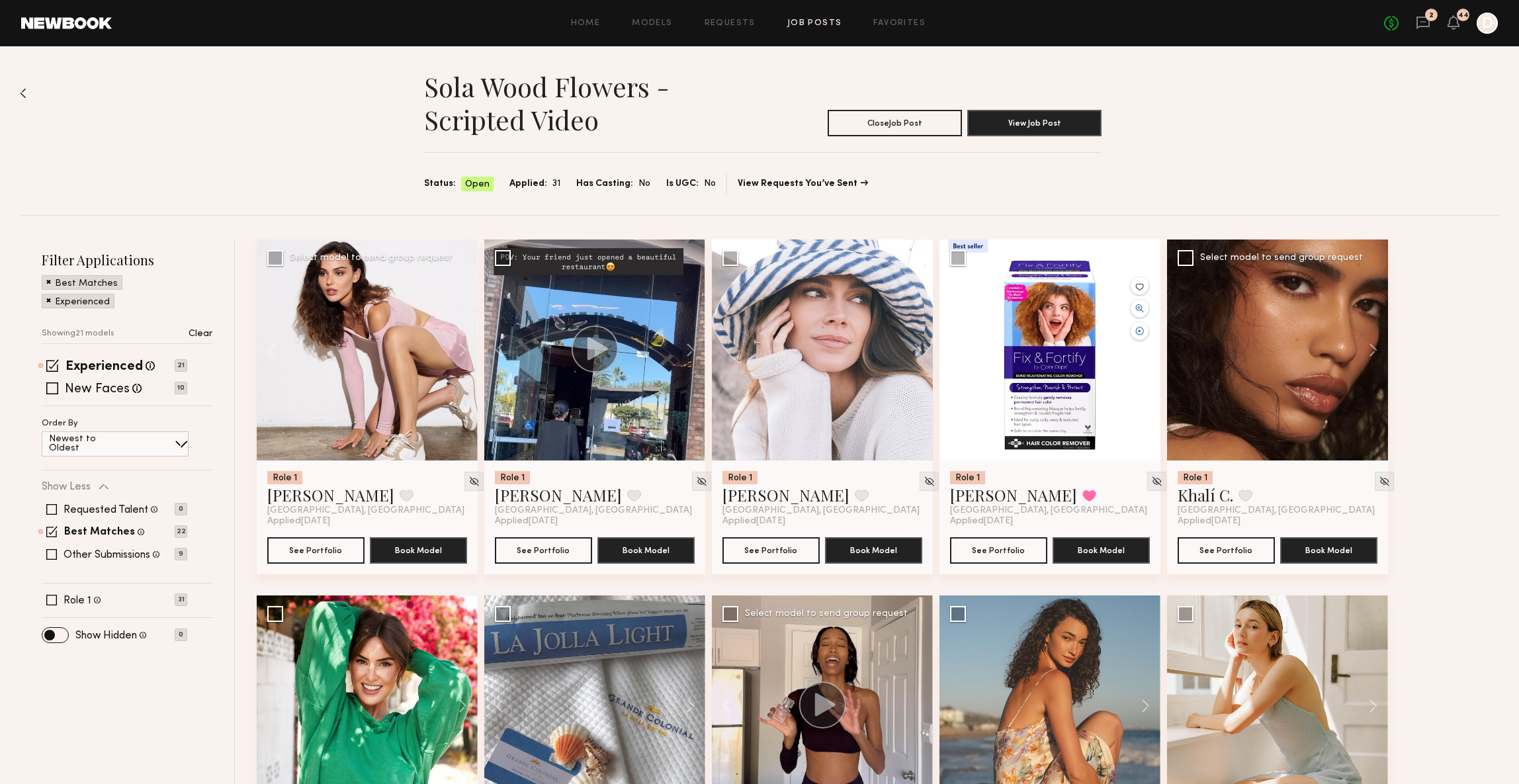
scroll to position [448, 0]
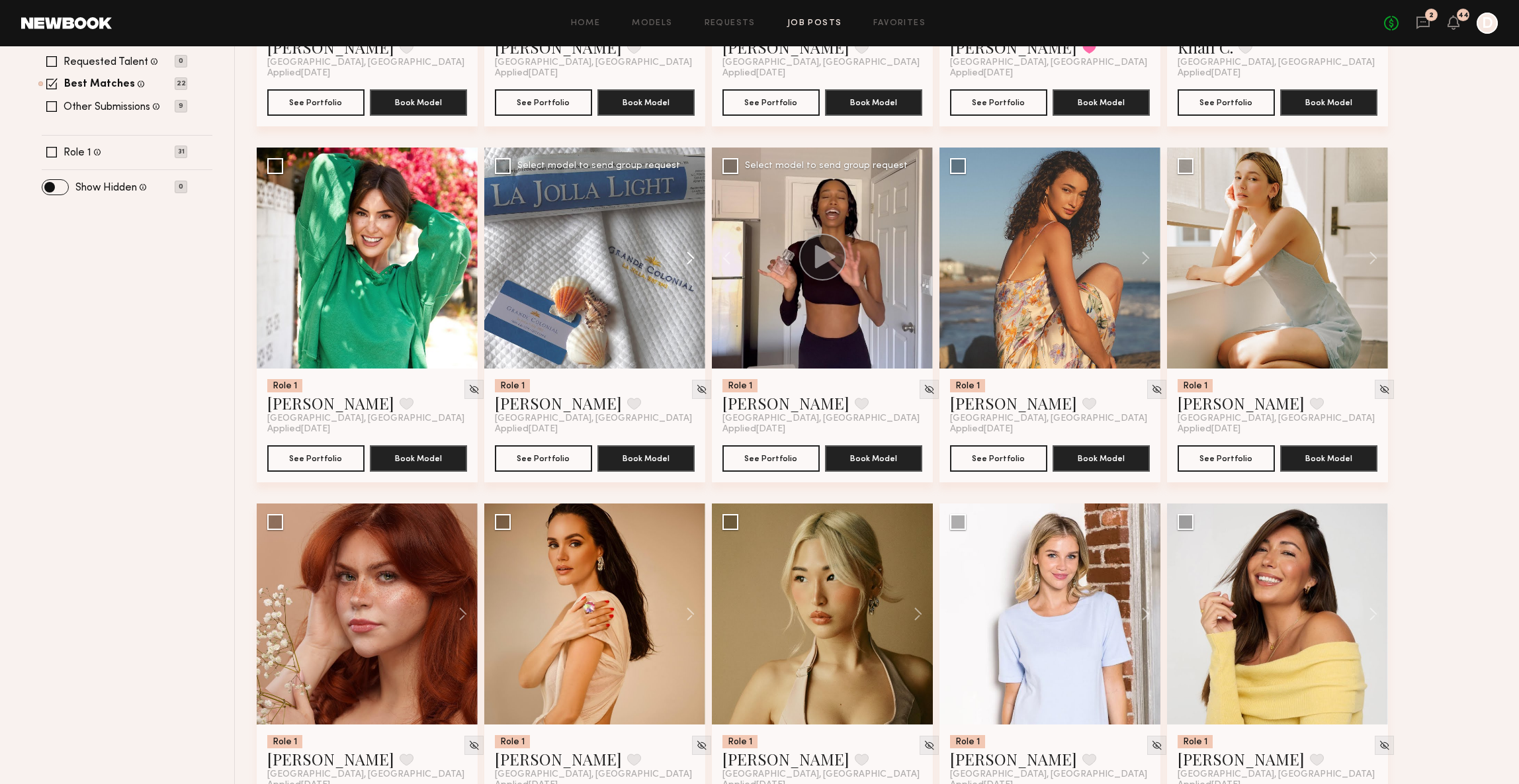
click at [690, 258] on button at bounding box center [684, 258] width 43 height 221
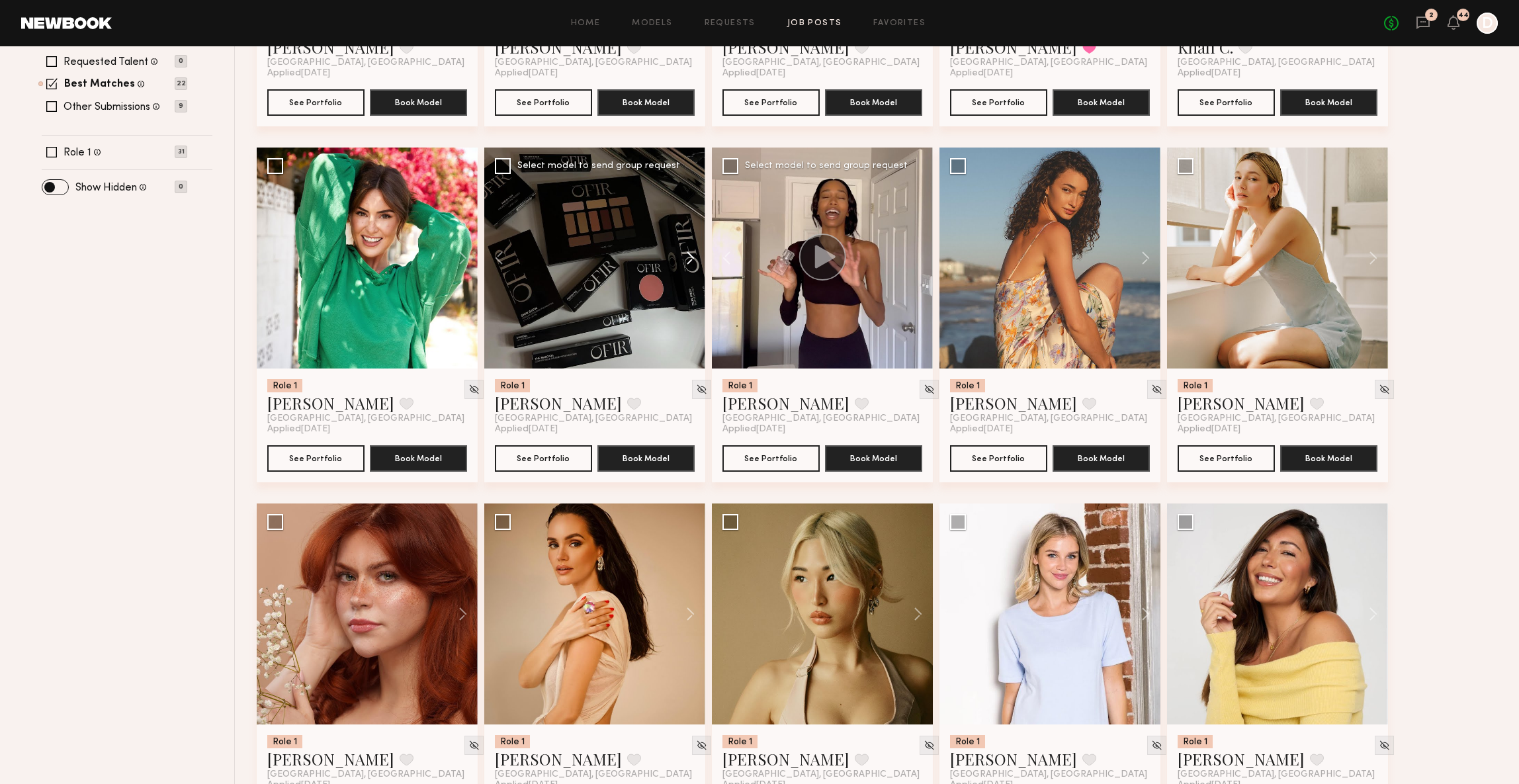
click at [690, 258] on button at bounding box center [684, 258] width 43 height 221
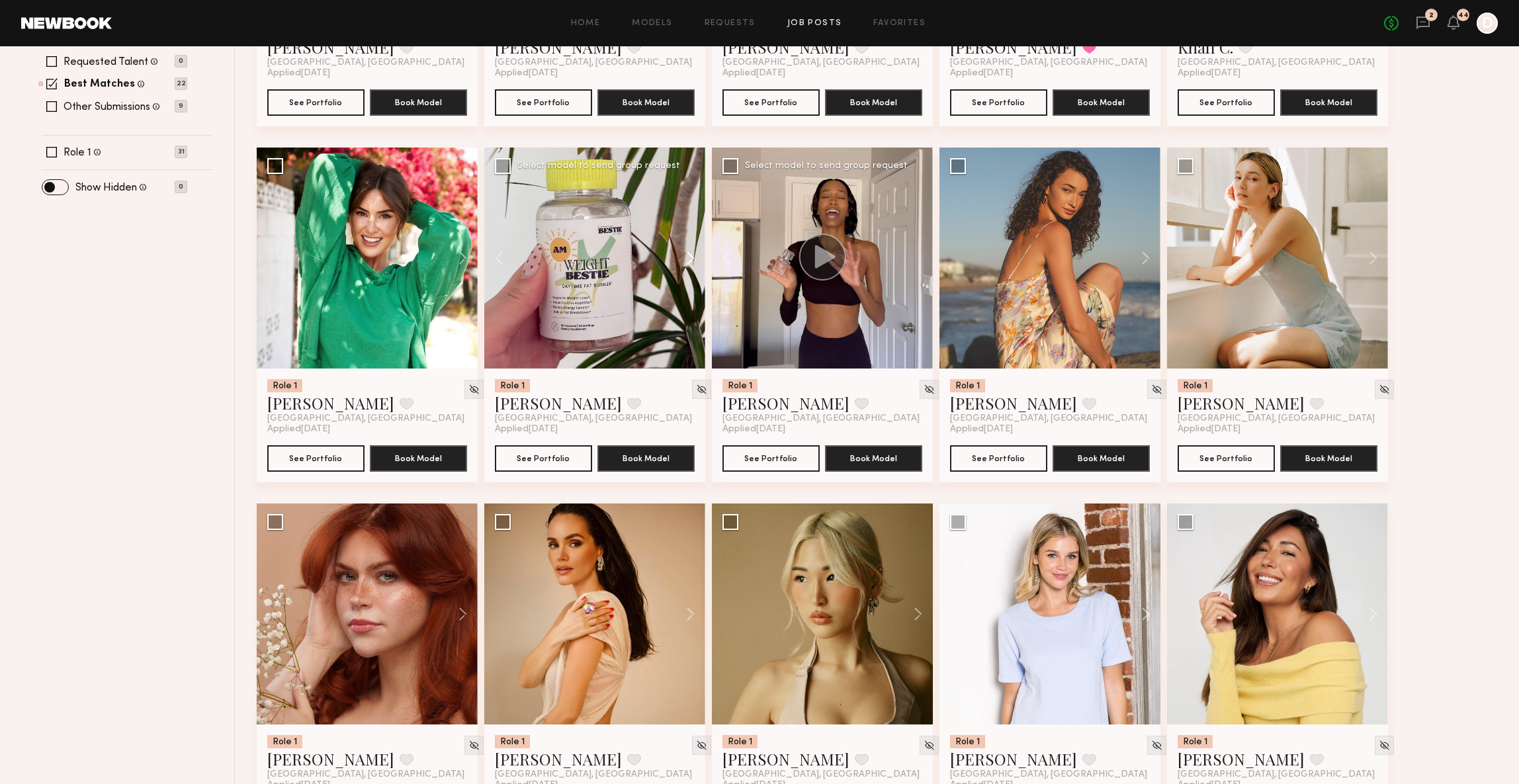
click at [690, 258] on button at bounding box center [684, 258] width 43 height 221
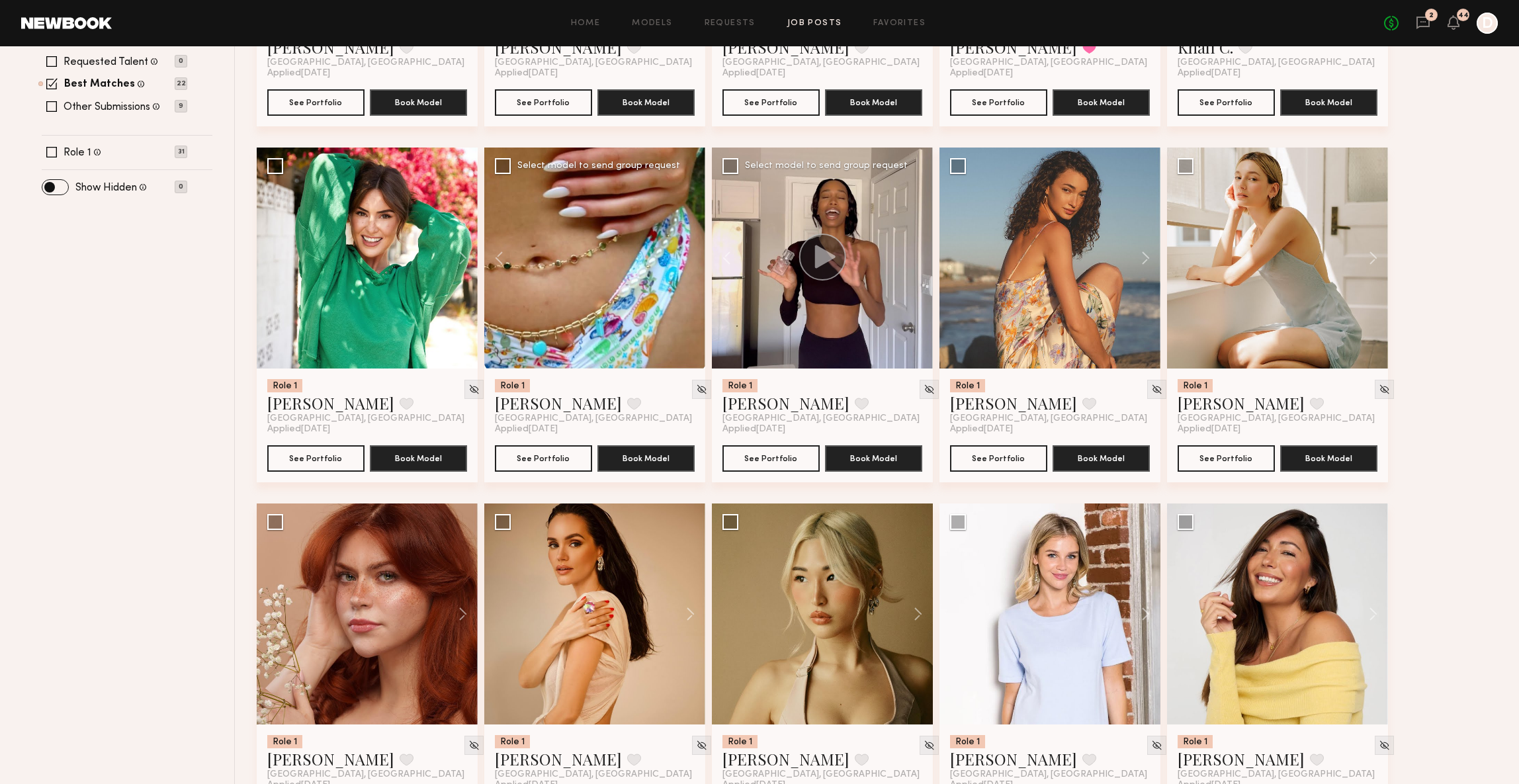
click at [690, 258] on div at bounding box center [595, 258] width 221 height 221
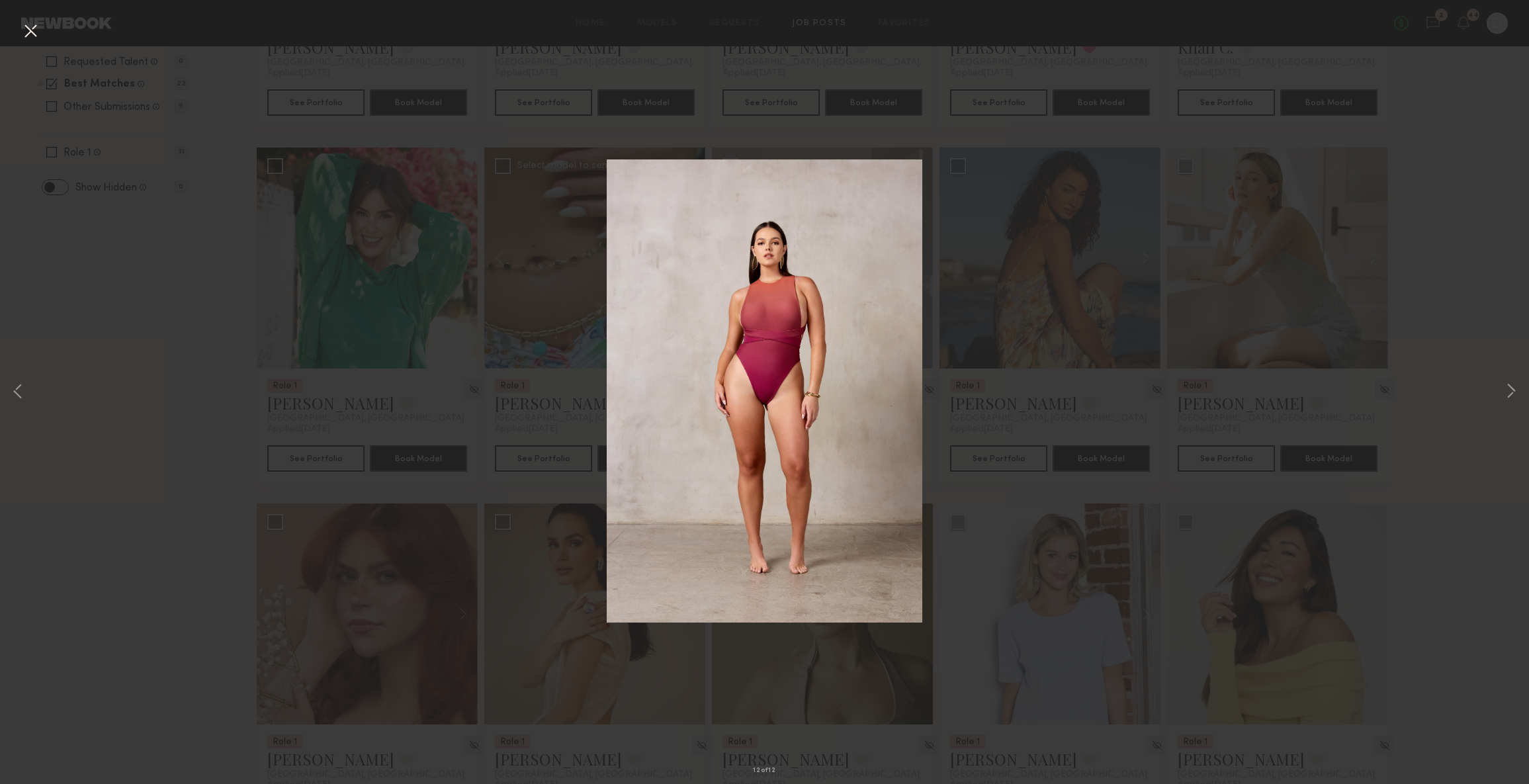
click at [36, 40] on button at bounding box center [30, 32] width 21 height 24
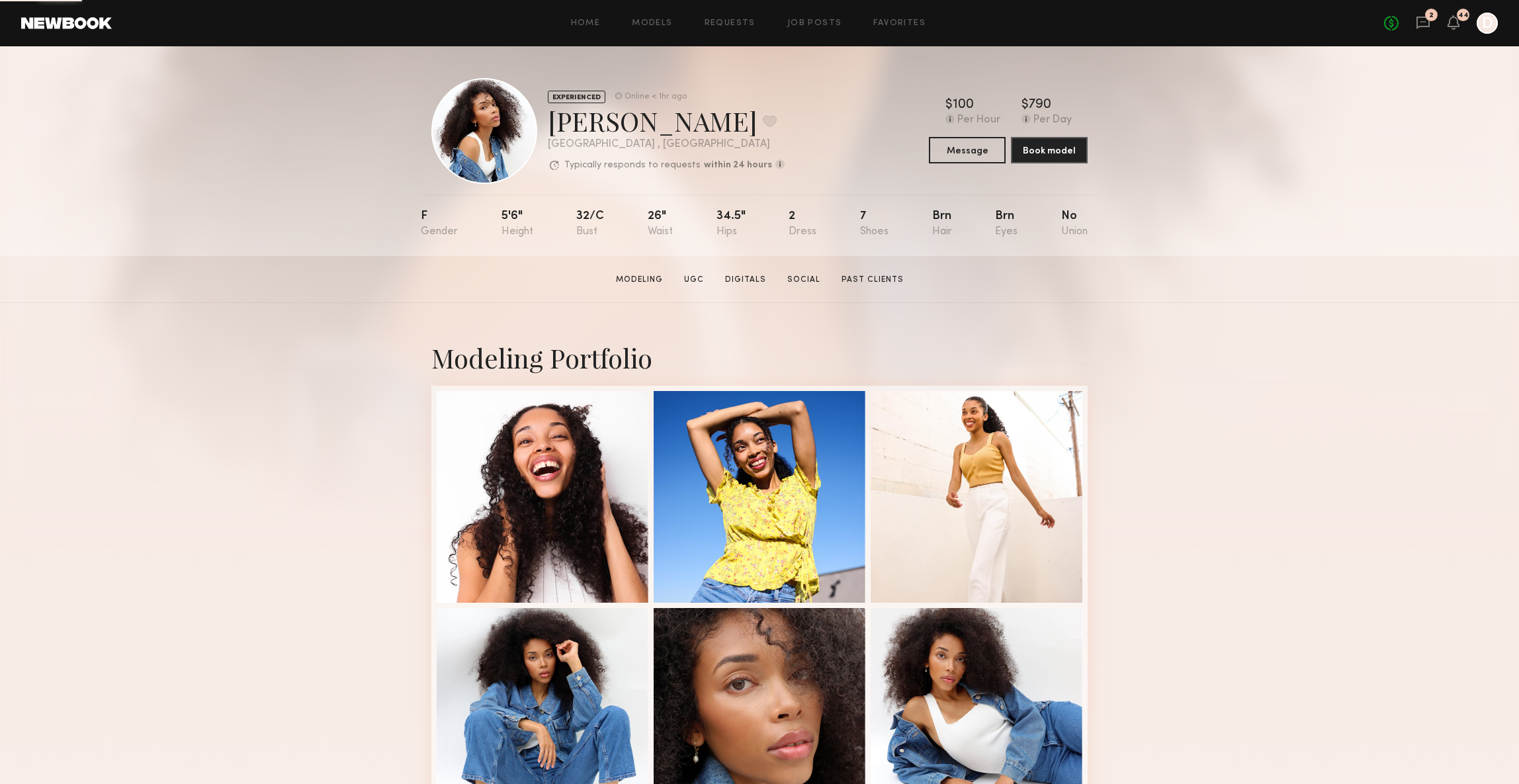
scroll to position [125, 0]
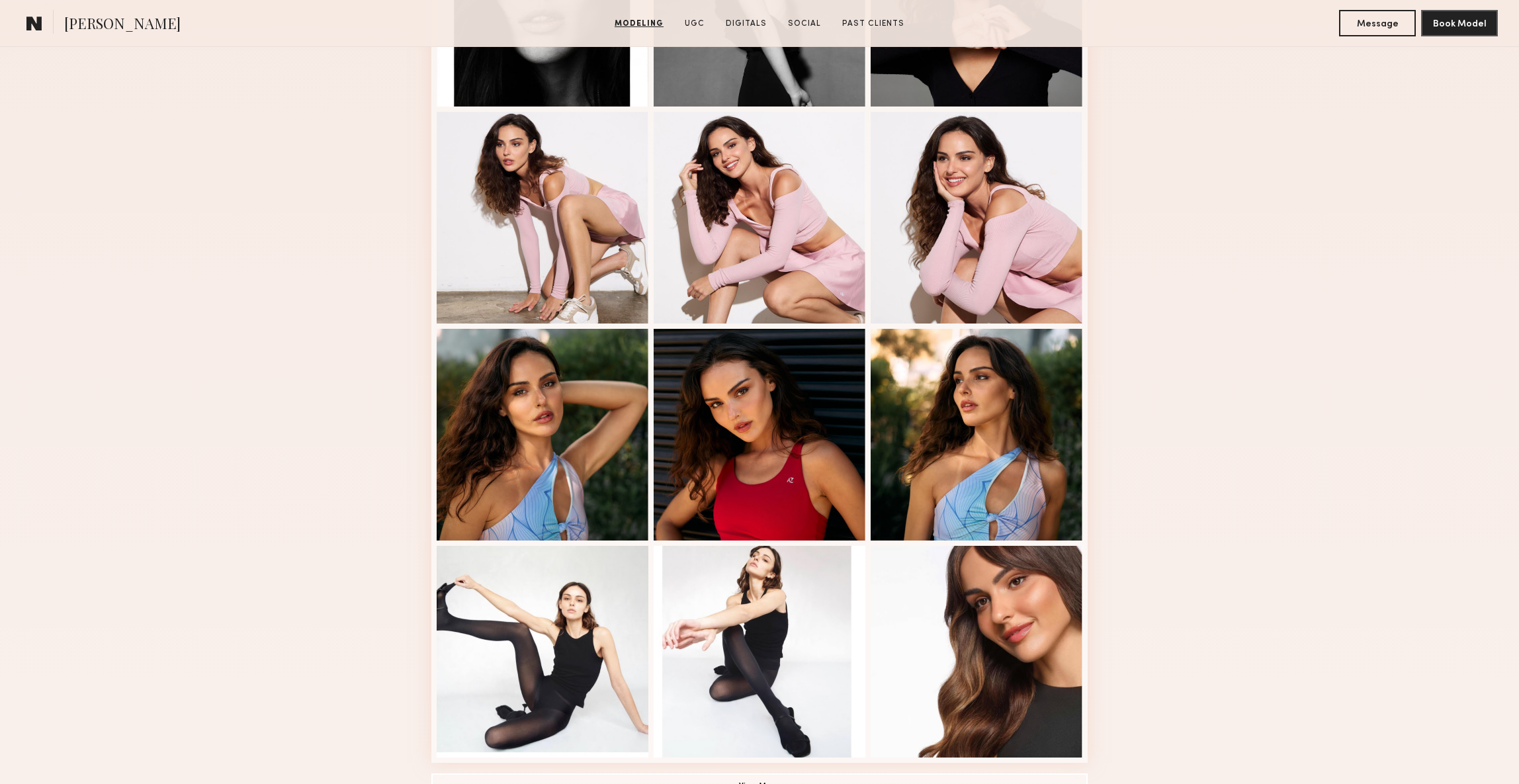
scroll to position [616, 0]
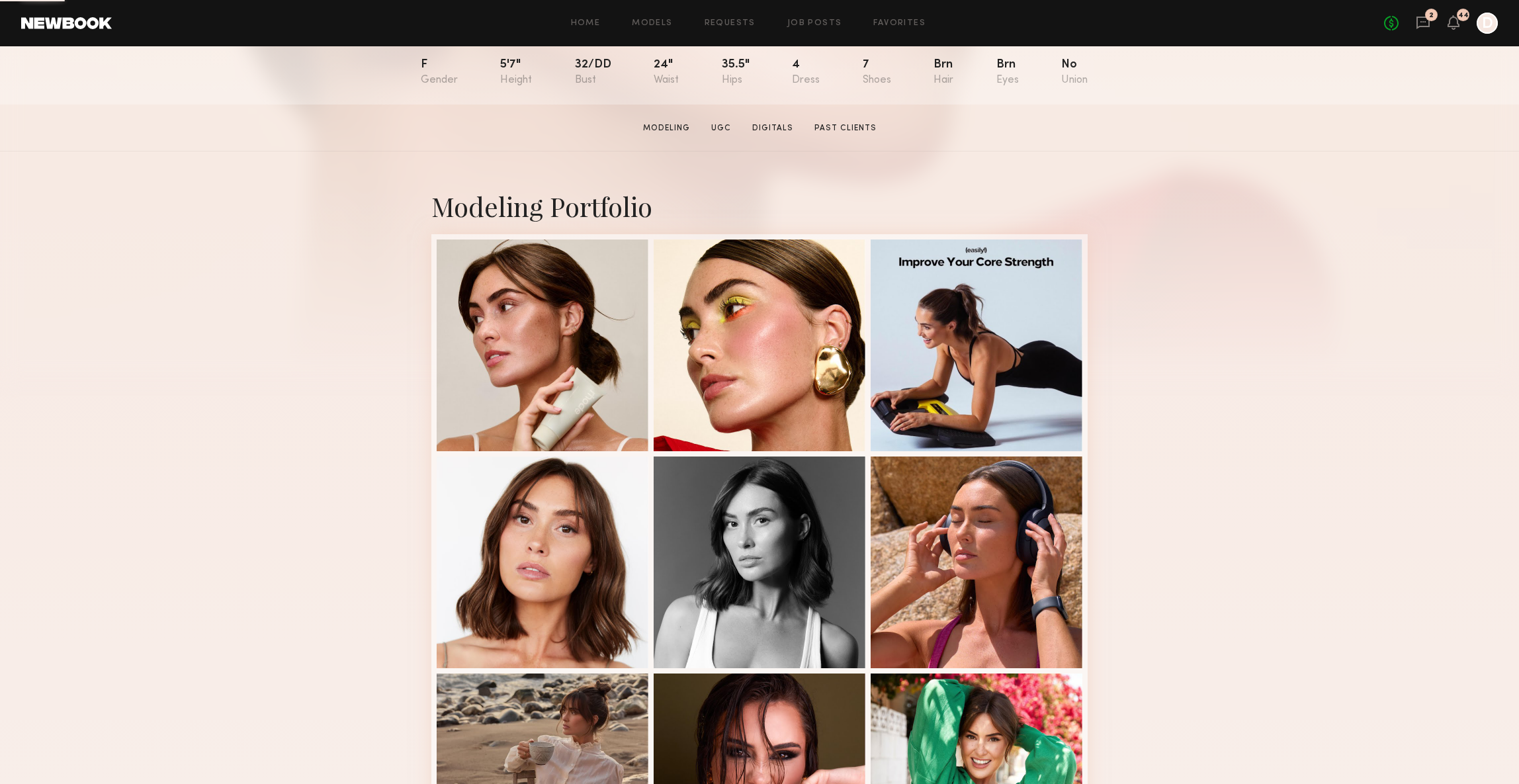
scroll to position [220, 0]
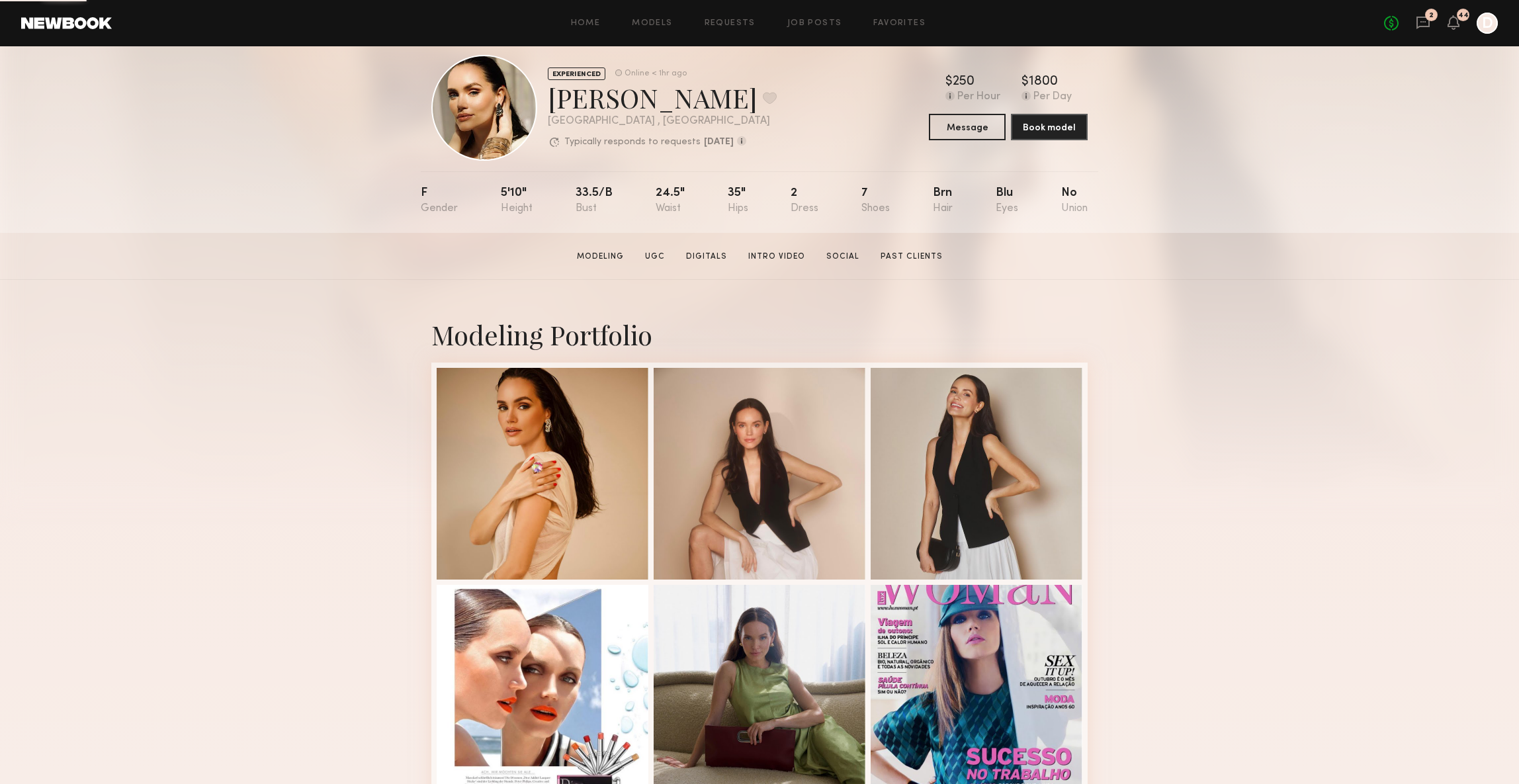
scroll to position [151, 0]
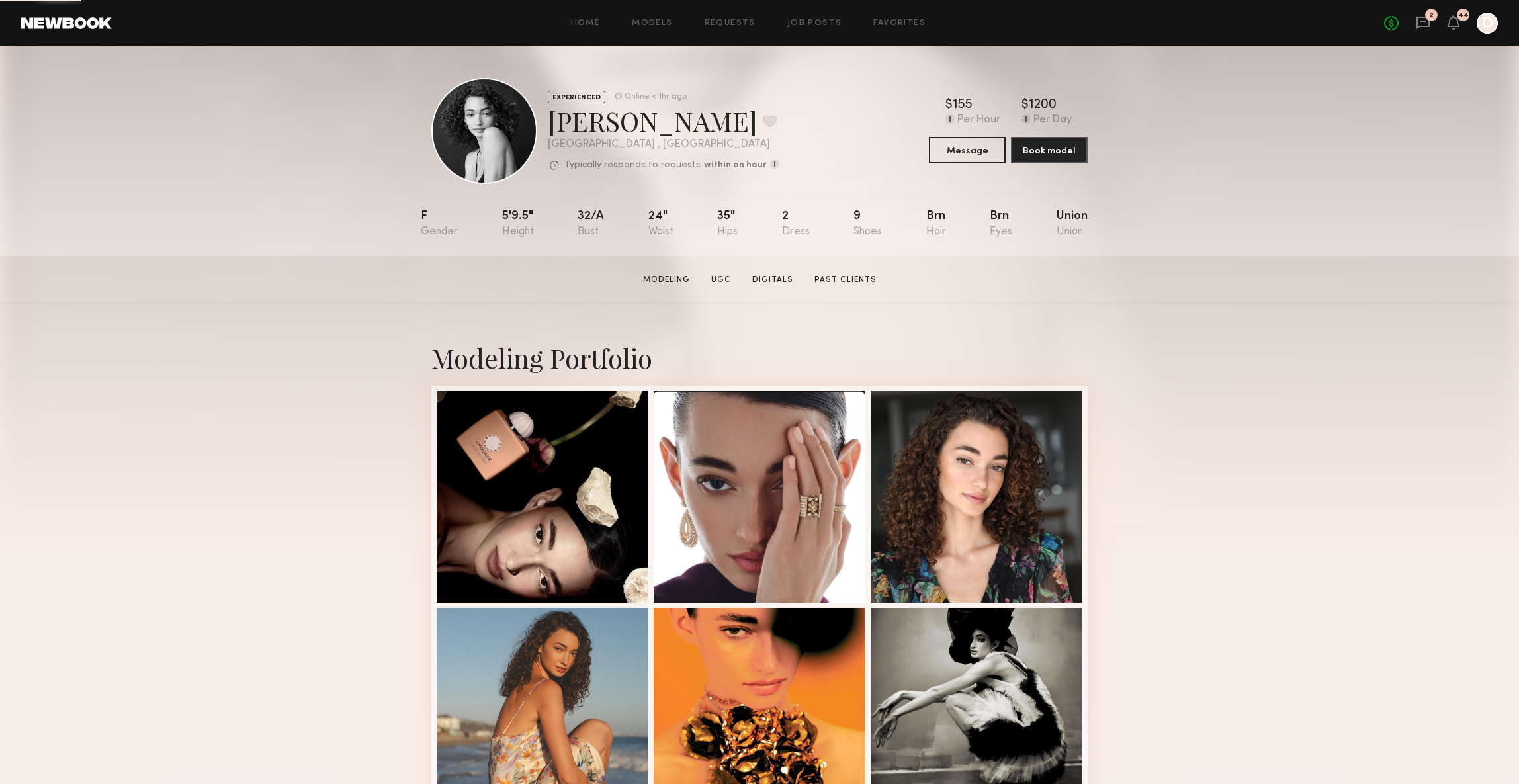
scroll to position [37, 0]
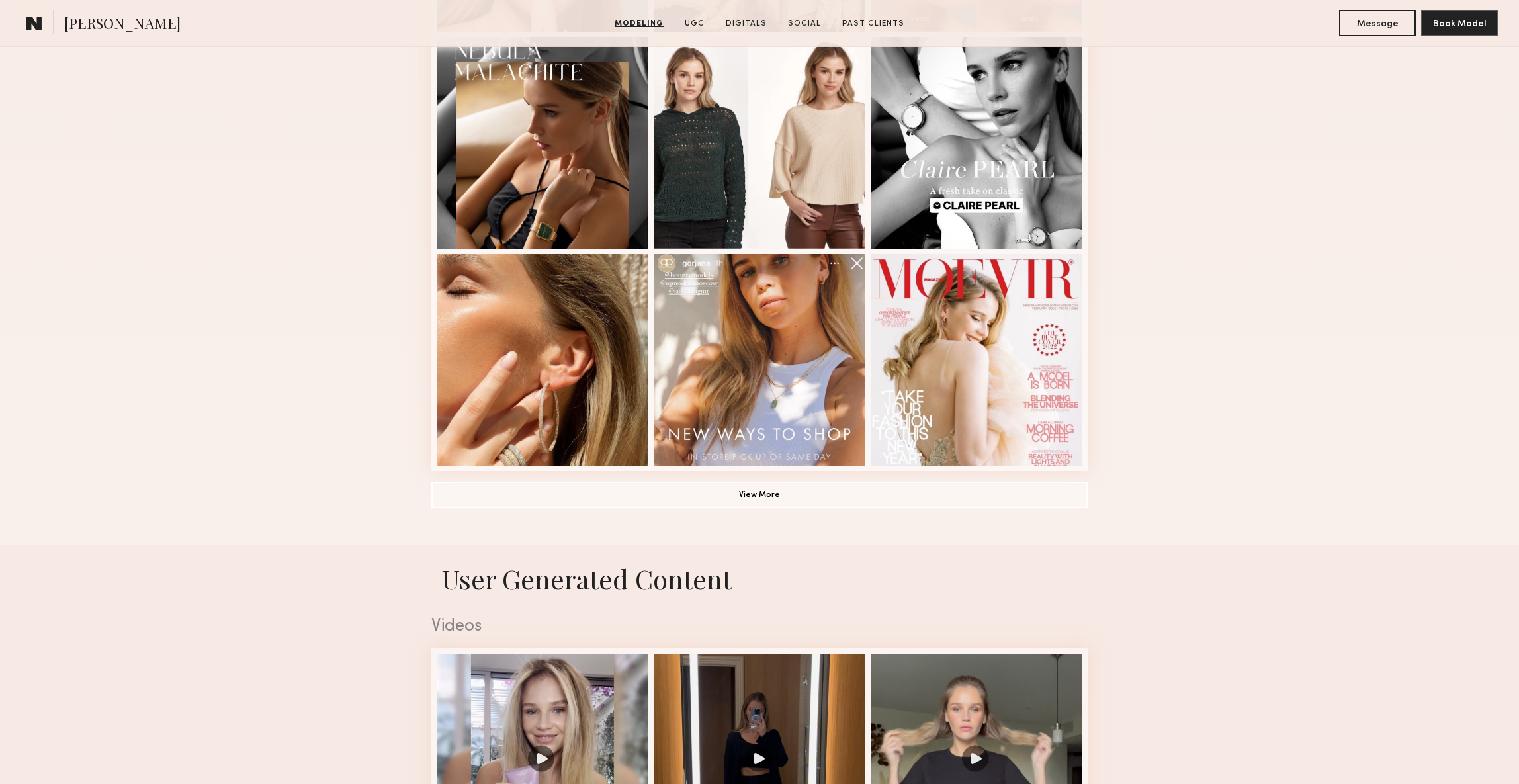
scroll to position [946, 0]
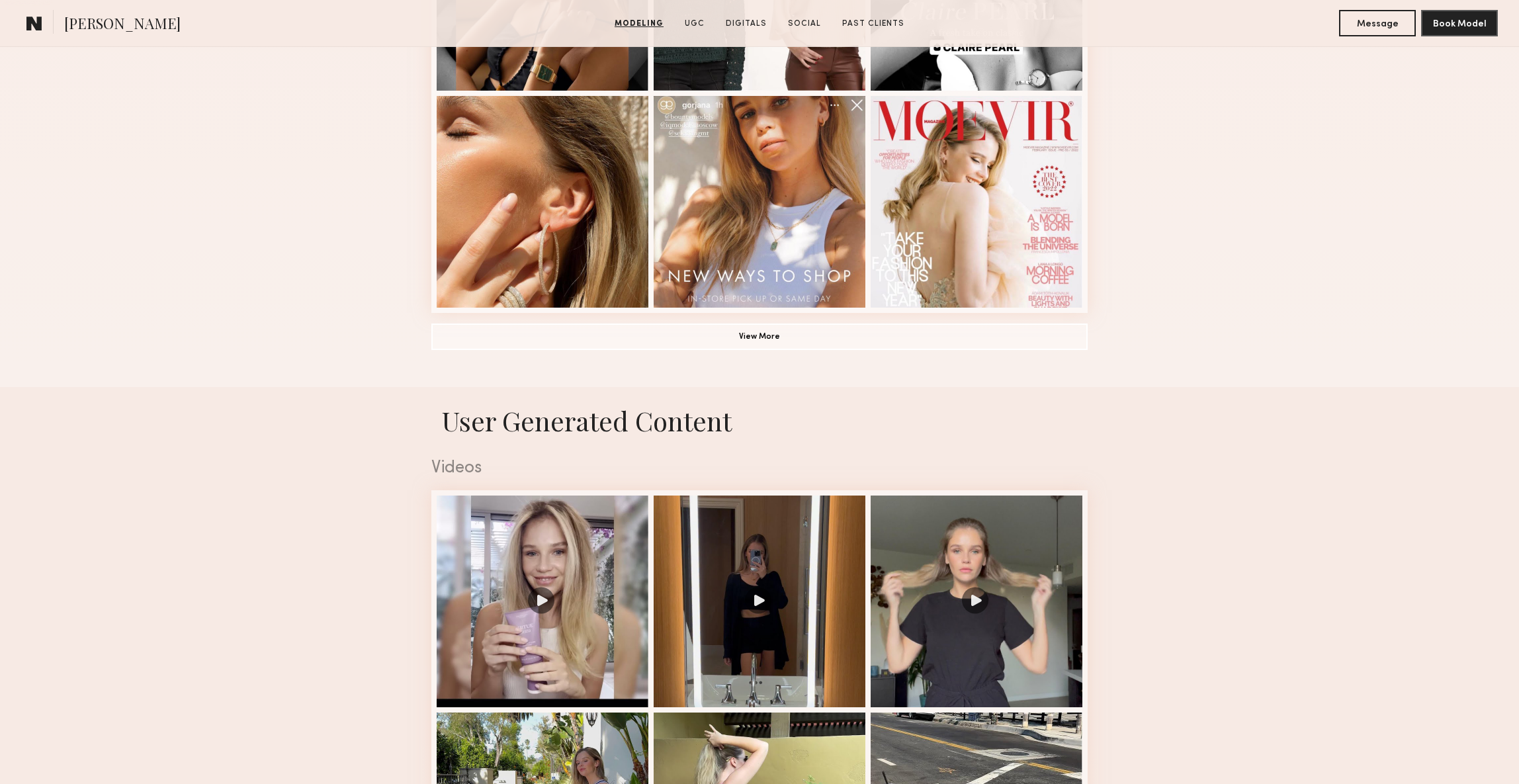
click at [780, 341] on button "View More" at bounding box center [760, 336] width 656 height 26
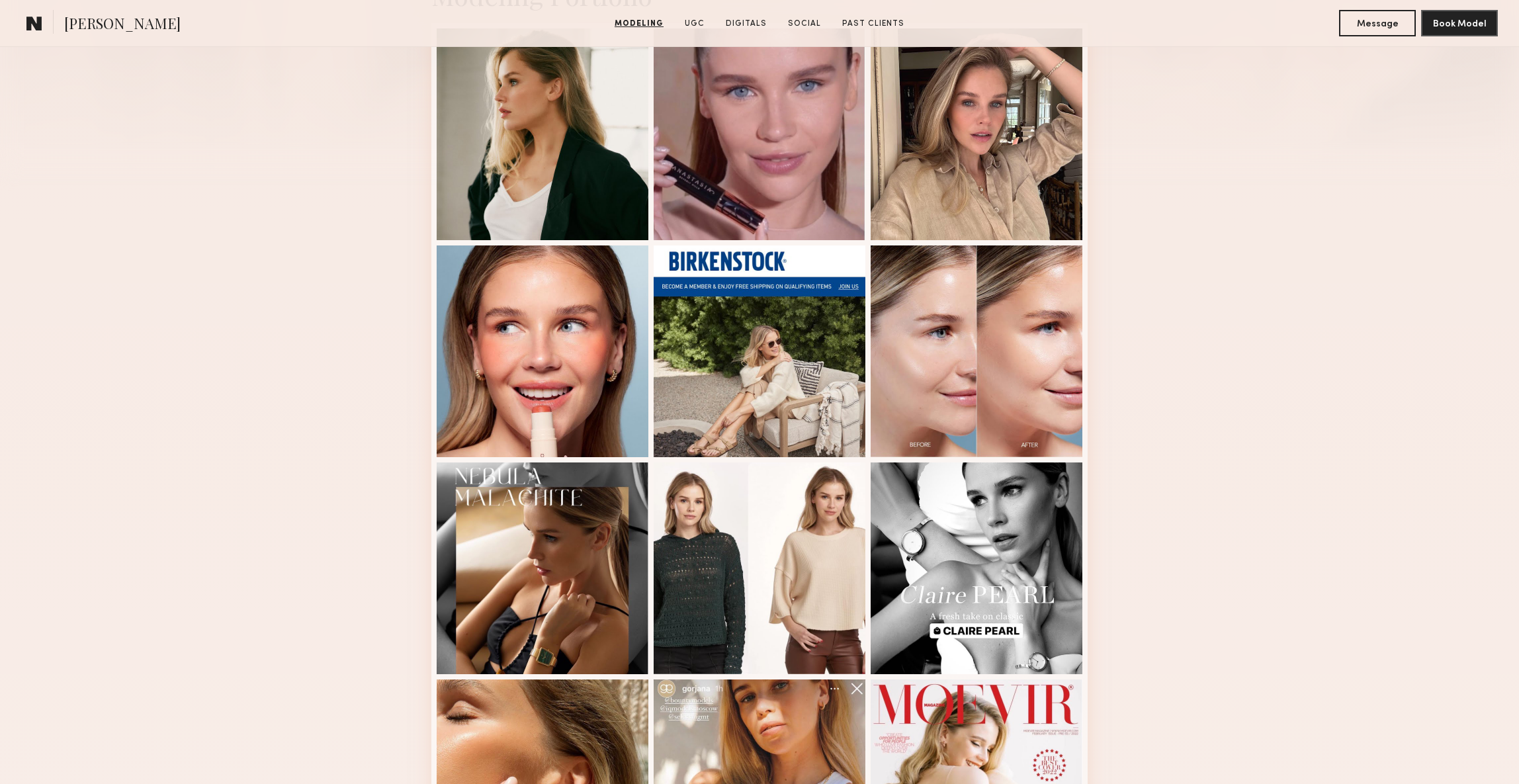
scroll to position [116, 0]
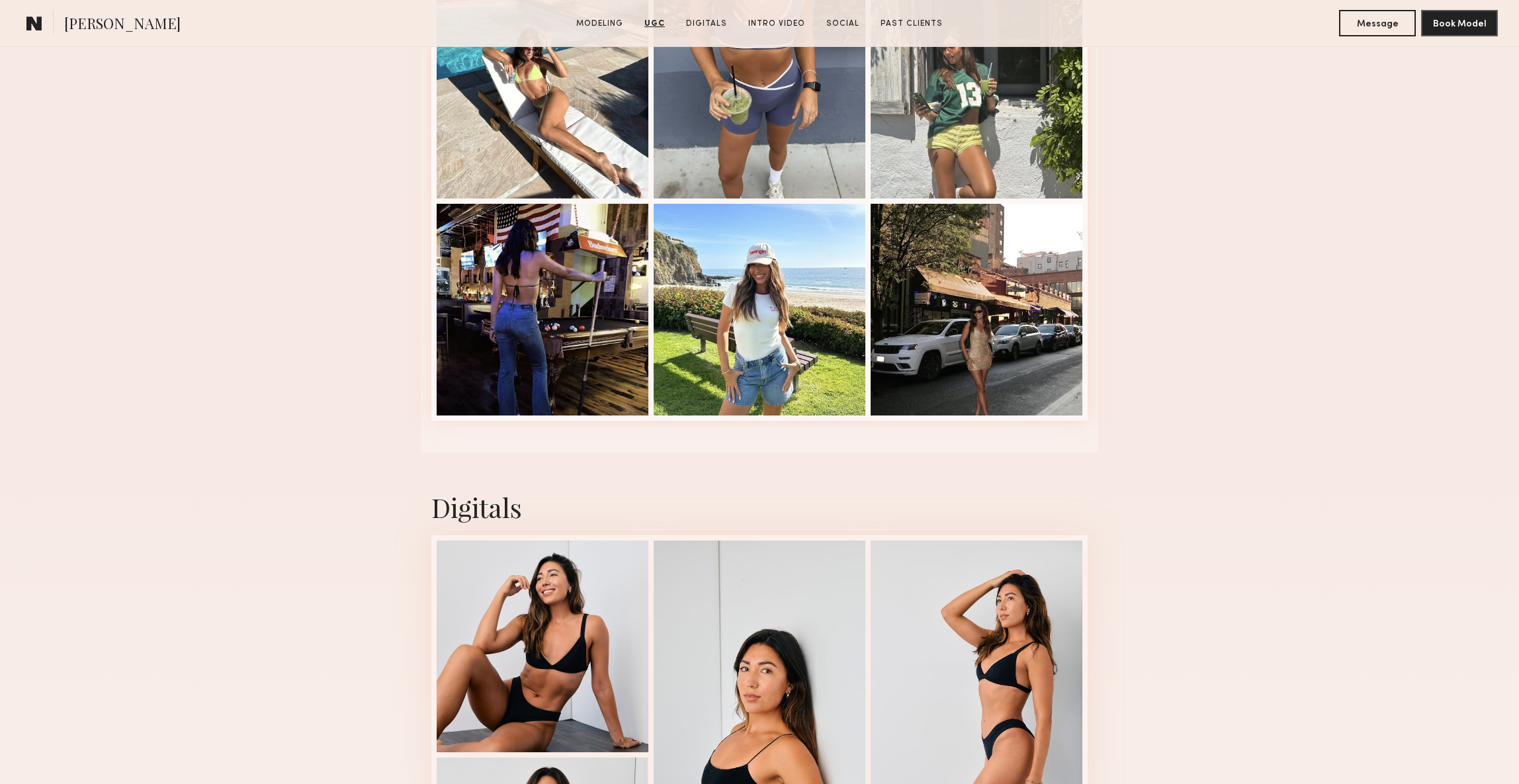
scroll to position [3272, 0]
